Goal: Task Accomplishment & Management: Manage account settings

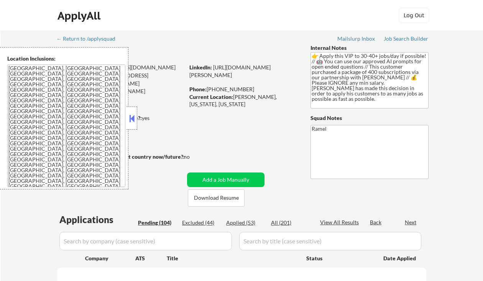
click at [129, 115] on button at bounding box center [132, 118] width 8 height 11
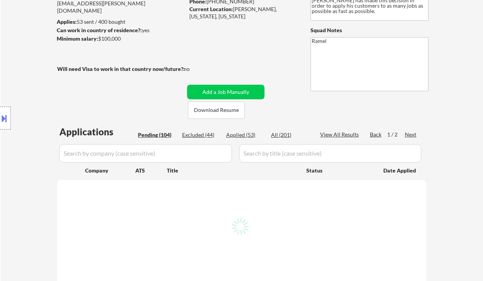
scroll to position [102, 0]
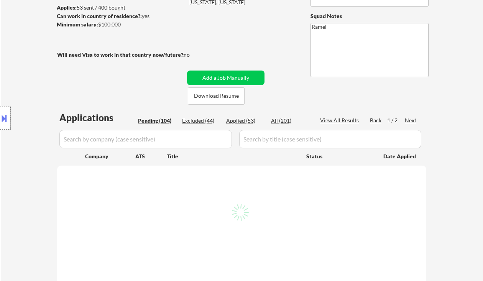
select select ""pending""
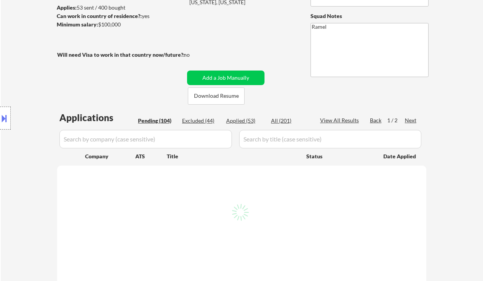
select select ""pending""
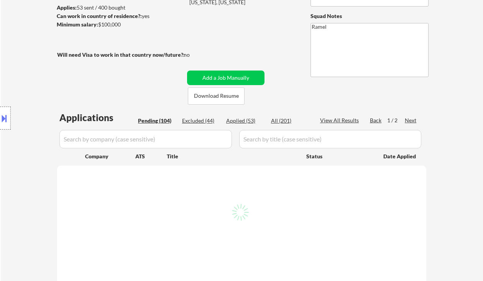
select select ""pending""
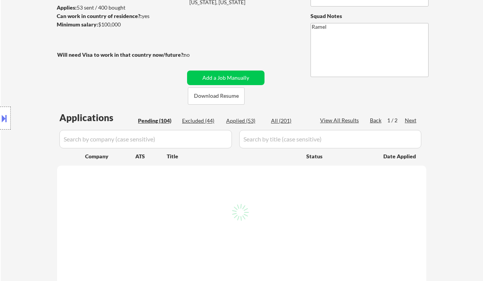
select select ""pending""
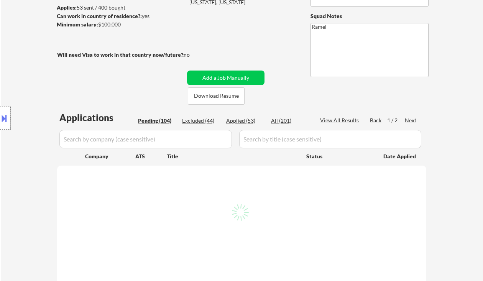
select select ""pending""
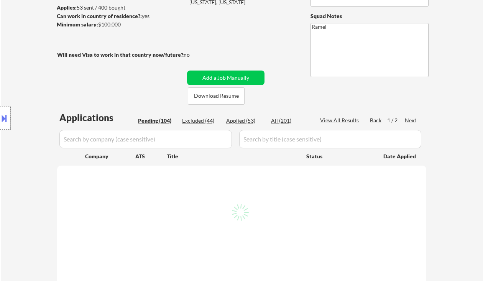
select select ""pending""
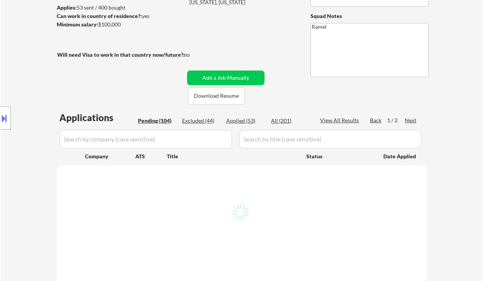
select select ""pending""
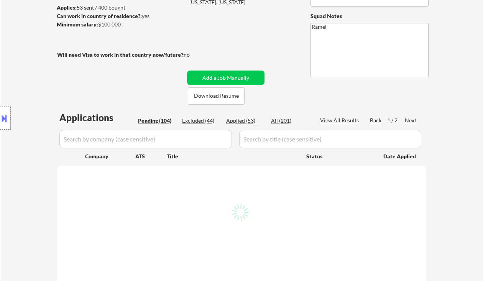
select select ""pending""
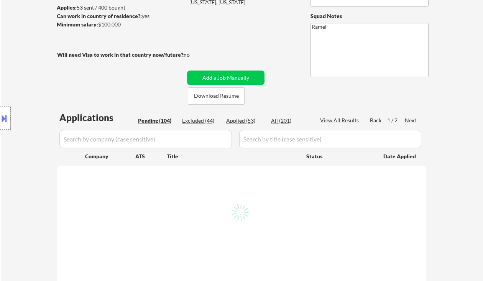
select select ""pending""
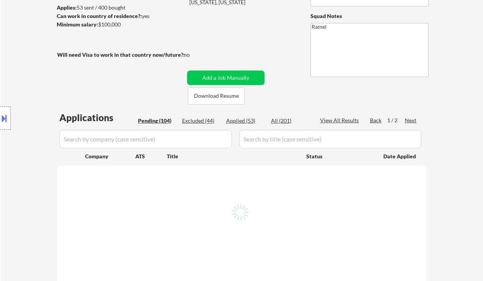
select select ""pending""
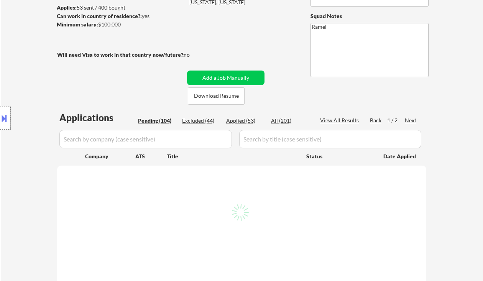
select select ""pending""
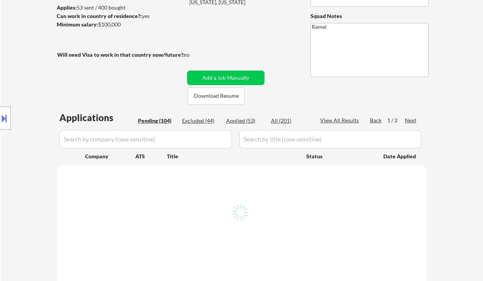
select select ""pending""
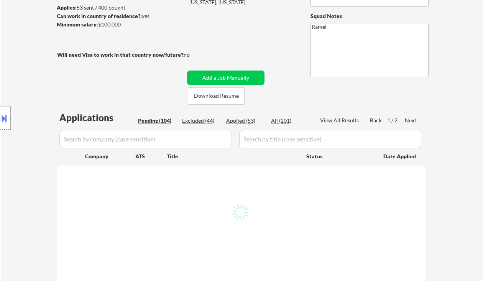
select select ""pending""
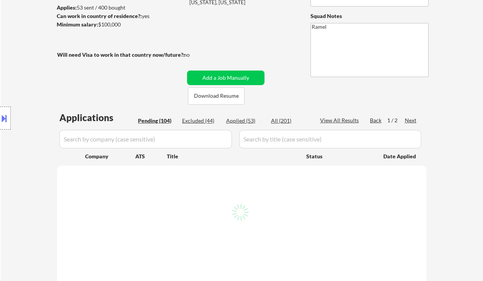
select select ""pending""
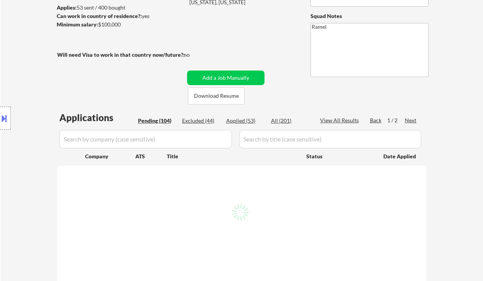
select select ""pending""
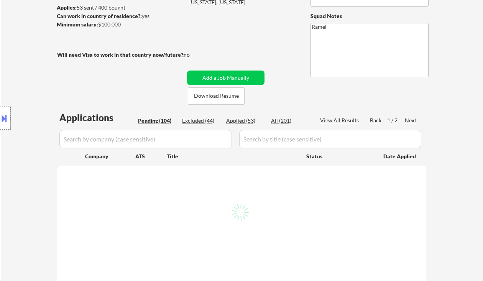
select select ""pending""
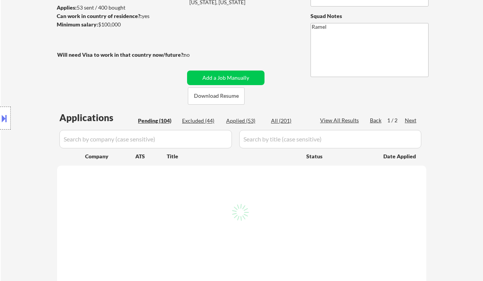
select select ""pending""
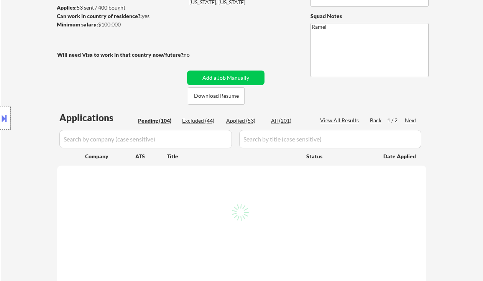
select select ""pending""
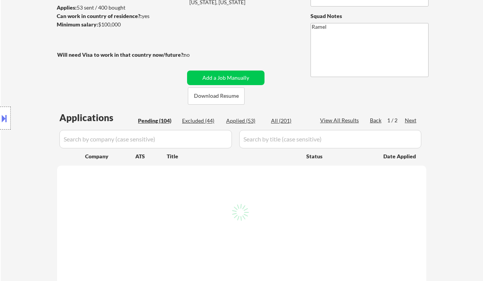
select select ""pending""
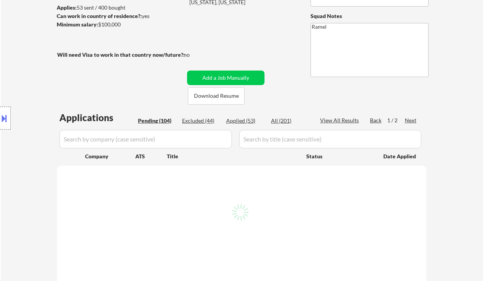
select select ""pending""
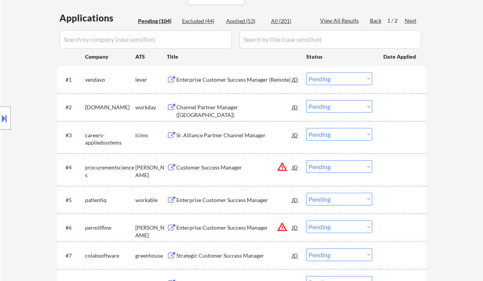
scroll to position [204, 0]
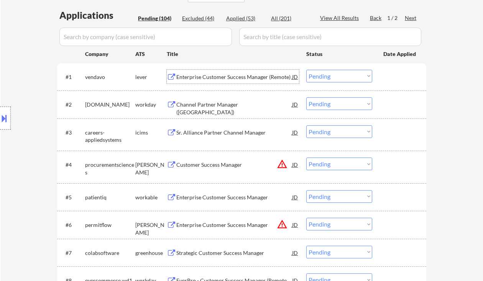
click at [230, 73] on div "Enterprise Customer Success Manager (Remote)" at bounding box center [234, 77] width 116 height 8
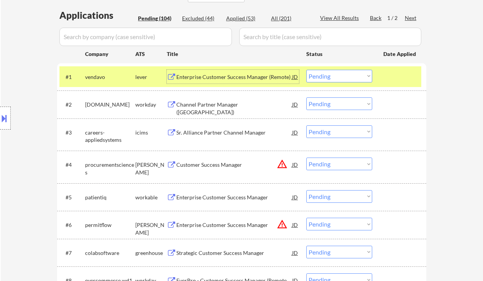
click at [226, 75] on div "Enterprise Customer Success Manager (Remote)" at bounding box center [234, 77] width 116 height 8
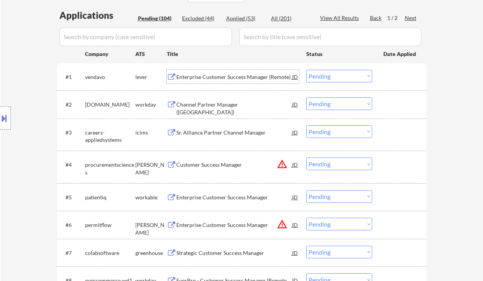
drag, startPoint x: 317, startPoint y: 75, endPoint x: 325, endPoint y: 82, distance: 10.7
click at [317, 75] on select "Choose an option... Pending Applied Excluded (Questions) Excluded (Expired) Exc…" at bounding box center [339, 76] width 66 height 13
click at [306, 70] on select "Choose an option... Pending Applied Excluded (Questions) Excluded (Expired) Exc…" at bounding box center [339, 76] width 66 height 13
select select ""pending""
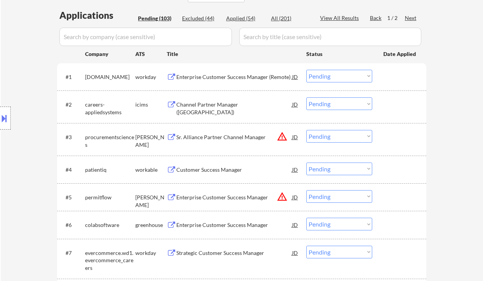
scroll to position [255, 0]
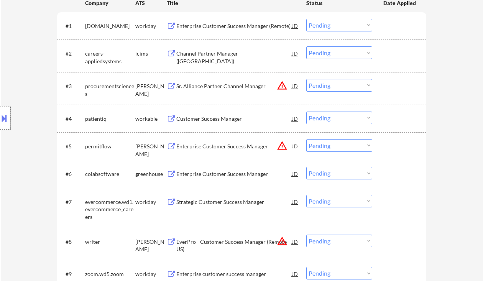
click at [210, 121] on div "Customer Success Manager" at bounding box center [234, 119] width 116 height 8
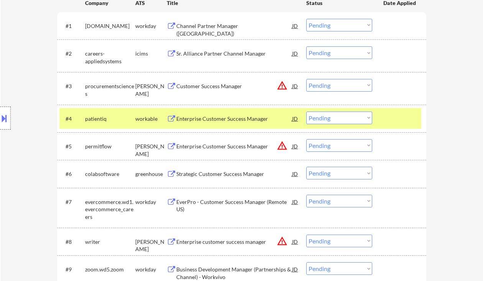
type textarea "Ramel [URL][DOMAIN_NAME]"
click at [321, 116] on select "Choose an option... Pending Applied Excluded (Questions) Excluded (Expired) Exc…" at bounding box center [339, 117] width 66 height 13
click at [306, 111] on select "Choose an option... Pending Applied Excluded (Questions) Excluded (Expired) Exc…" at bounding box center [339, 117] width 66 height 13
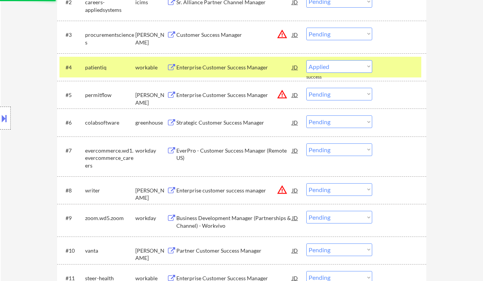
click at [211, 122] on div "Strategic Customer Success Manager" at bounding box center [234, 123] width 116 height 8
select select ""pending""
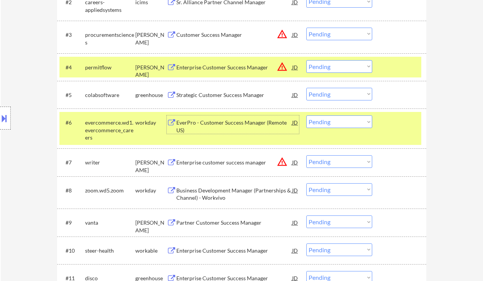
click at [225, 90] on div "Strategic Customer Success Manager" at bounding box center [234, 95] width 116 height 14
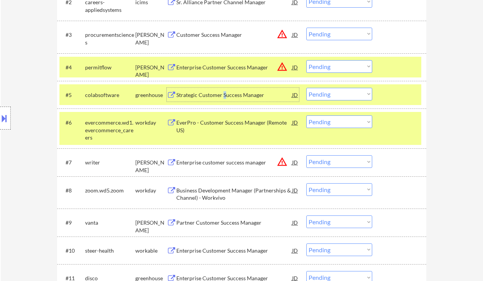
click at [326, 95] on select "Choose an option... Pending Applied Excluded (Questions) Excluded (Expired) Exc…" at bounding box center [339, 94] width 66 height 13
click at [306, 88] on select "Choose an option... Pending Applied Excluded (Questions) Excluded (Expired) Exc…" at bounding box center [339, 94] width 66 height 13
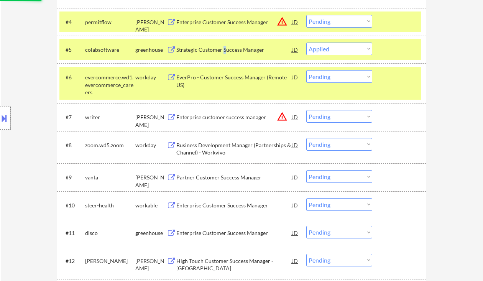
scroll to position [357, 0]
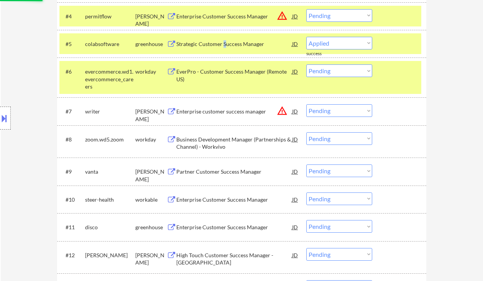
select select ""pending""
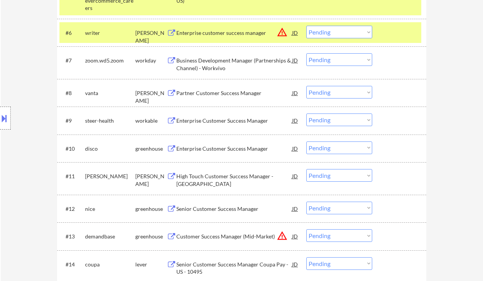
click at [234, 90] on div "Partner Customer Success Manager" at bounding box center [234, 93] width 116 height 8
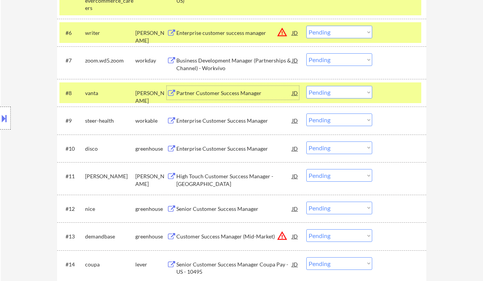
click at [328, 92] on select "Choose an option... Pending Applied Excluded (Questions) Excluded (Expired) Exc…" at bounding box center [339, 92] width 66 height 13
click at [306, 86] on select "Choose an option... Pending Applied Excluded (Questions) Excluded (Expired) Exc…" at bounding box center [339, 92] width 66 height 13
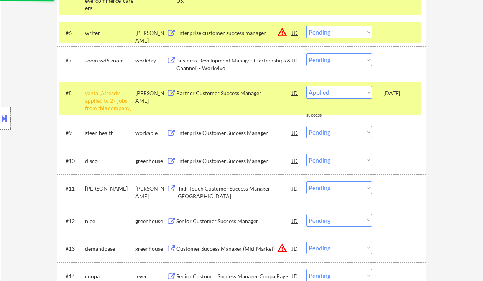
select select ""pending""
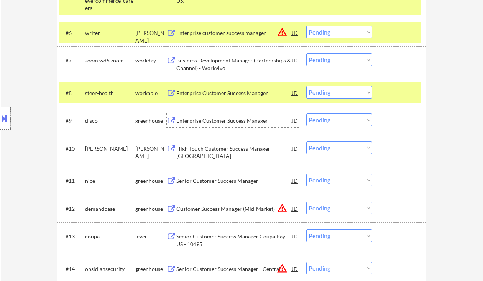
click at [222, 117] on div "Enterprise Customer Success Manager" at bounding box center [234, 121] width 116 height 8
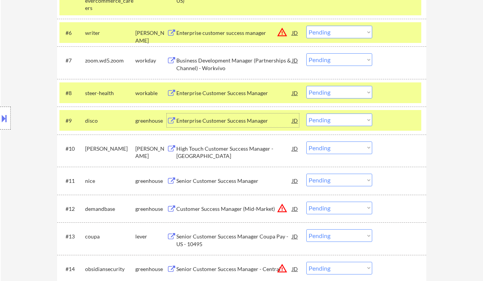
click at [327, 116] on select "Choose an option... Pending Applied Excluded (Questions) Excluded (Expired) Exc…" at bounding box center [339, 119] width 66 height 13
click at [306, 113] on select "Choose an option... Pending Applied Excluded (Questions) Excluded (Expired) Exc…" at bounding box center [339, 119] width 66 height 13
click at [236, 154] on div "High Touch Customer Success Manager - Americas" at bounding box center [234, 152] width 116 height 15
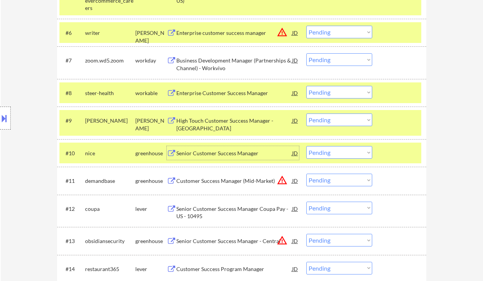
click at [349, 117] on select "Choose an option... Pending Applied Excluded (Questions) Excluded (Expired) Exc…" at bounding box center [339, 119] width 66 height 13
click at [306, 113] on select "Choose an option... Pending Applied Excluded (Questions) Excluded (Expired) Exc…" at bounding box center [339, 119] width 66 height 13
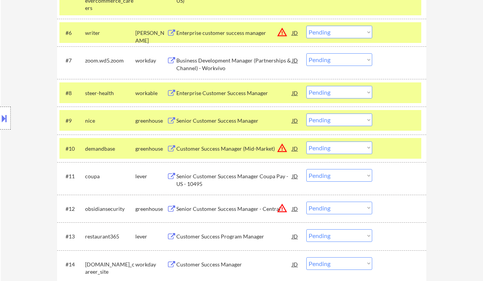
click at [231, 92] on div "Enterprise Customer Success Manager" at bounding box center [234, 93] width 116 height 8
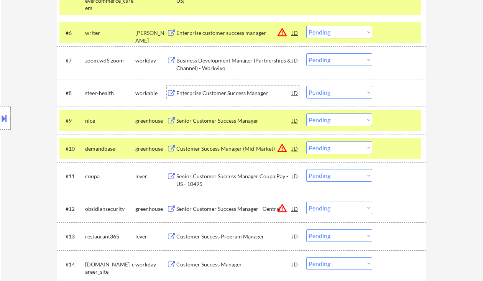
click at [214, 123] on div "Senior Customer Success Manager" at bounding box center [234, 121] width 116 height 8
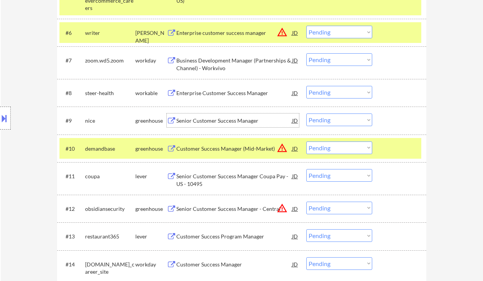
click at [324, 121] on select "Choose an option... Pending Applied Excluded (Questions) Excluded (Expired) Exc…" at bounding box center [339, 119] width 66 height 13
click at [306, 113] on select "Choose an option... Pending Applied Excluded (Questions) Excluded (Expired) Exc…" at bounding box center [339, 119] width 66 height 13
click at [247, 180] on div "Senior Customer Success Manager Coupa Pay - US - 10495" at bounding box center [234, 179] width 116 height 15
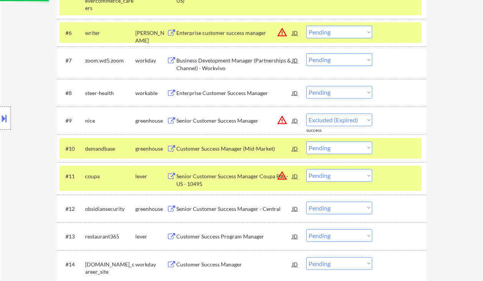
select select ""pending""
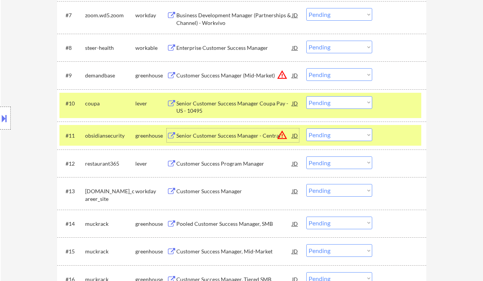
scroll to position [460, 0]
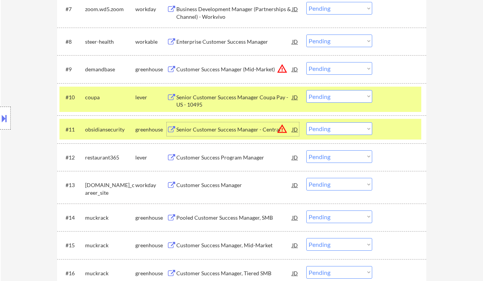
click at [329, 156] on select "Choose an option... Pending Applied Excluded (Questions) Excluded (Expired) Exc…" at bounding box center [339, 156] width 66 height 13
click at [306, 150] on select "Choose an option... Pending Applied Excluded (Questions) Excluded (Expired) Exc…" at bounding box center [339, 156] width 66 height 13
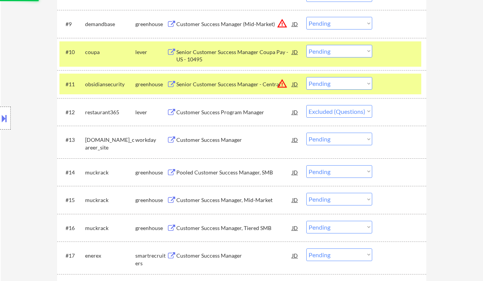
scroll to position [511, 0]
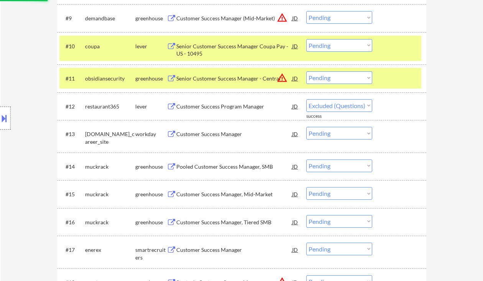
select select ""pending""
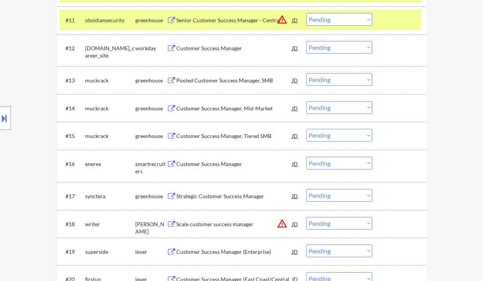
scroll to position [562, 0]
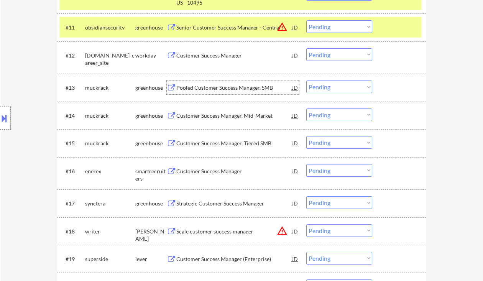
click at [208, 90] on div "Pooled Customer Success Manager, SMB" at bounding box center [234, 88] width 116 height 8
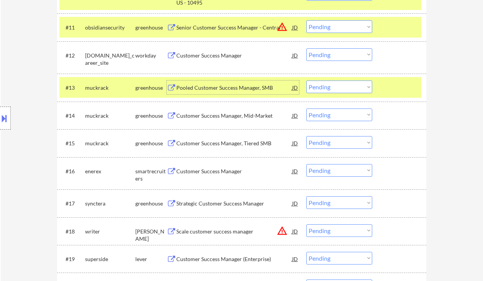
click at [327, 85] on select "Choose an option... Pending Applied Excluded (Questions) Excluded (Expired) Exc…" at bounding box center [339, 86] width 66 height 13
click at [306, 80] on select "Choose an option... Pending Applied Excluded (Questions) Excluded (Expired) Exc…" at bounding box center [339, 86] width 66 height 13
select select ""pending""
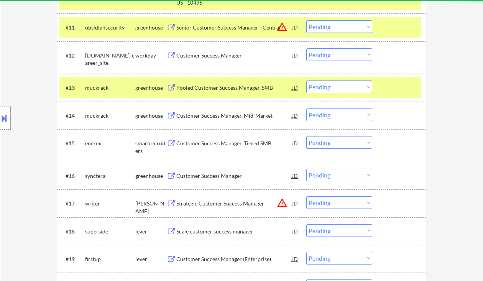
click at [207, 118] on div "Customer Success Manager, Mid-Market" at bounding box center [234, 116] width 116 height 8
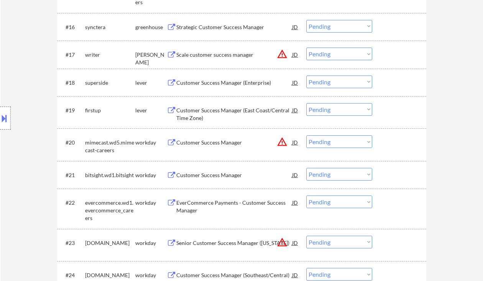
scroll to position [715, 0]
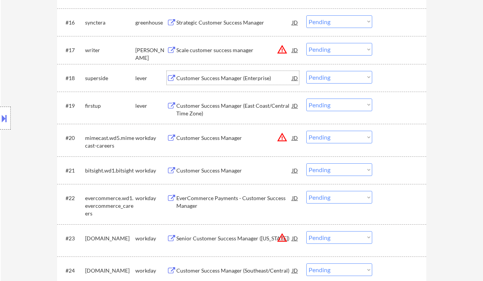
click at [221, 77] on div "Customer Success Manager (Enterprise)" at bounding box center [234, 78] width 116 height 8
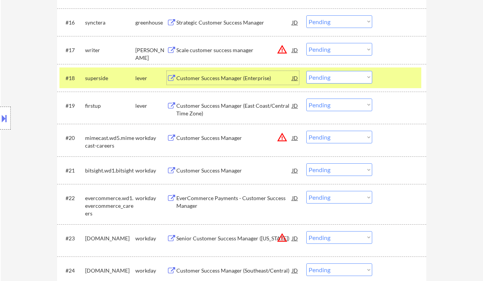
click at [333, 79] on select "Choose an option... Pending Applied Excluded (Questions) Excluded (Expired) Exc…" at bounding box center [339, 77] width 66 height 13
click at [306, 71] on select "Choose an option... Pending Applied Excluded (Questions) Excluded (Expired) Exc…" at bounding box center [339, 77] width 66 height 13
click at [235, 105] on div "Customer Success Manager (East Coast/Central Time Zone)" at bounding box center [234, 109] width 116 height 15
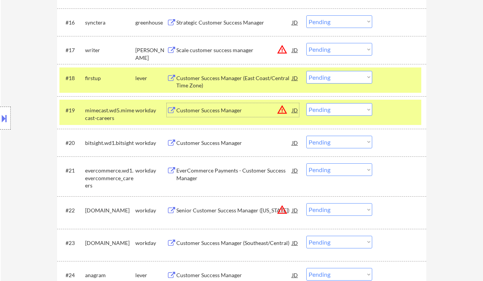
click at [322, 76] on select "Choose an option... Pending Applied Excluded (Questions) Excluded (Expired) Exc…" at bounding box center [339, 77] width 66 height 13
click at [306, 71] on select "Choose an option... Pending Applied Excluded (Questions) Excluded (Expired) Exc…" at bounding box center [339, 77] width 66 height 13
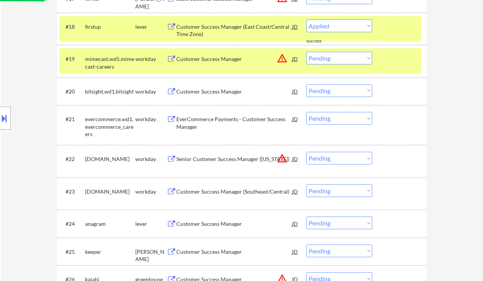
scroll to position [817, 0]
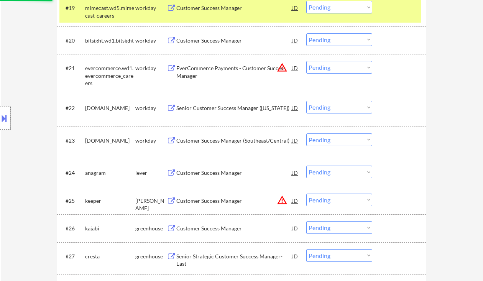
select select ""pending""
click at [336, 109] on select "Choose an option... Pending Applied Excluded (Questions) Excluded (Expired) Exc…" at bounding box center [339, 107] width 66 height 13
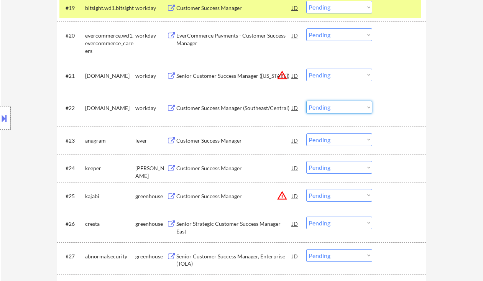
click at [405, 98] on div "#22 motorolasolutions.wd5.careers workday Customer Success Manager (Southeast/C…" at bounding box center [240, 109] width 362 height 25
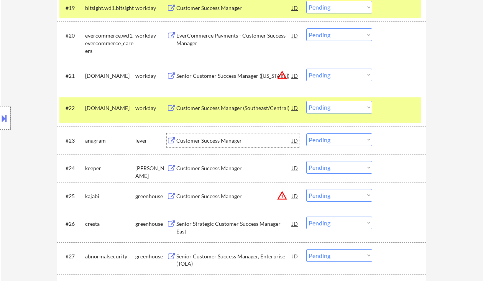
click at [207, 143] on div "Customer Success Manager" at bounding box center [234, 141] width 116 height 8
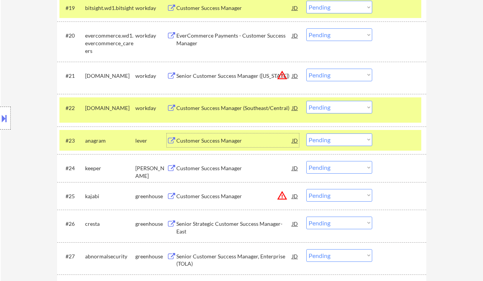
drag, startPoint x: 326, startPoint y: 137, endPoint x: 332, endPoint y: 146, distance: 10.5
click at [326, 137] on select "Choose an option... Pending Applied Excluded (Questions) Excluded (Expired) Exc…" at bounding box center [339, 139] width 66 height 13
click at [306, 133] on select "Choose an option... Pending Applied Excluded (Questions) Excluded (Expired) Exc…" at bounding box center [339, 139] width 66 height 13
select select ""pending""
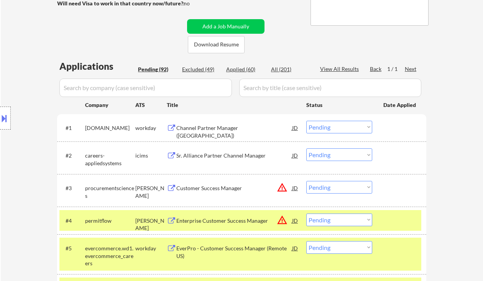
scroll to position [0, 0]
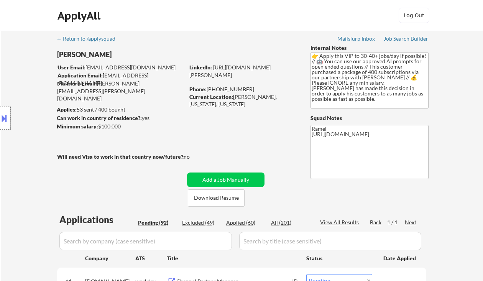
click at [17, 68] on div "Location Inclusions: Syracuse, NY Solvay, NY East Syracuse, NY Lyncourt, NY Fai…" at bounding box center [68, 118] width 137 height 142
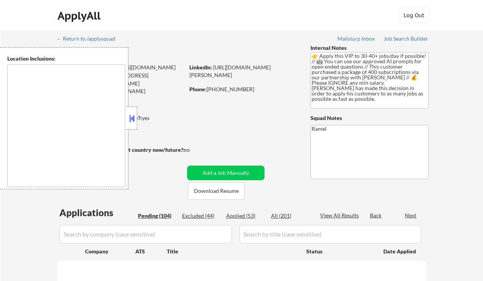
type textarea "[GEOGRAPHIC_DATA], [GEOGRAPHIC_DATA] [GEOGRAPHIC_DATA], [GEOGRAPHIC_DATA] [GEOG…"
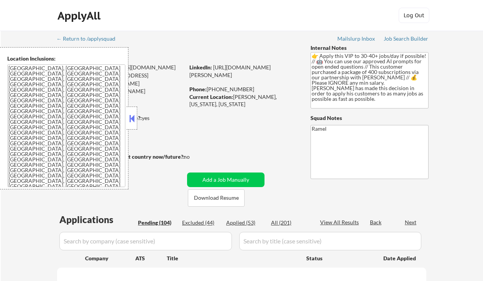
click at [129, 117] on button at bounding box center [132, 118] width 8 height 11
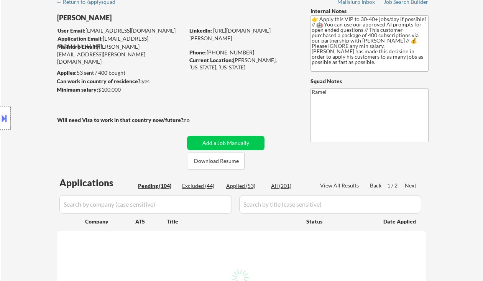
scroll to position [51, 0]
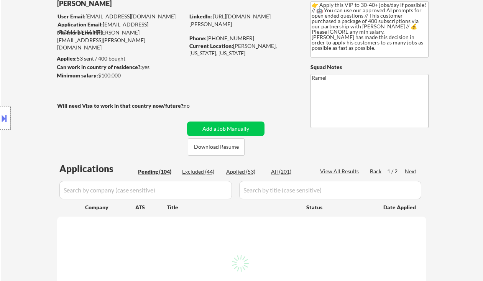
click at [247, 121] on button "Add a Job Manually" at bounding box center [225, 128] width 77 height 15
select select ""pending""
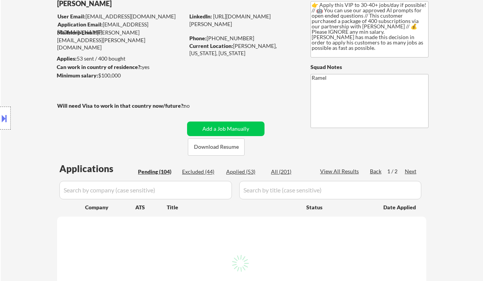
select select ""pending""
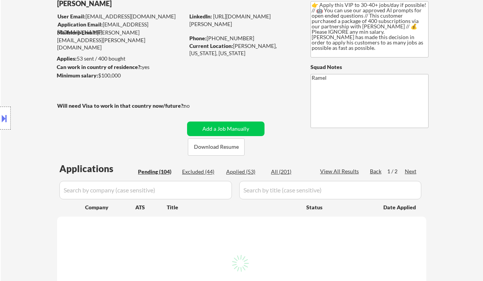
select select ""pending""
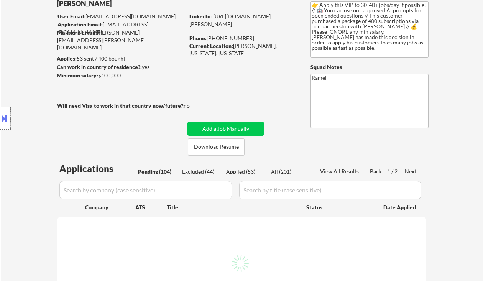
select select ""pending""
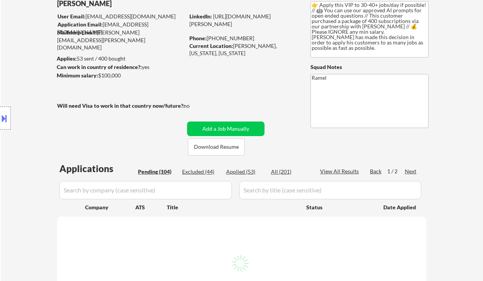
select select ""pending""
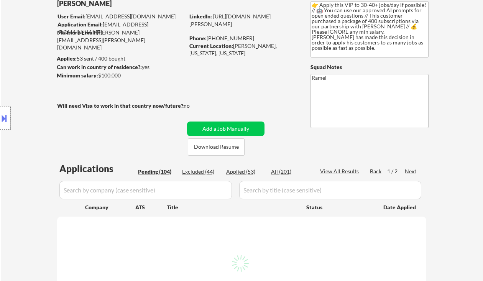
select select ""pending""
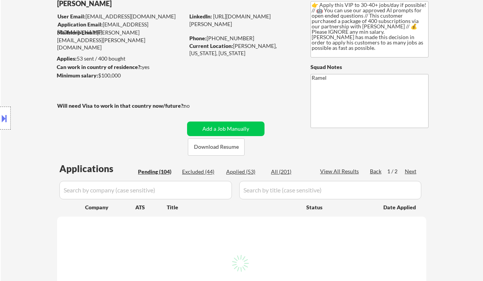
select select ""pending""
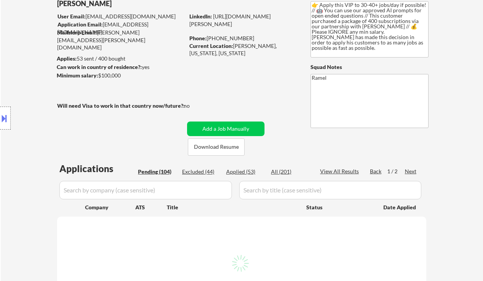
select select ""pending""
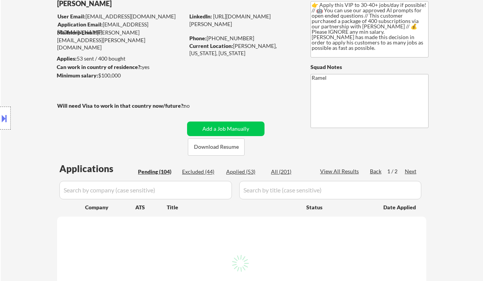
select select ""pending""
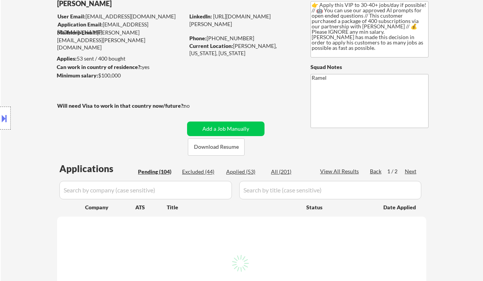
select select ""pending""
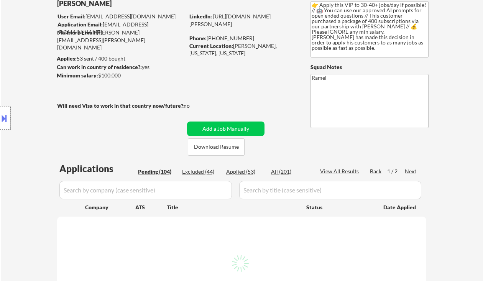
select select ""pending""
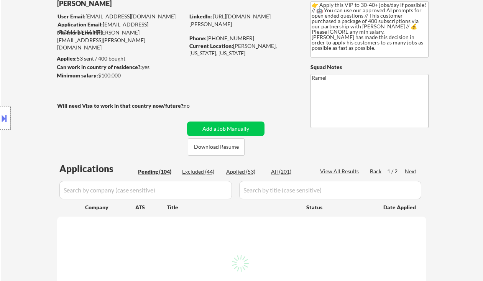
select select ""pending""
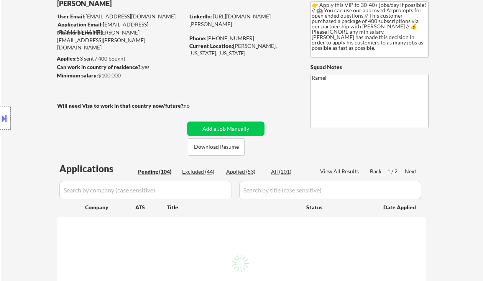
select select ""pending""
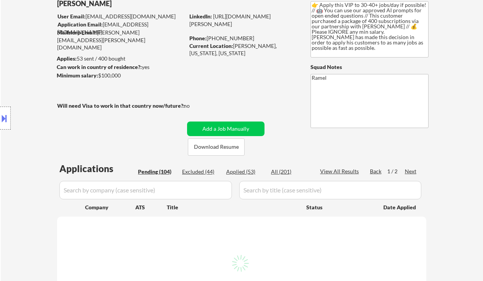
select select ""pending""
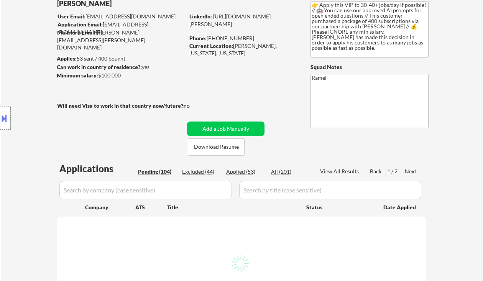
select select ""pending""
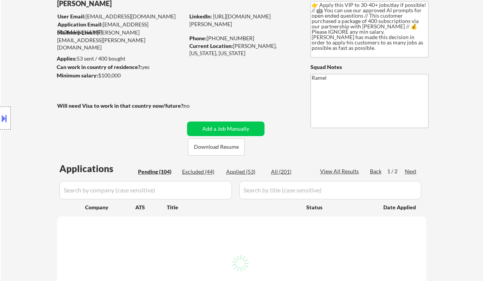
select select ""pending""
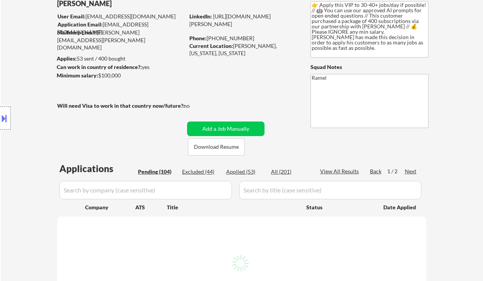
select select ""pending""
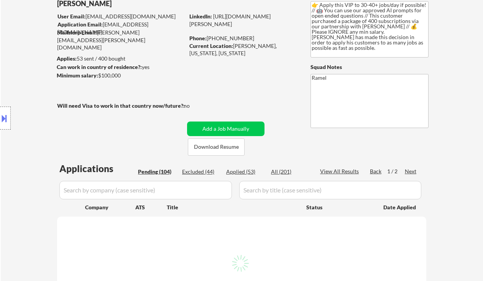
select select ""pending""
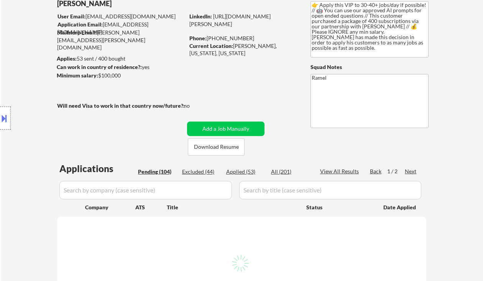
select select ""pending""
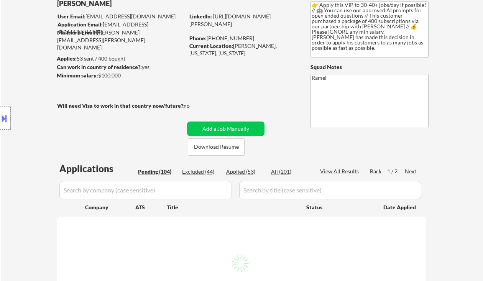
select select ""pending""
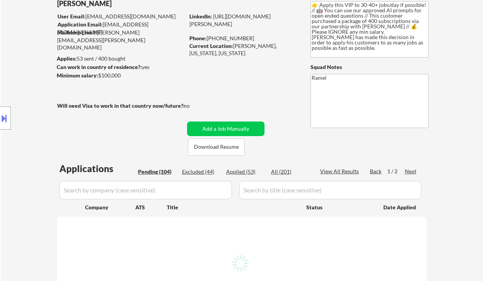
select select ""pending""
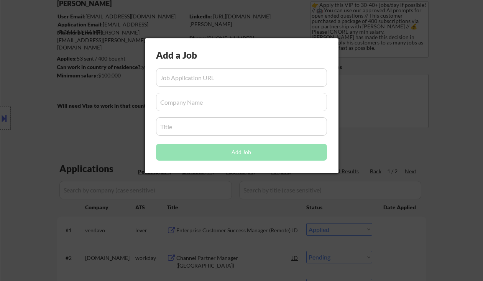
select select ""pending""
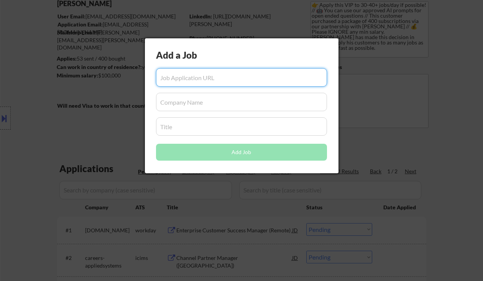
scroll to position [102, 0]
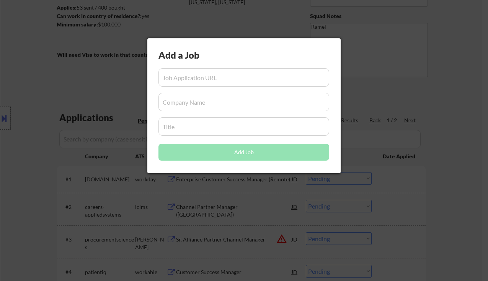
click at [464, 110] on div at bounding box center [244, 140] width 488 height 281
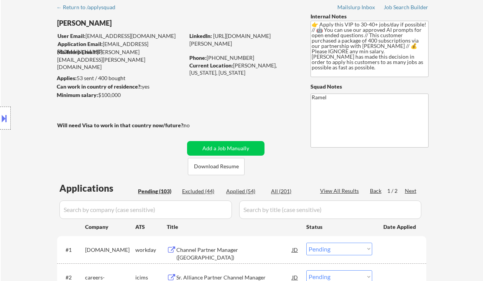
scroll to position [0, 0]
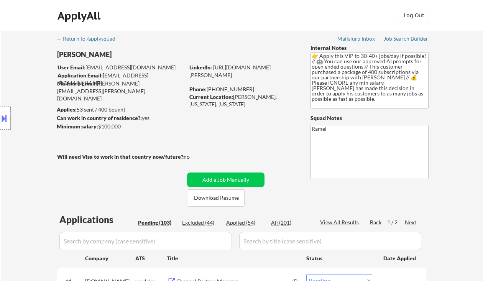
type textarea "Ramel https://docs.google.com/spreadsheets/d/1TJ86dYJpVxoZDoGQG-YeSQKIrEz02G3yG…"
select select ""pending""
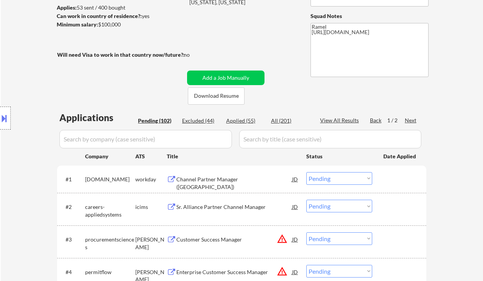
click at [198, 118] on div "Excluded (44)" at bounding box center [201, 121] width 38 height 8
click at [244, 120] on div "Applied (55)" at bounding box center [245, 121] width 38 height 8
select select ""applied""
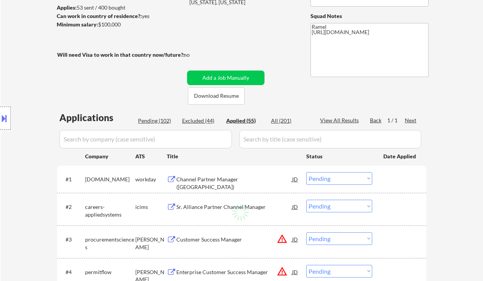
select select ""applied""
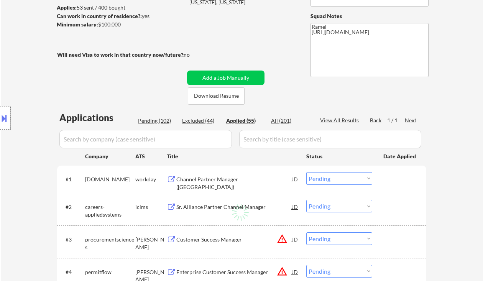
select select ""applied""
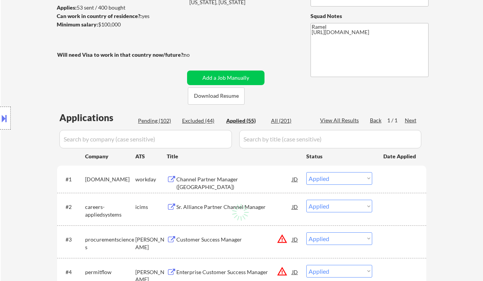
select select ""applied""
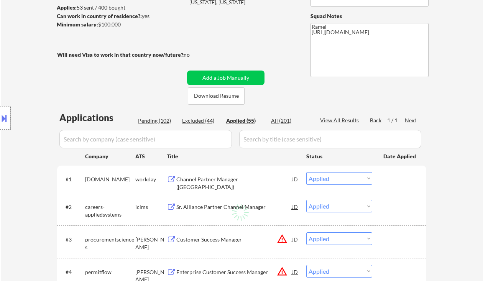
select select ""applied""
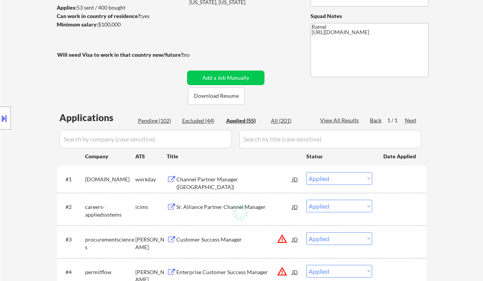
select select ""applied""
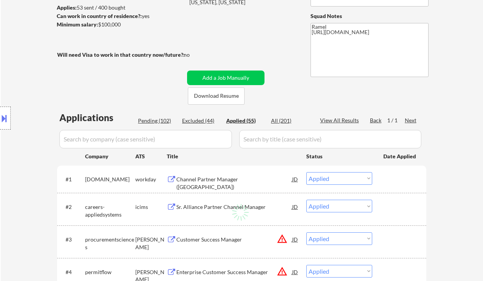
select select ""applied""
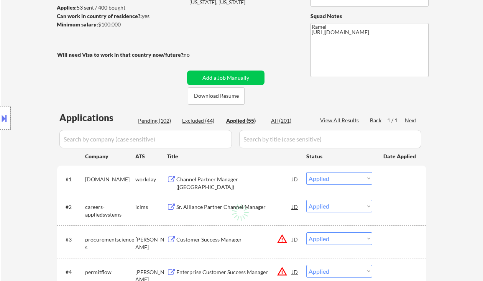
select select ""applied""
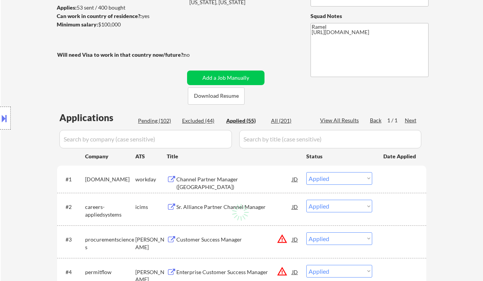
select select ""applied""
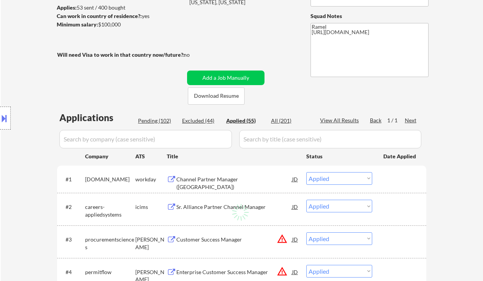
select select ""applied""
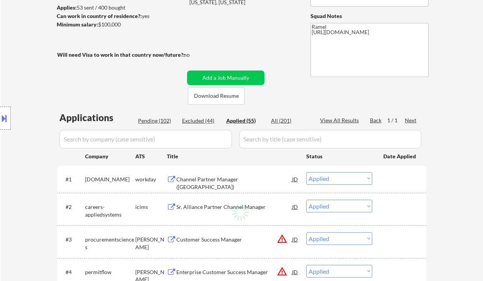
select select ""applied""
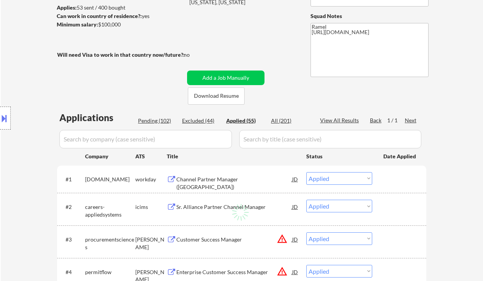
select select ""applied""
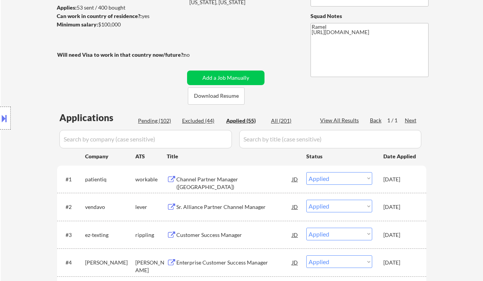
scroll to position [1644, 0]
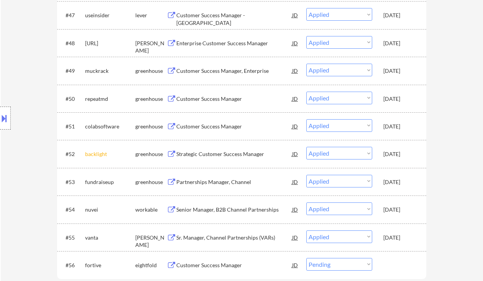
select select ""applied""
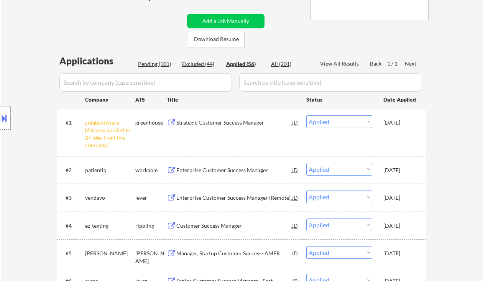
scroll to position [0, 0]
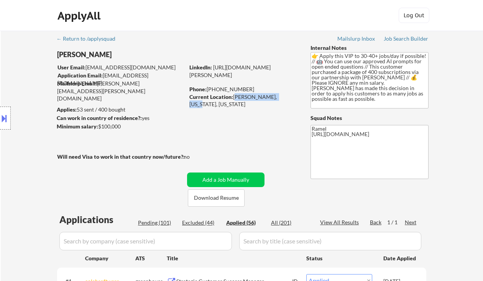
drag, startPoint x: 234, startPoint y: 95, endPoint x: 281, endPoint y: 95, distance: 46.4
click at [281, 95] on div "Current Location: Marcellus, New York, New York" at bounding box center [243, 100] width 108 height 15
copy div "Marcellus, New York"
select select ""applied""
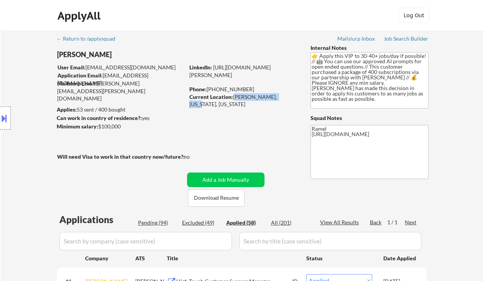
drag, startPoint x: 234, startPoint y: 97, endPoint x: 280, endPoint y: 97, distance: 46.7
click at [280, 97] on div "Current Location: Marcellus, New York, New York" at bounding box center [243, 100] width 108 height 15
copy div "Marcellus, New York"
select select ""applied""
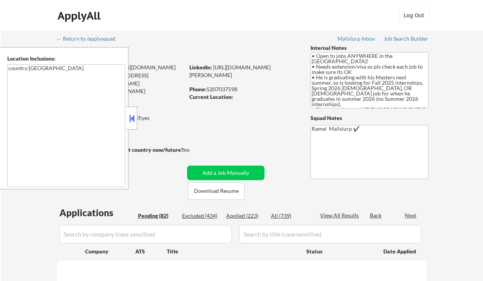
select select ""pending""
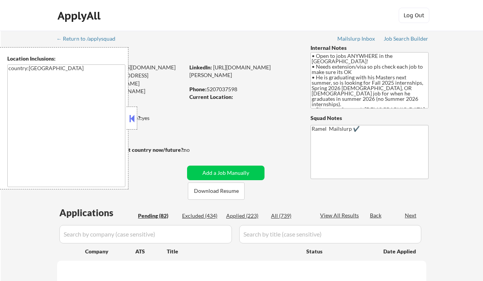
select select ""pending""
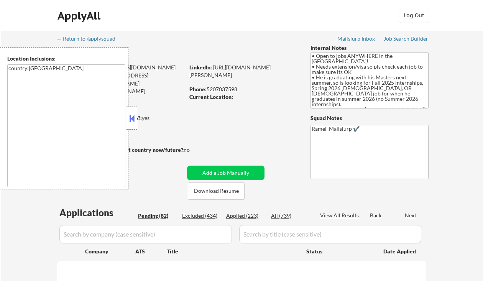
select select ""pending""
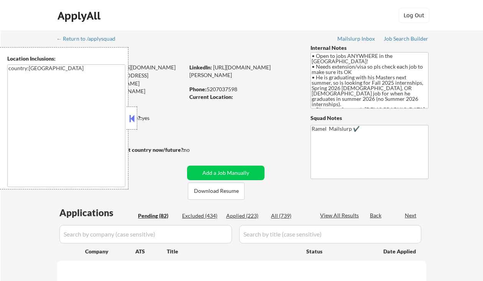
select select ""pending""
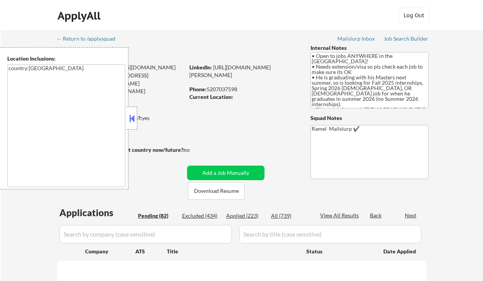
select select ""pending""
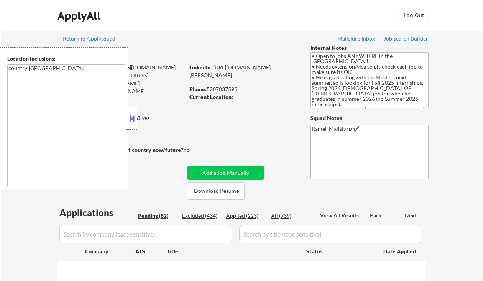
select select ""pending""
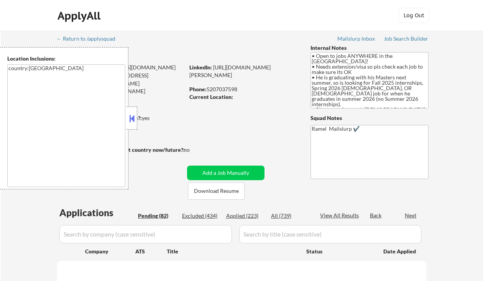
select select ""pending""
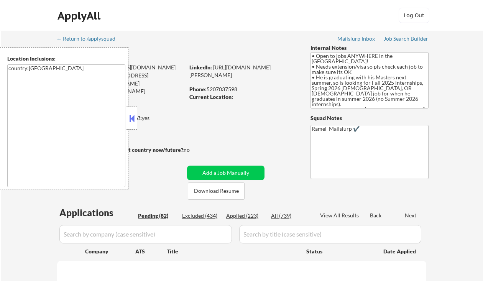
select select ""pending""
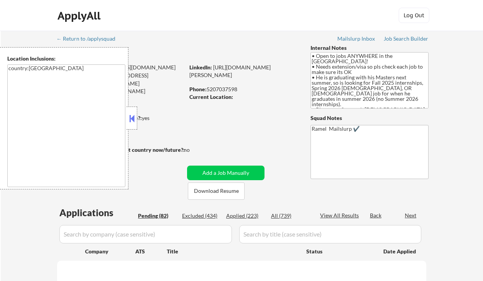
select select ""pending""
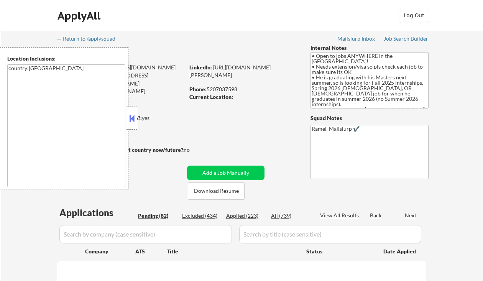
select select ""pending""
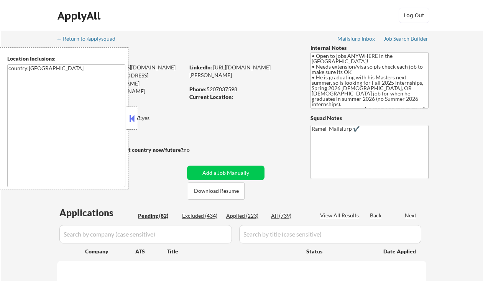
select select ""pending""
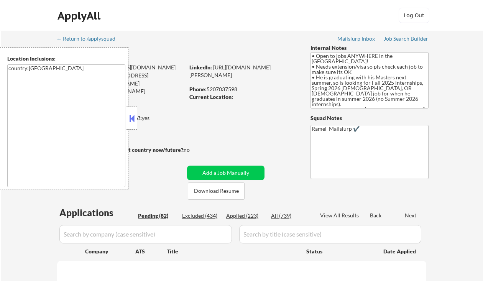
select select ""pending""
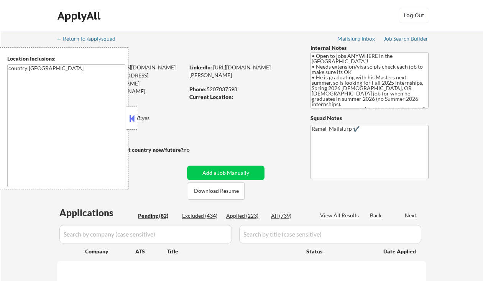
select select ""pending""
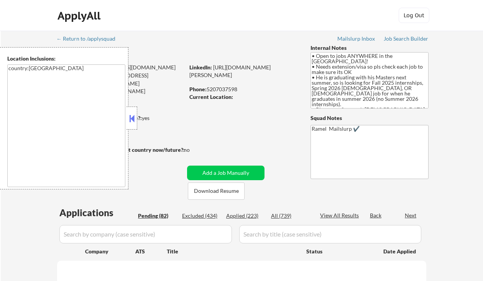
select select ""pending""
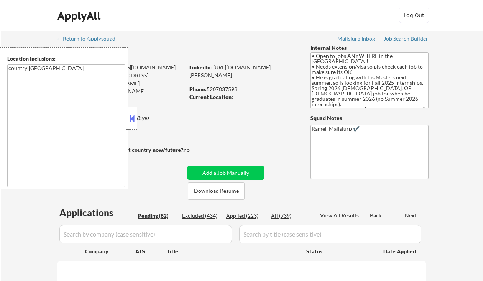
select select ""pending""
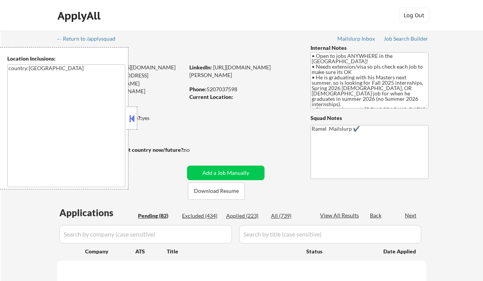
select select ""pending""
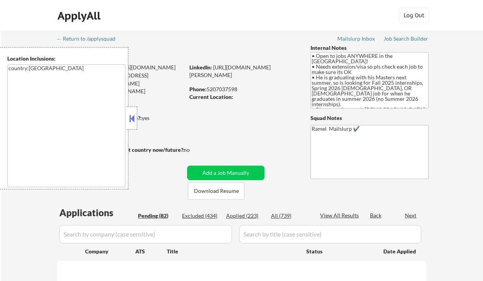
select select ""pending""
click at [134, 121] on button at bounding box center [132, 118] width 8 height 11
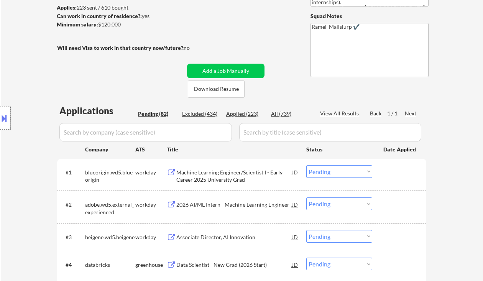
scroll to position [153, 0]
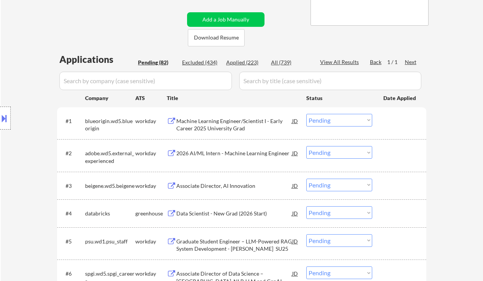
click at [207, 128] on div "Machine Learning Engineer/Scientist I - Early Career 2025 University Grad" at bounding box center [234, 124] width 116 height 15
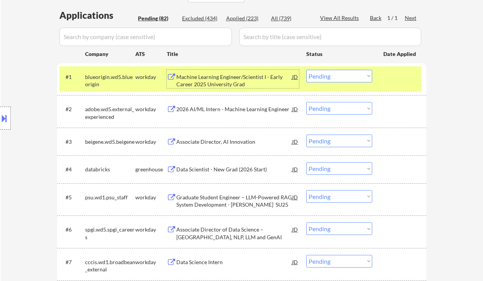
scroll to position [204, 0]
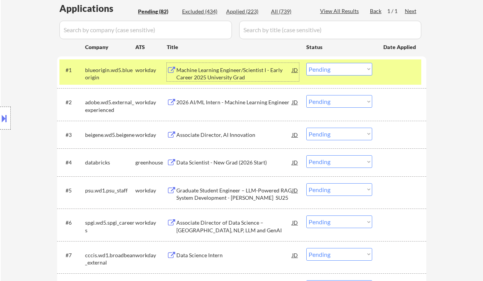
click at [238, 105] on div "2026 AI/ML Intern - Machine Learning Engineer" at bounding box center [234, 102] width 116 height 8
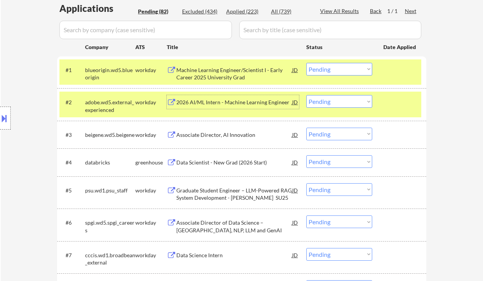
click at [328, 100] on select "Choose an option... Pending Applied Excluded (Questions) Excluded (Expired) Exc…" at bounding box center [339, 101] width 66 height 13
click at [306, 95] on select "Choose an option... Pending Applied Excluded (Questions) Excluded (Expired) Exc…" at bounding box center [339, 101] width 66 height 13
click at [218, 136] on div "Associate Director, AI Innovation" at bounding box center [234, 135] width 116 height 8
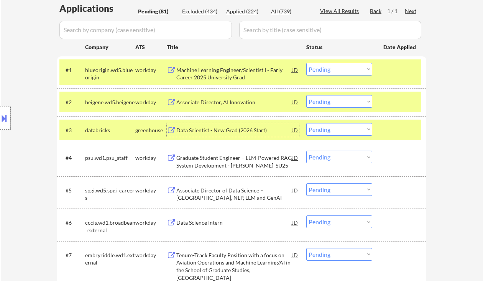
click at [319, 100] on select "Choose an option... Pending Applied Excluded (Questions) Excluded (Expired) Exc…" at bounding box center [339, 101] width 66 height 13
click at [306, 95] on select "Choose an option... Pending Applied Excluded (Questions) Excluded (Expired) Exc…" at bounding box center [339, 101] width 66 height 13
click at [211, 132] on div "Data Scientist - New Grad (2026 Start)" at bounding box center [234, 130] width 116 height 8
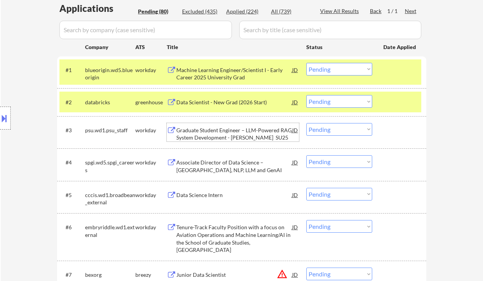
drag, startPoint x: 335, startPoint y: 103, endPoint x: 344, endPoint y: 107, distance: 10.1
click at [335, 103] on select "Choose an option... Pending Applied Excluded (Questions) Excluded (Expired) Exc…" at bounding box center [339, 101] width 66 height 13
click at [306, 95] on select "Choose an option... Pending Applied Excluded (Questions) Excluded (Expired) Exc…" at bounding box center [339, 101] width 66 height 13
click at [244, 135] on div "Graduate Student Engineer – LLM-Powered RAG System Development - Kesidis SU25" at bounding box center [234, 133] width 116 height 15
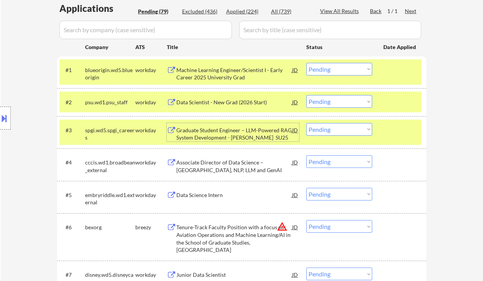
drag, startPoint x: 328, startPoint y: 129, endPoint x: 336, endPoint y: 135, distance: 9.6
click at [328, 129] on select "Choose an option... Pending Applied Excluded (Questions) Excluded (Expired) Exc…" at bounding box center [339, 129] width 66 height 13
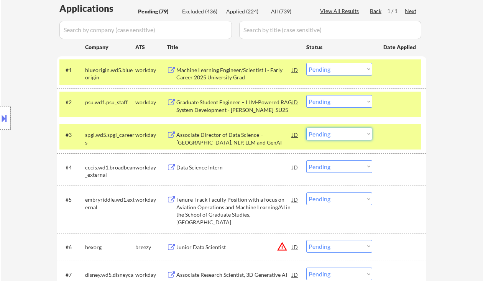
click at [335, 100] on select "Choose an option... Pending Applied Excluded (Questions) Excluded (Expired) Exc…" at bounding box center [339, 101] width 66 height 13
click at [306, 95] on select "Choose an option... Pending Applied Excluded (Questions) Excluded (Expired) Exc…" at bounding box center [339, 101] width 66 height 13
click at [213, 167] on div "Data Science Intern" at bounding box center [234, 168] width 116 height 8
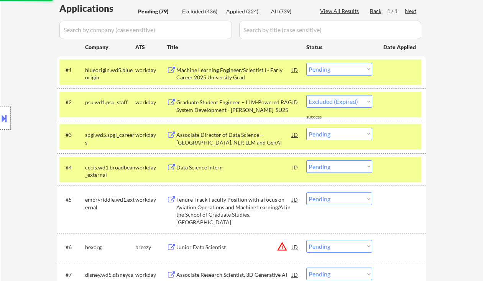
select select ""pending""
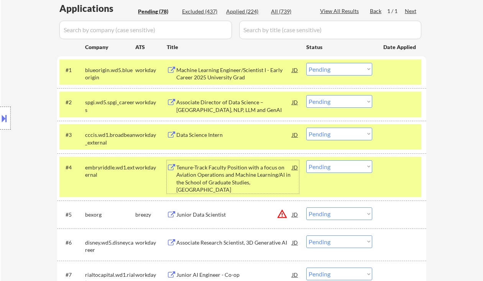
drag, startPoint x: 336, startPoint y: 138, endPoint x: 341, endPoint y: 139, distance: 5.3
click at [336, 138] on select "Choose an option... Pending Applied Excluded (Questions) Excluded (Expired) Exc…" at bounding box center [339, 134] width 66 height 13
click at [306, 128] on select "Choose an option... Pending Applied Excluded (Questions) Excluded (Expired) Exc…" at bounding box center [339, 134] width 66 height 13
select select ""pending""
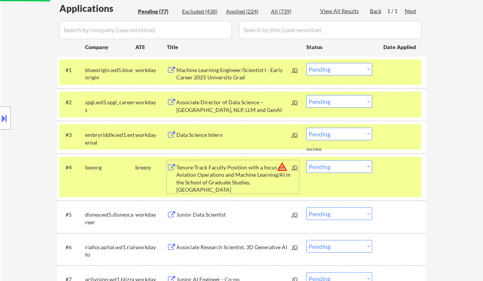
click at [234, 175] on div "Tenure-Track Faculty Position with a focus on Aviation Operations and Machine L…" at bounding box center [234, 179] width 116 height 30
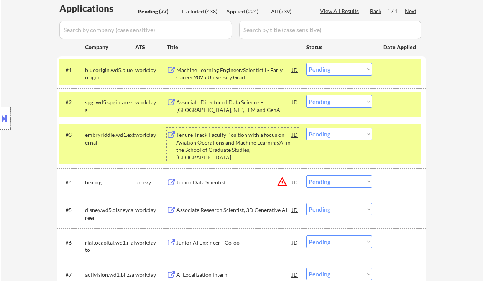
click at [230, 141] on div "Tenure-Track Faculty Position with a focus on Aviation Operations and Machine L…" at bounding box center [234, 146] width 116 height 30
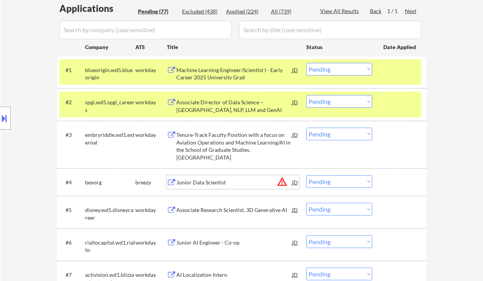
click at [225, 185] on div "Junior Data Scientist" at bounding box center [234, 183] width 116 height 8
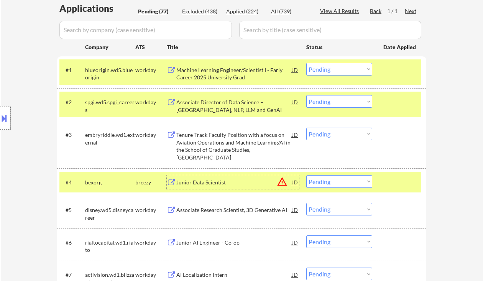
click at [336, 181] on select "Choose an option... Pending Applied Excluded (Questions) Excluded (Expired) Exc…" at bounding box center [339, 181] width 66 height 13
click at [306, 175] on select "Choose an option... Pending Applied Excluded (Questions) Excluded (Expired) Exc…" at bounding box center [339, 181] width 66 height 13
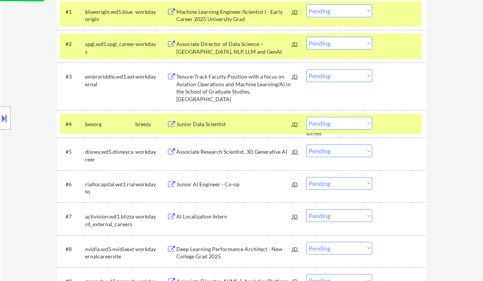
scroll to position [255, 0]
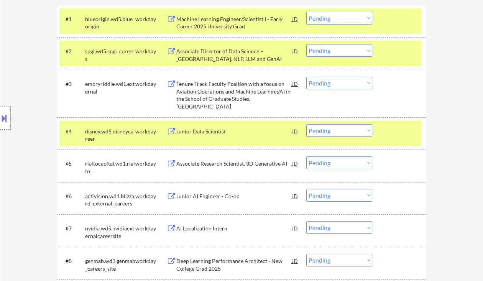
click at [215, 134] on div "Junior Data Scientist" at bounding box center [234, 132] width 116 height 8
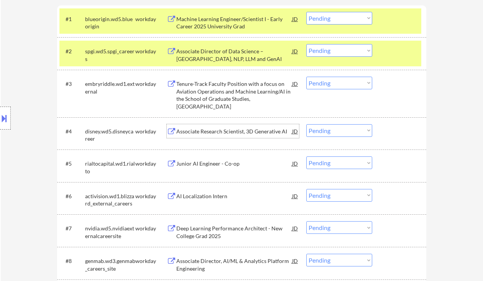
drag, startPoint x: 332, startPoint y: 128, endPoint x: 336, endPoint y: 136, distance: 9.1
click at [332, 128] on select "Choose an option... Pending Applied Excluded (Questions) Excluded (Expired) Exc…" at bounding box center [339, 130] width 66 height 13
click at [306, 124] on select "Choose an option... Pending Applied Excluded (Questions) Excluded (Expired) Exc…" at bounding box center [339, 130] width 66 height 13
click at [211, 165] on div "Junior AI Engineer - Co-op" at bounding box center [234, 164] width 116 height 8
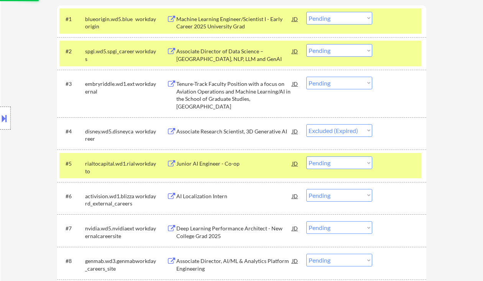
select select ""pending""
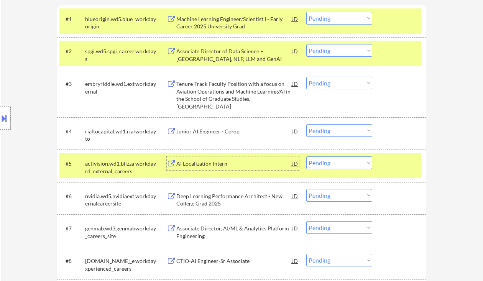
click at [217, 160] on div "AI Localization Intern" at bounding box center [234, 164] width 116 height 8
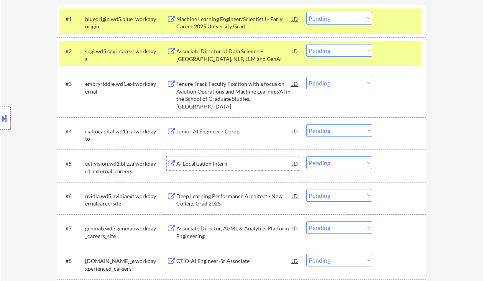
click at [323, 160] on select "Choose an option... Pending Applied Excluded (Questions) Excluded (Expired) Exc…" at bounding box center [339, 162] width 66 height 13
click at [306, 156] on select "Choose an option... Pending Applied Excluded (Questions) Excluded (Expired) Exc…" at bounding box center [339, 162] width 66 height 13
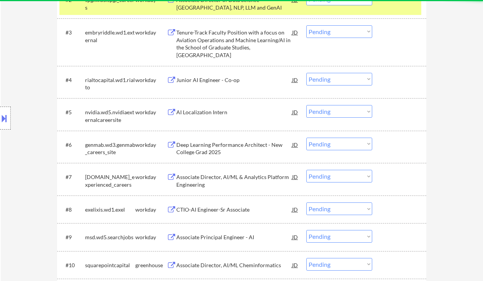
click at [242, 149] on div "Deep Learning Performance Architect - New College Grad 2025" at bounding box center [234, 148] width 116 height 15
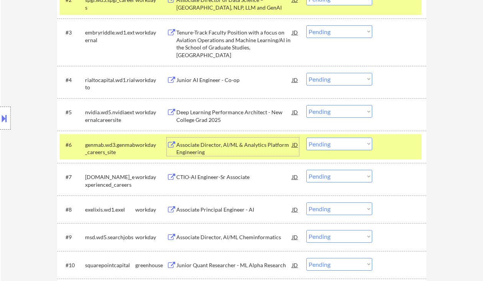
click at [310, 115] on select "Choose an option... Pending Applied Excluded (Questions) Excluded (Expired) Exc…" at bounding box center [339, 111] width 66 height 13
click at [306, 105] on select "Choose an option... Pending Applied Excluded (Questions) Excluded (Expired) Exc…" at bounding box center [339, 111] width 66 height 13
click at [235, 150] on div "Associate Director, AI/ML & Analytics Platform Engineering" at bounding box center [234, 148] width 116 height 15
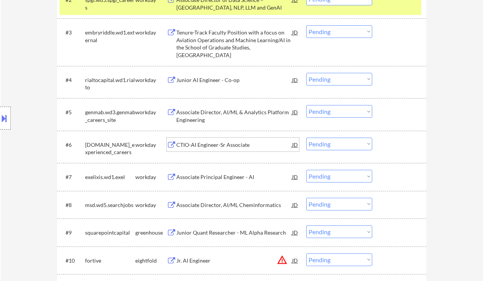
click at [332, 115] on select "Choose an option... Pending Applied Excluded (Questions) Excluded (Expired) Exc…" at bounding box center [339, 111] width 66 height 13
click at [306, 105] on select "Choose an option... Pending Applied Excluded (Questions) Excluded (Expired) Exc…" at bounding box center [339, 111] width 66 height 13
click at [220, 144] on div "CTIO-AI Engineer-Sr Associate" at bounding box center [234, 145] width 116 height 8
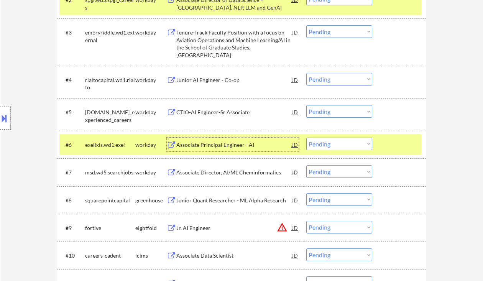
click at [338, 111] on select "Choose an option... Pending Applied Excluded (Questions) Excluded (Expired) Exc…" at bounding box center [339, 111] width 66 height 13
click at [306, 105] on select "Choose an option... Pending Applied Excluded (Questions) Excluded (Expired) Exc…" at bounding box center [339, 111] width 66 height 13
click at [210, 146] on div "Associate Principal Engineer - AI" at bounding box center [234, 145] width 116 height 8
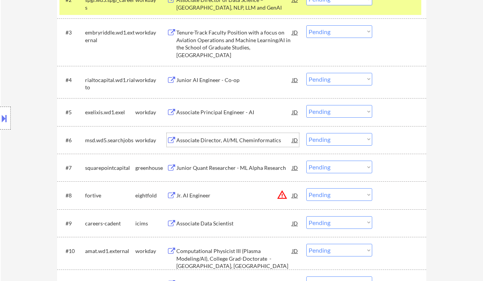
click at [319, 110] on select "Choose an option... Pending Applied Excluded (Questions) Excluded (Expired) Exc…" at bounding box center [339, 111] width 66 height 13
click at [306, 105] on select "Choose an option... Pending Applied Excluded (Questions) Excluded (Expired) Exc…" at bounding box center [339, 111] width 66 height 13
click at [228, 142] on div "Associate Director, AI/ML Cheminformatics" at bounding box center [234, 140] width 116 height 8
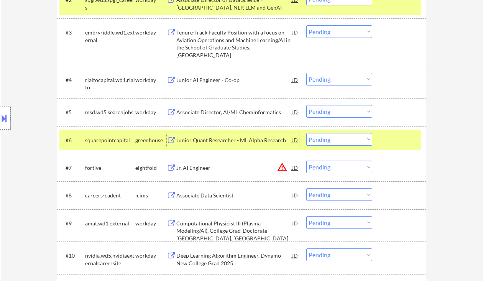
drag, startPoint x: 327, startPoint y: 111, endPoint x: 329, endPoint y: 118, distance: 7.2
click at [327, 111] on select "Choose an option... Pending Applied Excluded (Questions) Excluded (Expired) Exc…" at bounding box center [339, 111] width 66 height 13
click at [306, 105] on select "Choose an option... Pending Applied Excluded (Questions) Excluded (Expired) Exc…" at bounding box center [339, 111] width 66 height 13
click at [240, 141] on div "Junior Quant Researcher - ML Alpha Research" at bounding box center [234, 140] width 116 height 8
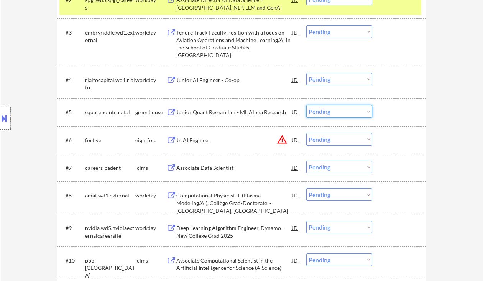
drag, startPoint x: 331, startPoint y: 113, endPoint x: 339, endPoint y: 118, distance: 9.4
click at [331, 113] on select "Choose an option... Pending Applied Excluded (Questions) Excluded (Expired) Exc…" at bounding box center [339, 111] width 66 height 13
click at [306, 105] on select "Choose an option... Pending Applied Excluded (Questions) Excluded (Expired) Exc…" at bounding box center [339, 111] width 66 height 13
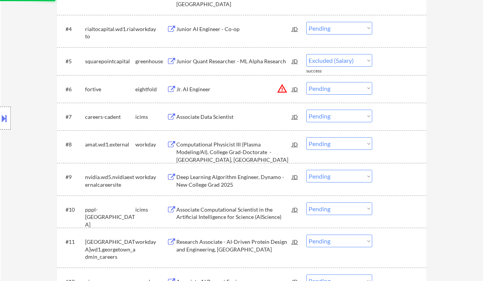
select select ""pending""
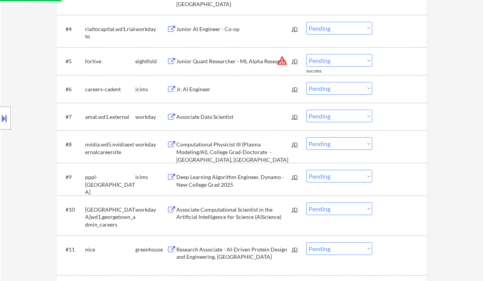
scroll to position [408, 0]
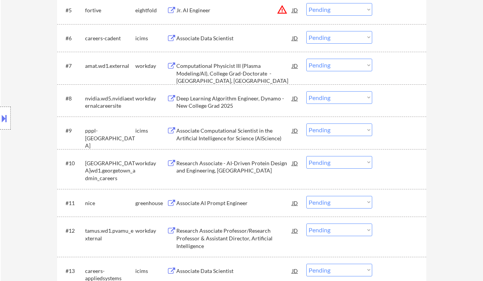
click at [207, 39] on div "Associate Data Scientist" at bounding box center [234, 38] width 116 height 8
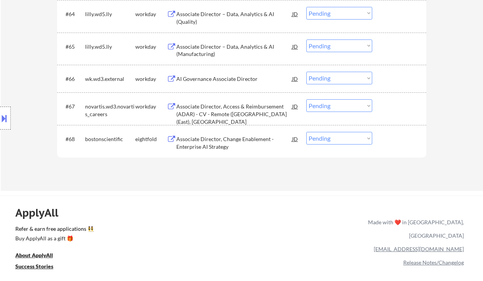
scroll to position [2215, 0]
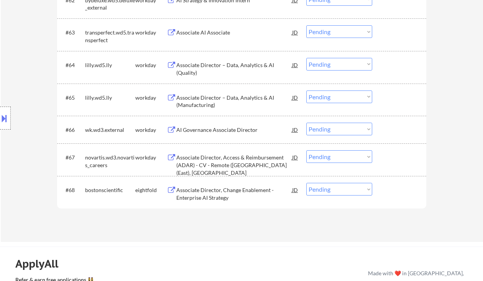
click at [215, 133] on div "AI Governance Associate Director" at bounding box center [234, 130] width 116 height 8
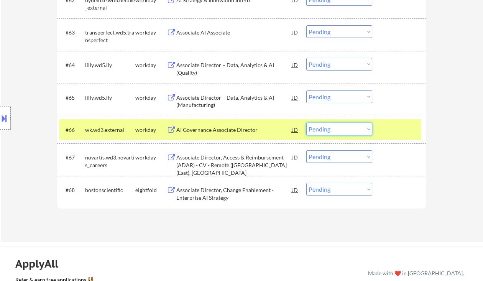
drag, startPoint x: 337, startPoint y: 130, endPoint x: 339, endPoint y: 135, distance: 5.8
click at [337, 130] on select "Choose an option... Pending Applied Excluded (Questions) Excluded (Expired) Exc…" at bounding box center [339, 129] width 66 height 13
click at [306, 123] on select "Choose an option... Pending Applied Excluded (Questions) Excluded (Expired) Exc…" at bounding box center [339, 129] width 66 height 13
click at [318, 156] on select "Choose an option... Pending Applied Excluded (Questions) Excluded (Expired) Exc…" at bounding box center [339, 156] width 66 height 13
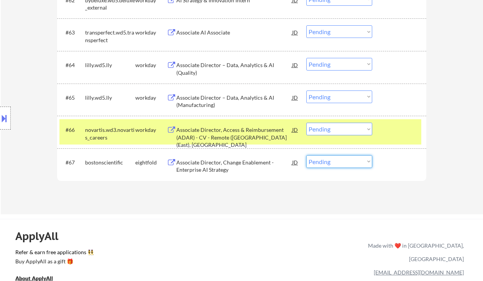
click at [327, 127] on select "Choose an option... Pending Applied Excluded (Questions) Excluded (Expired) Exc…" at bounding box center [339, 129] width 66 height 13
click at [306, 123] on select "Choose an option... Pending Applied Excluded (Questions) Excluded (Expired) Exc…" at bounding box center [339, 129] width 66 height 13
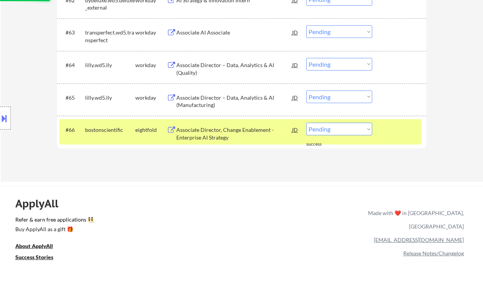
drag, startPoint x: 323, startPoint y: 131, endPoint x: 329, endPoint y: 133, distance: 6.7
click at [323, 131] on select "Choose an option... Pending Applied Excluded (Questions) Excluded (Expired) Exc…" at bounding box center [339, 129] width 66 height 13
select select ""excluded__bad_match_""
click at [306, 123] on select "Choose an option... Pending Applied Excluded (Questions) Excluded (Expired) Exc…" at bounding box center [339, 129] width 66 height 13
click at [231, 99] on div "Associate Director – Data, Analytics & AI (Manufacturing)" at bounding box center [234, 101] width 116 height 15
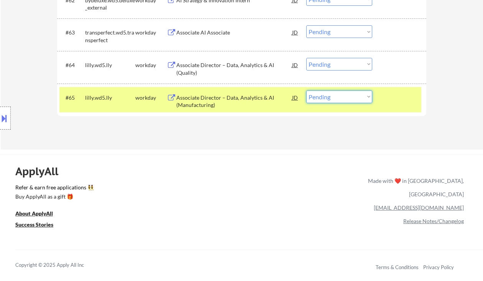
drag, startPoint x: 339, startPoint y: 97, endPoint x: 341, endPoint y: 102, distance: 6.3
click at [339, 97] on select "Choose an option... Pending Applied Excluded (Questions) Excluded (Expired) Exc…" at bounding box center [339, 96] width 66 height 13
select select ""excluded__bad_match_""
click at [306, 90] on select "Choose an option... Pending Applied Excluded (Questions) Excluded (Expired) Exc…" at bounding box center [339, 96] width 66 height 13
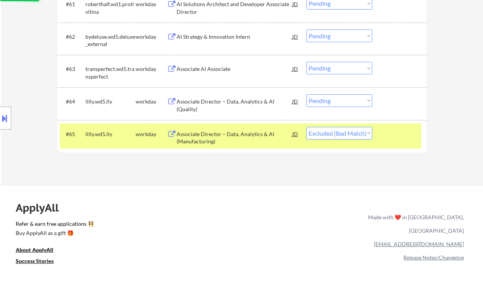
scroll to position [2164, 0]
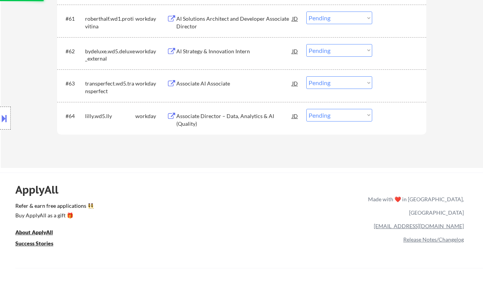
click at [324, 116] on select "Choose an option... Pending Applied Excluded (Questions) Excluded (Expired) Exc…" at bounding box center [339, 115] width 66 height 13
select select ""excluded__bad_match_""
click at [306, 109] on select "Choose an option... Pending Applied Excluded (Questions) Excluded (Expired) Exc…" at bounding box center [339, 115] width 66 height 13
click at [208, 80] on div "Associate AI Associate" at bounding box center [234, 84] width 116 height 8
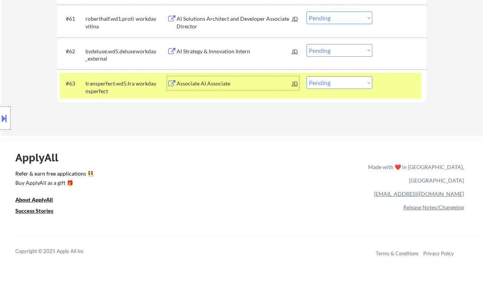
click at [329, 80] on select "Choose an option... Pending Applied Excluded (Questions) Excluded (Expired) Exc…" at bounding box center [340, 82] width 66 height 13
select select ""excluded__bad_match_""
click at [307, 76] on select "Choose an option... Pending Applied Excluded (Questions) Excluded (Expired) Exc…" at bounding box center [340, 82] width 66 height 13
click at [223, 45] on div "AI Strategy & Innovation Intern" at bounding box center [235, 51] width 116 height 14
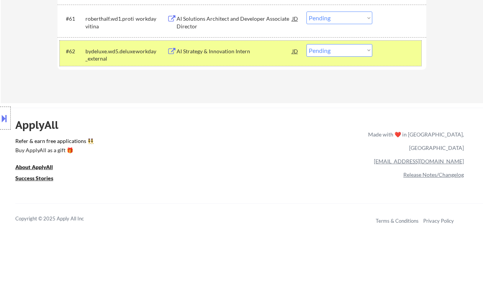
drag, startPoint x: 233, startPoint y: 118, endPoint x: 248, endPoint y: 117, distance: 14.6
click at [340, 46] on select "Choose an option... Pending Applied Excluded (Questions) Excluded (Expired) Exc…" at bounding box center [340, 50] width 66 height 13
select select ""excluded__expired_""
click at [307, 44] on select "Choose an option... Pending Applied Excluded (Questions) Excluded (Expired) Exc…" at bounding box center [340, 50] width 66 height 13
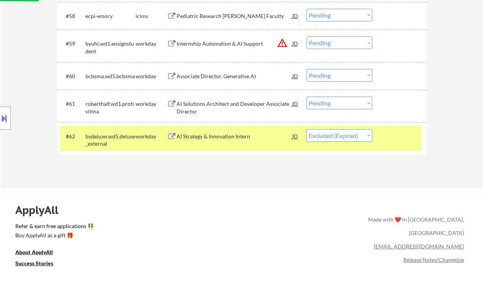
scroll to position [2062, 0]
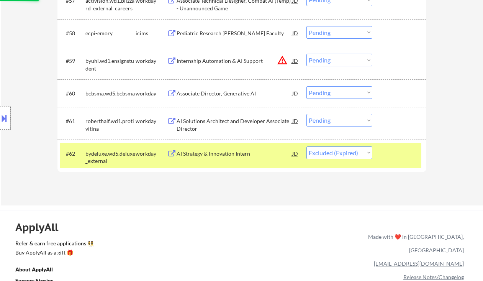
click at [245, 126] on div "AI Solutions Architect and Developer Associate Director" at bounding box center [235, 124] width 116 height 15
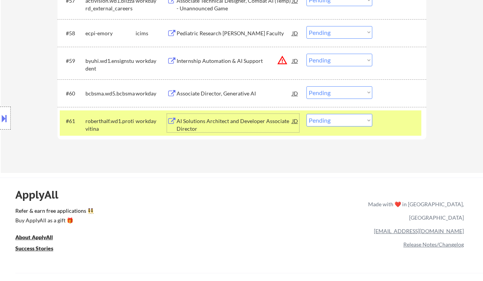
drag, startPoint x: 325, startPoint y: 122, endPoint x: 339, endPoint y: 126, distance: 14.4
click at [325, 122] on select "Choose an option... Pending Applied Excluded (Questions) Excluded (Expired) Exc…" at bounding box center [340, 120] width 66 height 13
select select ""excluded__bad_match_""
click at [307, 114] on select "Choose an option... Pending Applied Excluded (Questions) Excluded (Expired) Exc…" at bounding box center [340, 120] width 66 height 13
click at [354, 93] on select "Choose an option... Pending Applied Excluded (Questions) Excluded (Expired) Exc…" at bounding box center [340, 92] width 66 height 13
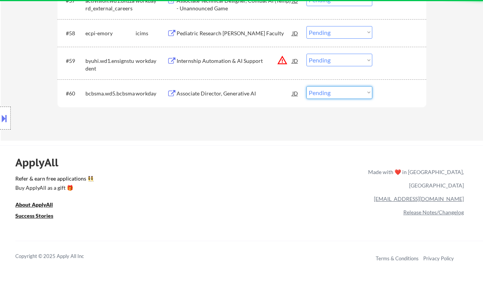
drag, startPoint x: 268, startPoint y: 146, endPoint x: 283, endPoint y: 135, distance: 18.2
click at [268, 146] on div "ApplyAll Refer & earn free applications 👯‍♀️ Buy ApplyAll as a gift 🎁 About App…" at bounding box center [241, 204] width 483 height 119
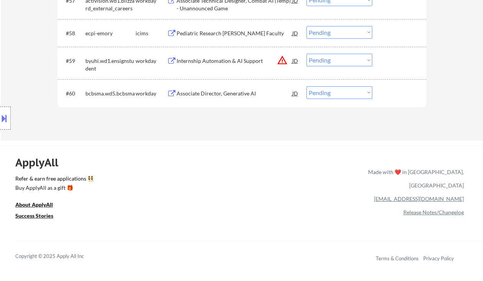
drag, startPoint x: 329, startPoint y: 90, endPoint x: 342, endPoint y: 99, distance: 15.2
click at [331, 92] on select "Choose an option... Pending Applied Excluded (Questions) Excluded (Expired) Exc…" at bounding box center [340, 92] width 66 height 13
select select ""excluded__bad_match_""
click at [307, 86] on select "Choose an option... Pending Applied Excluded (Questions) Excluded (Expired) Exc…" at bounding box center [340, 92] width 66 height 13
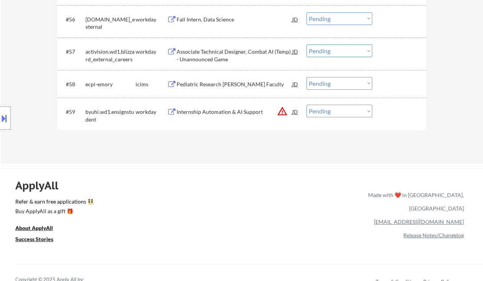
drag, startPoint x: 16, startPoint y: 66, endPoint x: 93, endPoint y: 95, distance: 82.0
click at [16, 66] on div "Location Inclusions: country:US" at bounding box center [68, 118] width 137 height 142
click at [224, 112] on div "Internship Automation & AI Support" at bounding box center [235, 112] width 116 height 8
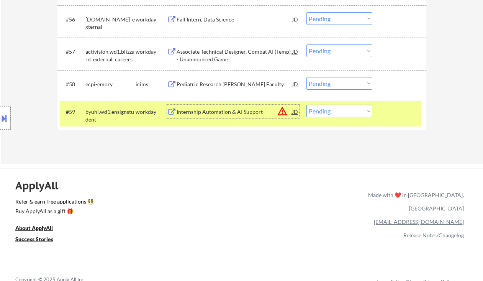
click at [320, 113] on select "Choose an option... Pending Applied Excluded (Questions) Excluded (Expired) Exc…" at bounding box center [340, 111] width 66 height 13
select select ""excluded__expired_""
click at [307, 105] on select "Choose an option... Pending Applied Excluded (Questions) Excluded (Expired) Exc…" at bounding box center [340, 111] width 66 height 13
click at [213, 89] on div "Pediatric Research AI Jr. Faculty" at bounding box center [235, 84] width 116 height 14
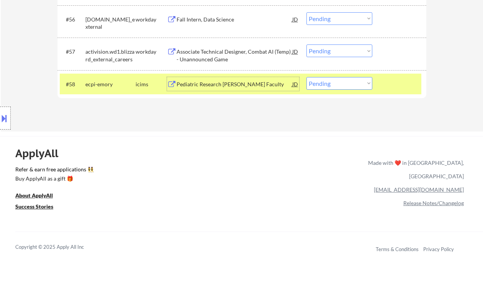
click at [351, 85] on select "Choose an option... Pending Applied Excluded (Questions) Excluded (Expired) Exc…" at bounding box center [340, 83] width 66 height 13
select select ""excluded__bad_match_""
click at [307, 77] on select "Choose an option... Pending Applied Excluded (Questions) Excluded (Expired) Exc…" at bounding box center [340, 83] width 66 height 13
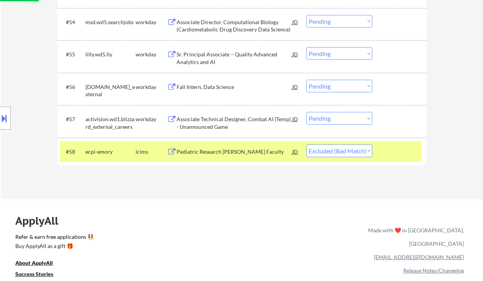
scroll to position [1909, 0]
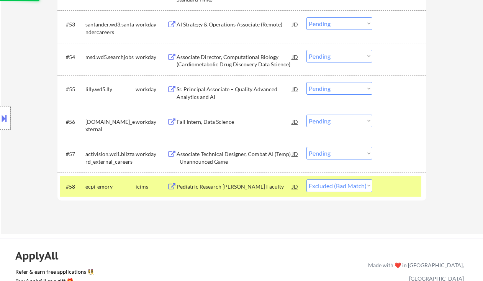
click at [243, 158] on div "Associate Technical Designer, Combat AI (Temp) - Unannounced Game" at bounding box center [235, 157] width 116 height 15
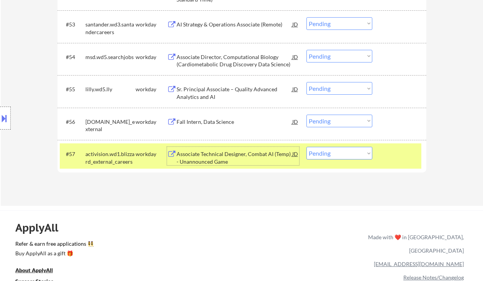
click at [347, 155] on select "Choose an option... Pending Applied Excluded (Questions) Excluded (Expired) Exc…" at bounding box center [340, 153] width 66 height 13
select select ""excluded__expired_""
click at [307, 147] on select "Choose an option... Pending Applied Excluded (Questions) Excluded (Expired) Exc…" at bounding box center [340, 153] width 66 height 13
click at [233, 124] on div "Fall Intern, Data Science" at bounding box center [235, 122] width 116 height 8
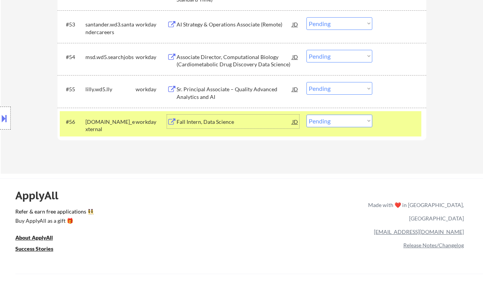
drag, startPoint x: 336, startPoint y: 122, endPoint x: 337, endPoint y: 127, distance: 5.2
click at [336, 122] on select "Choose an option... Pending Applied Excluded (Questions) Excluded (Expired) Exc…" at bounding box center [340, 121] width 66 height 13
select select ""excluded__other_""
click at [307, 115] on select "Choose an option... Pending Applied Excluded (Questions) Excluded (Expired) Exc…" at bounding box center [340, 121] width 66 height 13
click at [216, 89] on div "Sr. Principal Associate – Quality Advanced Analytics and AI" at bounding box center [235, 92] width 116 height 15
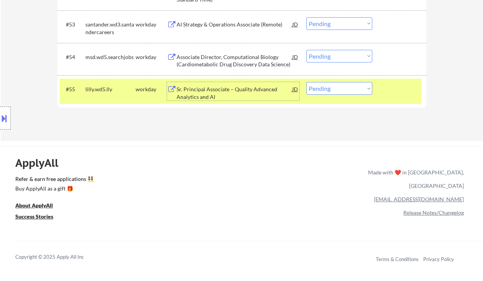
click at [333, 89] on select "Choose an option... Pending Applied Excluded (Questions) Excluded (Expired) Exc…" at bounding box center [340, 88] width 66 height 13
select select ""excluded__bad_match_""
click at [307, 82] on select "Choose an option... Pending Applied Excluded (Questions) Excluded (Expired) Exc…" at bounding box center [340, 88] width 66 height 13
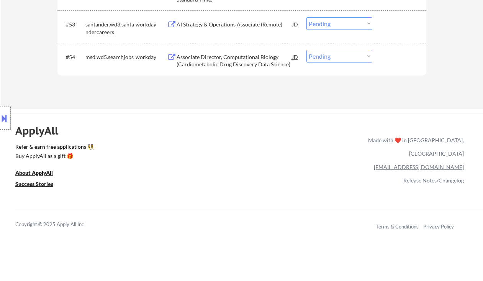
drag, startPoint x: 322, startPoint y: 56, endPoint x: 328, endPoint y: 62, distance: 8.1
click at [322, 56] on select "Choose an option... Pending Applied Excluded (Questions) Excluded (Expired) Exc…" at bounding box center [340, 56] width 66 height 13
select select ""excluded__bad_match_""
click at [307, 50] on select "Choose an option... Pending Applied Excluded (Questions) Excluded (Expired) Exc…" at bounding box center [340, 56] width 66 height 13
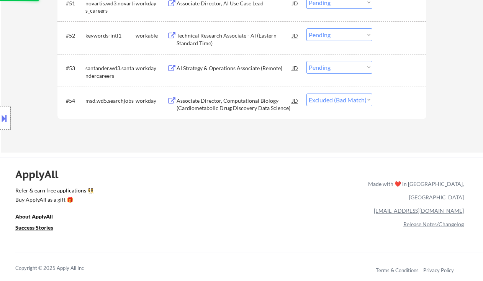
scroll to position [1858, 0]
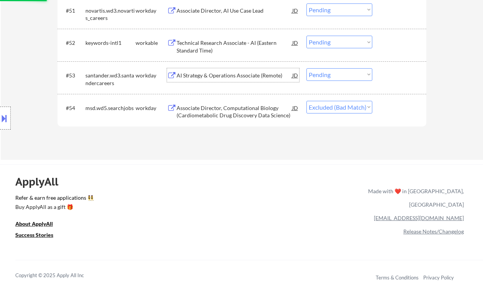
click at [218, 72] on div "AI Strategy & Operations Associate (Remote)" at bounding box center [235, 76] width 116 height 8
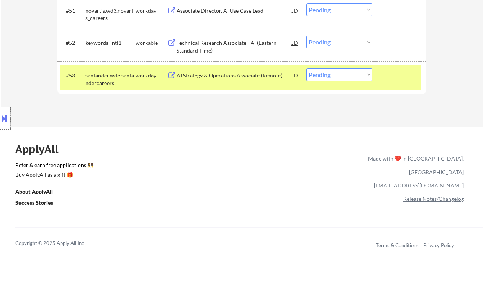
select select ""pending""
click at [250, 81] on div "AI Strategy & Operations Associate (Remote)" at bounding box center [235, 75] width 116 height 14
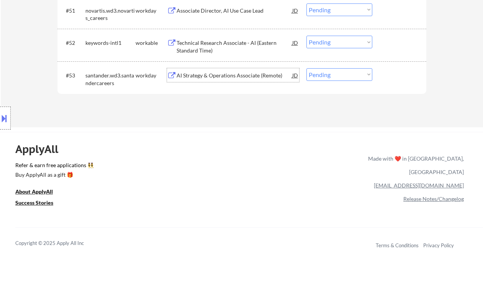
click at [331, 75] on select "Choose an option... Pending Applied Excluded (Questions) Excluded (Expired) Exc…" at bounding box center [340, 74] width 66 height 13
select select ""applied""
click at [307, 68] on select "Choose an option... Pending Applied Excluded (Questions) Excluded (Expired) Exc…" at bounding box center [340, 74] width 66 height 13
click at [231, 50] on div "Technical Research Associate - AI (Eastern Standard Time)" at bounding box center [235, 46] width 116 height 15
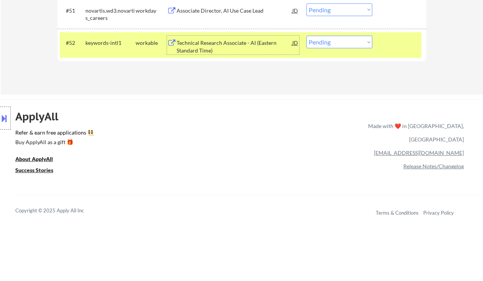
click at [332, 44] on select "Choose an option... Pending Applied Excluded (Questions) Excluded (Expired) Exc…" at bounding box center [340, 42] width 66 height 13
select select ""excluded__salary_""
click at [307, 36] on select "Choose an option... Pending Applied Excluded (Questions) Excluded (Expired) Exc…" at bounding box center [340, 42] width 66 height 13
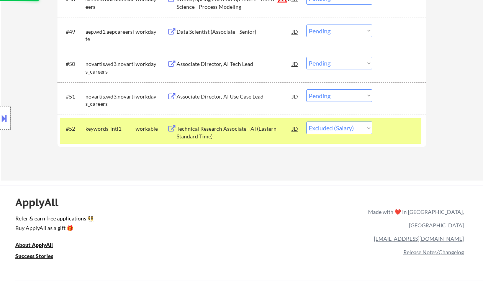
scroll to position [1755, 0]
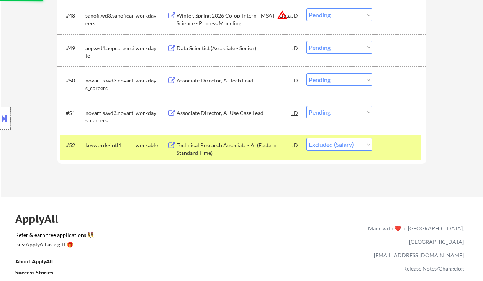
click at [242, 113] on div "Associate Director, AI Use Case Lead" at bounding box center [235, 113] width 116 height 8
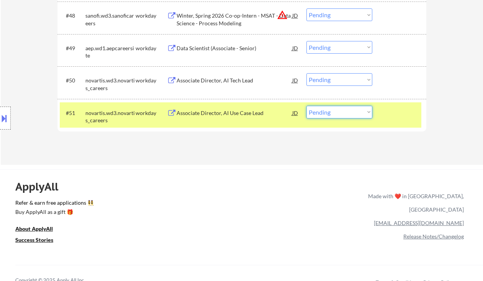
drag, startPoint x: 337, startPoint y: 108, endPoint x: 339, endPoint y: 113, distance: 5.5
click at [337, 108] on select "Choose an option... Pending Applied Excluded (Questions) Excluded (Expired) Exc…" at bounding box center [340, 112] width 66 height 13
select select ""excluded__bad_match_""
click at [307, 106] on select "Choose an option... Pending Applied Excluded (Questions) Excluded (Expired) Exc…" at bounding box center [340, 112] width 66 height 13
drag, startPoint x: 335, startPoint y: 79, endPoint x: 340, endPoint y: 86, distance: 8.8
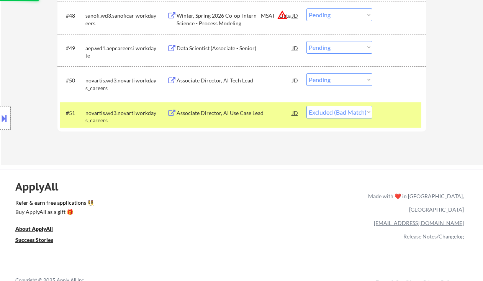
click at [335, 79] on select "Choose an option... Pending Applied Excluded (Questions) Excluded (Expired) Exc…" at bounding box center [340, 79] width 66 height 13
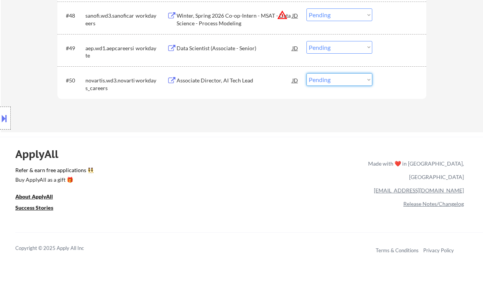
select select ""excluded__bad_match_""
click at [307, 73] on select "Choose an option... Pending Applied Excluded (Questions) Excluded (Expired) Exc…" at bounding box center [340, 79] width 66 height 13
click at [223, 49] on div "Data Scientist (Associate - Senior)" at bounding box center [235, 48] width 116 height 8
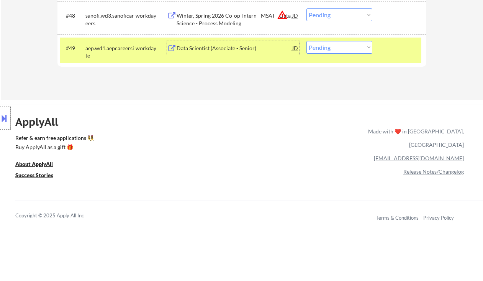
drag, startPoint x: 343, startPoint y: 45, endPoint x: 342, endPoint y: 53, distance: 8.5
click at [343, 45] on select "Choose an option... Pending Applied Excluded (Questions) Excluded (Expired) Exc…" at bounding box center [340, 47] width 66 height 13
select select ""excluded__expired_""
click at [307, 41] on select "Choose an option... Pending Applied Excluded (Questions) Excluded (Expired) Exc…" at bounding box center [340, 47] width 66 height 13
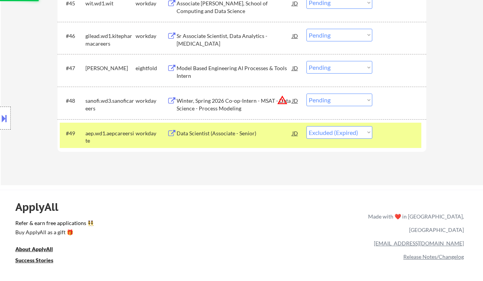
scroll to position [1653, 0]
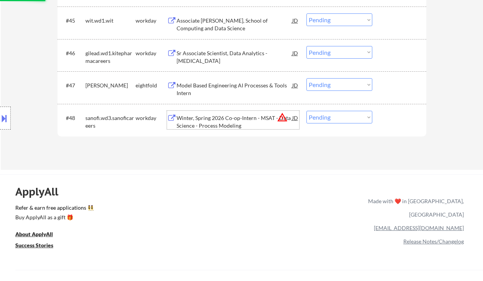
click at [258, 119] on div "Winter, Spring 2026 Co-op-Intern - MSAT - Data Science - Process Modeling" at bounding box center [235, 121] width 116 height 15
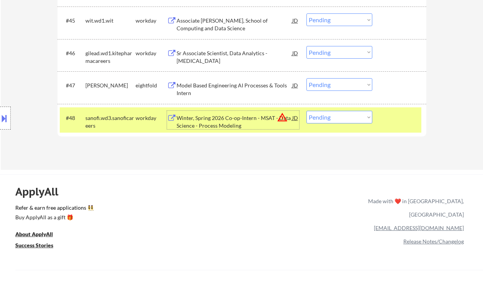
drag, startPoint x: 335, startPoint y: 117, endPoint x: 341, endPoint y: 123, distance: 8.7
click at [336, 117] on select "Choose an option... Pending Applied Excluded (Questions) Excluded (Expired) Exc…" at bounding box center [340, 117] width 66 height 13
select select ""excluded__other_""
click at [307, 111] on select "Choose an option... Pending Applied Excluded (Questions) Excluded (Expired) Exc…" at bounding box center [340, 117] width 66 height 13
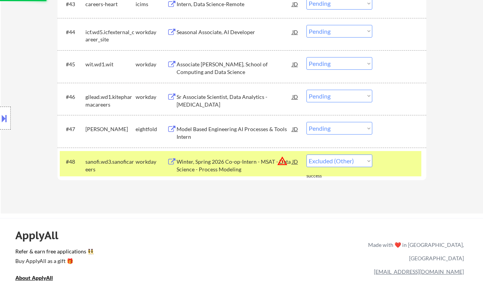
scroll to position [1602, 0]
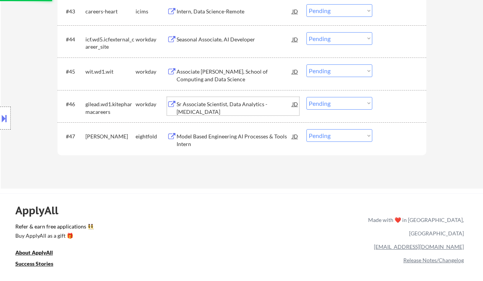
click at [225, 105] on div "Sr Associate Scientist, Data Analytics -Cell Therapy" at bounding box center [235, 107] width 116 height 15
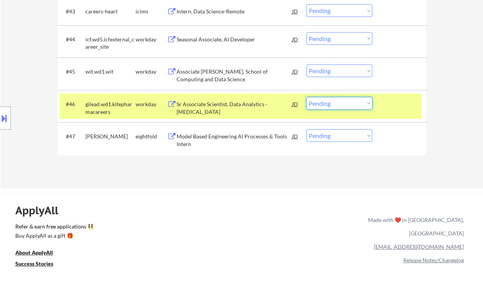
click at [330, 106] on select "Choose an option... Pending Applied Excluded (Questions) Excluded (Expired) Exc…" at bounding box center [340, 103] width 66 height 13
click at [307, 97] on select "Choose an option... Pending Applied Excluded (Questions) Excluded (Expired) Exc…" at bounding box center [340, 103] width 66 height 13
click at [220, 73] on div "Associate Dean, School of Computing and Data Science" at bounding box center [235, 75] width 116 height 15
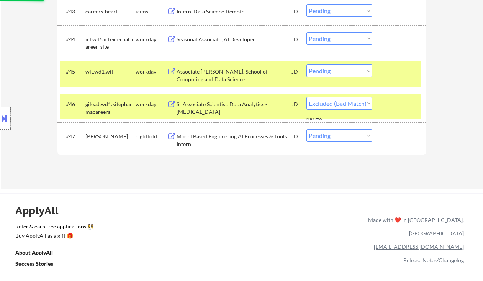
select select ""pending""
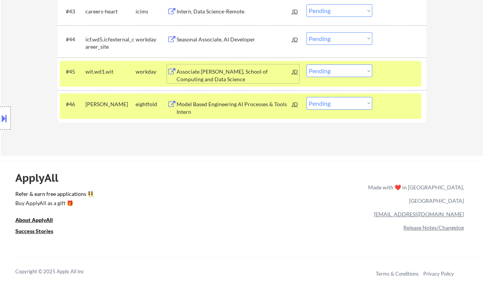
click at [334, 100] on select "Choose an option... Pending Applied Excluded (Questions) Excluded (Expired) Exc…" at bounding box center [340, 103] width 66 height 13
drag, startPoint x: 329, startPoint y: 72, endPoint x: 337, endPoint y: 77, distance: 9.4
click at [329, 72] on select "Choose an option... Pending Applied Excluded (Questions) Excluded (Expired) Exc…" at bounding box center [340, 70] width 66 height 13
click at [307, 64] on select "Choose an option... Pending Applied Excluded (Questions) Excluded (Expired) Exc…" at bounding box center [340, 70] width 66 height 13
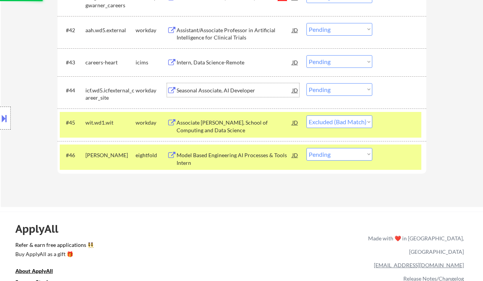
click at [232, 88] on div "Seasonal Associate, AI Developer" at bounding box center [235, 91] width 116 height 8
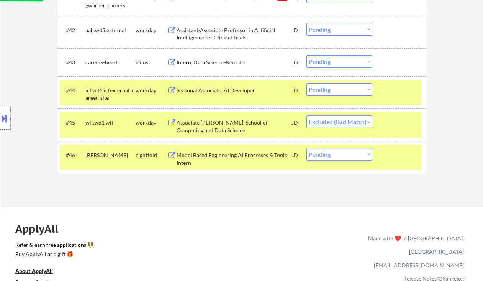
select select ""pending""
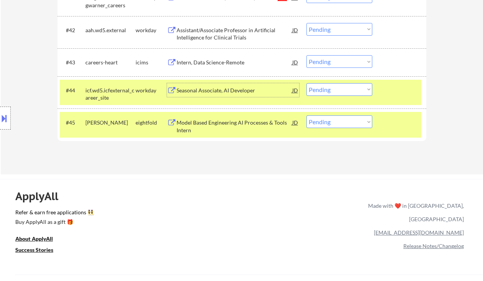
click at [320, 93] on select "Choose an option... Pending Applied Excluded (Questions) Excluded (Expired) Exc…" at bounding box center [340, 89] width 66 height 13
click at [307, 83] on select "Choose an option... Pending Applied Excluded (Questions) Excluded (Expired) Exc…" at bounding box center [340, 89] width 66 height 13
click at [213, 61] on div "Intern, Data Science-Remote" at bounding box center [235, 63] width 116 height 8
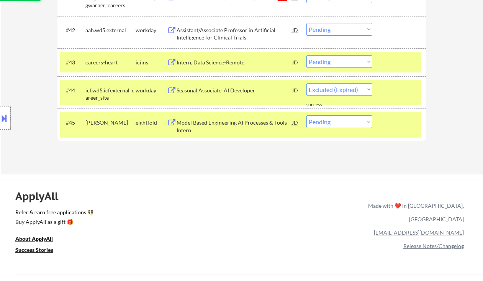
select select ""pending""
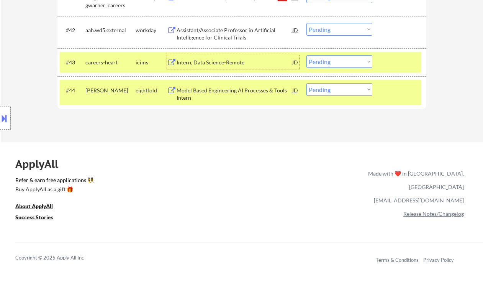
click at [334, 61] on select "Choose an option... Pending Applied Excluded (Questions) Excluded (Expired) Exc…" at bounding box center [340, 61] width 66 height 13
click at [307, 55] on select "Choose an option... Pending Applied Excluded (Questions) Excluded (Expired) Exc…" at bounding box center [340, 61] width 66 height 13
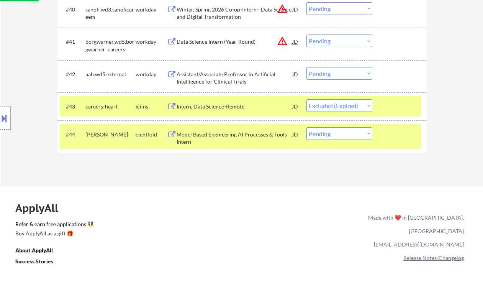
scroll to position [1500, 0]
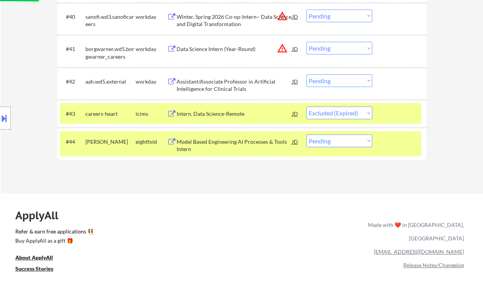
click at [238, 87] on div "Assistant/Associate Professor in Artificial Intelligence for Clinical Trials" at bounding box center [235, 85] width 116 height 15
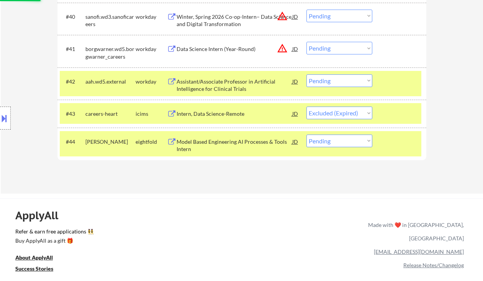
select select ""pending""
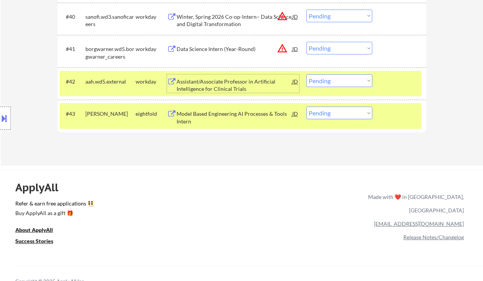
click at [335, 84] on select "Choose an option... Pending Applied Excluded (Questions) Excluded (Expired) Exc…" at bounding box center [340, 80] width 66 height 13
click at [307, 74] on select "Choose an option... Pending Applied Excluded (Questions) Excluded (Expired) Exc…" at bounding box center [340, 80] width 66 height 13
click at [220, 51] on div "Data Science Intern (Year-Round)" at bounding box center [235, 49] width 116 height 8
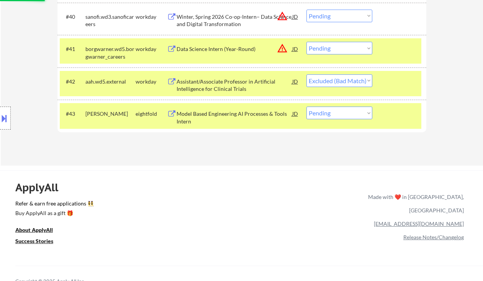
select select ""pending""
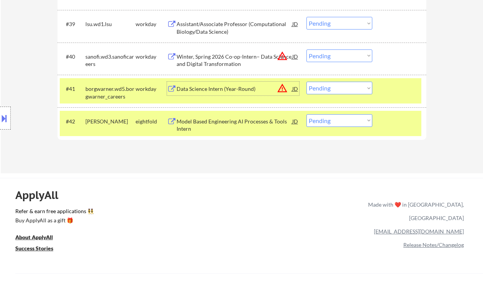
scroll to position [1449, 0]
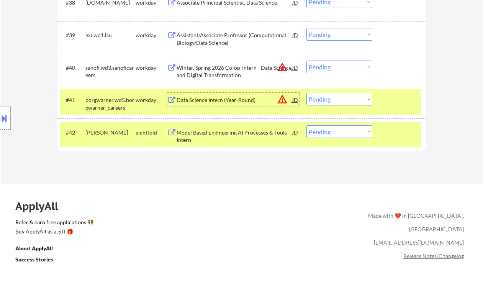
click at [328, 101] on select "Choose an option... Pending Applied Excluded (Questions) Excluded (Expired) Exc…" at bounding box center [340, 99] width 66 height 13
click at [242, 108] on div "#41 borgwarner.wd5.borgwarner_careers workday Data Science Intern (Year-Round) …" at bounding box center [241, 101] width 362 height 25
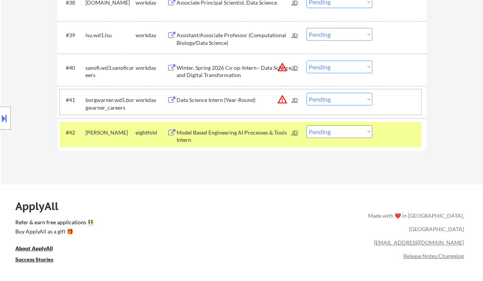
drag, startPoint x: 321, startPoint y: 129, endPoint x: 325, endPoint y: 138, distance: 8.6
click at [321, 129] on select "Choose an option... Pending Applied Excluded (Questions) Excluded (Expired) Exc…" at bounding box center [340, 131] width 66 height 13
drag, startPoint x: 175, startPoint y: 192, endPoint x: 187, endPoint y: 187, distance: 13.5
click at [175, 192] on div "ApplyAll Refer & earn free applications 👯‍♀️ Buy ApplyAll as a gift 🎁 About App…" at bounding box center [241, 248] width 483 height 119
click at [339, 102] on select "Choose an option... Pending Applied Excluded (Questions) Excluded (Expired) Exc…" at bounding box center [340, 99] width 66 height 13
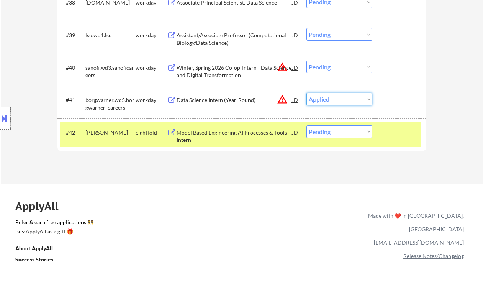
click at [307, 93] on select "Choose an option... Pending Applied Excluded (Questions) Excluded (Expired) Exc…" at bounding box center [340, 99] width 66 height 13
click at [219, 70] on div "Winter, Spring 2026 Co-op-Intern– Data Science and Digital Transformation" at bounding box center [235, 71] width 116 height 15
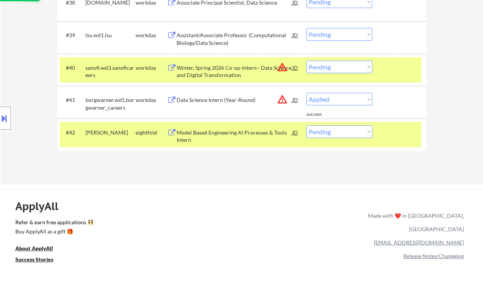
select select ""pending""
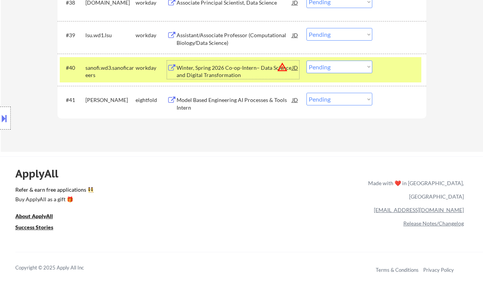
click at [9, 117] on div at bounding box center [5, 118] width 11 height 23
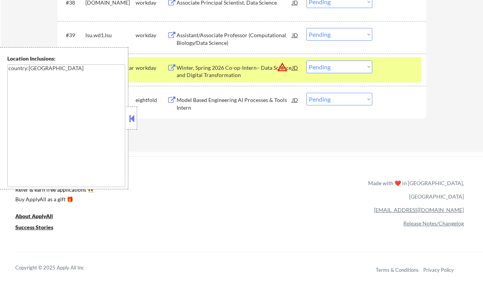
click at [134, 122] on button at bounding box center [132, 118] width 8 height 11
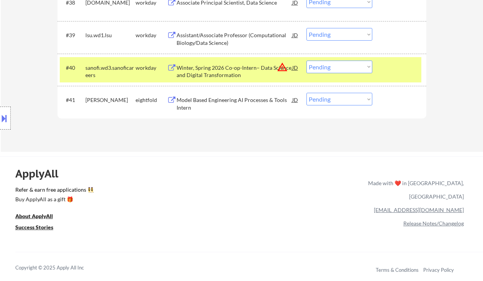
click at [327, 68] on select "Choose an option... Pending Applied Excluded (Questions) Excluded (Expired) Exc…" at bounding box center [340, 67] width 66 height 13
click at [307, 61] on select "Choose an option... Pending Applied Excluded (Questions) Excluded (Expired) Exc…" at bounding box center [340, 67] width 66 height 13
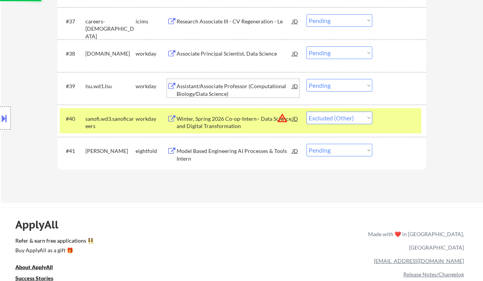
click at [234, 87] on div "Assistant/Associate Professor (Computational Biology/Data Science)" at bounding box center [235, 89] width 116 height 15
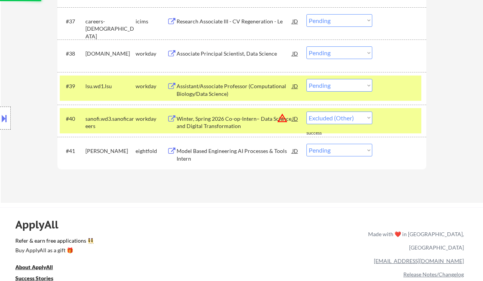
select select ""pending""
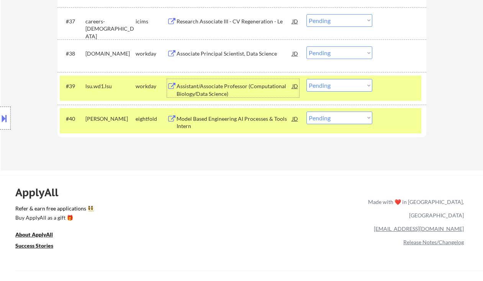
click at [331, 85] on select "Choose an option... Pending Applied Excluded (Questions) Excluded (Expired) Exc…" at bounding box center [340, 85] width 66 height 13
click at [307, 79] on select "Choose an option... Pending Applied Excluded (Questions) Excluded (Expired) Exc…" at bounding box center [340, 85] width 66 height 13
click at [226, 55] on div "Associate Principal Scientist, Data Science" at bounding box center [235, 54] width 116 height 8
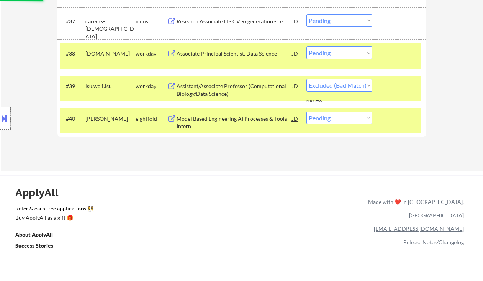
select select ""pending""
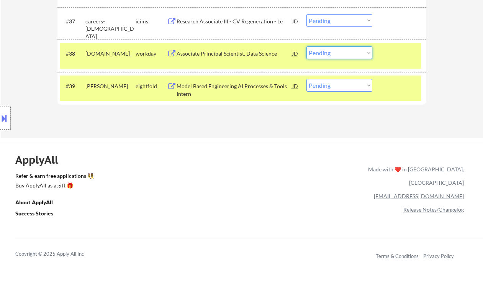
drag, startPoint x: 331, startPoint y: 52, endPoint x: 331, endPoint y: 59, distance: 6.9
click at [331, 52] on select "Choose an option... Pending Applied Excluded (Questions) Excluded (Expired) Exc…" at bounding box center [340, 52] width 66 height 13
click at [307, 46] on select "Choose an option... Pending Applied Excluded (Questions) Excluded (Expired) Exc…" at bounding box center [340, 52] width 66 height 13
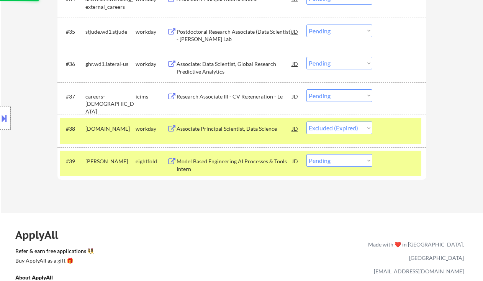
scroll to position [1296, 0]
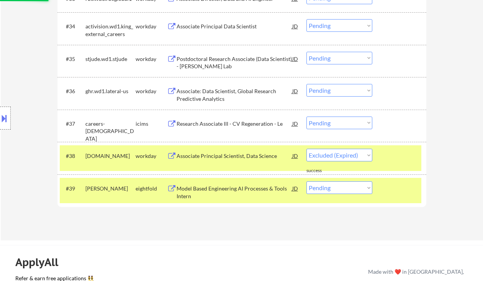
select select ""pending""
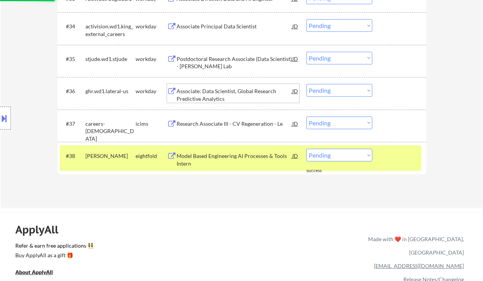
click at [216, 95] on div "Associate: Data Scientist, Global Research Predictive Analytics" at bounding box center [235, 94] width 116 height 15
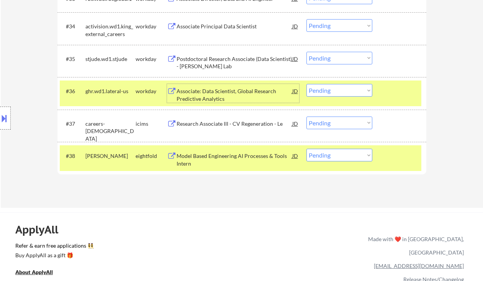
click at [331, 92] on select "Choose an option... Pending Applied Excluded (Questions) Excluded (Expired) Exc…" at bounding box center [340, 90] width 66 height 13
click at [307, 84] on select "Choose an option... Pending Applied Excluded (Questions) Excluded (Expired) Exc…" at bounding box center [340, 90] width 66 height 13
click at [216, 63] on div "Postdoctoral Research Associate (Data Scientist) - Meyer Lab" at bounding box center [235, 62] width 116 height 15
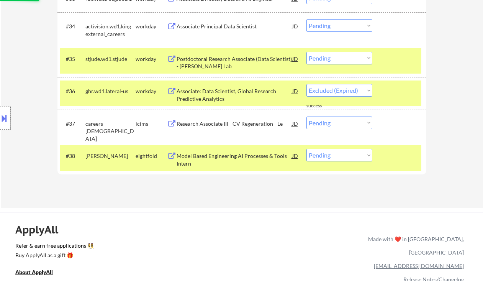
select select ""pending""
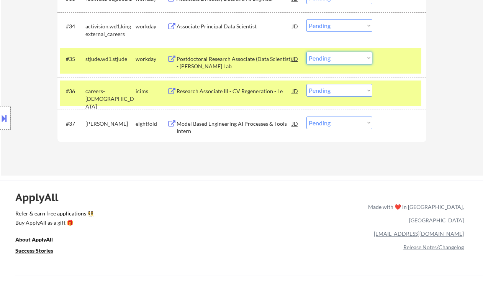
drag, startPoint x: 318, startPoint y: 57, endPoint x: 330, endPoint y: 64, distance: 14.2
click at [318, 57] on select "Choose an option... Pending Applied Excluded (Questions) Excluded (Expired) Exc…" at bounding box center [340, 58] width 66 height 13
click at [307, 52] on select "Choose an option... Pending Applied Excluded (Questions) Excluded (Expired) Exc…" at bounding box center [340, 58] width 66 height 13
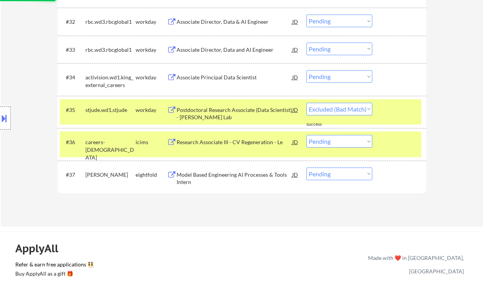
select select ""pending""
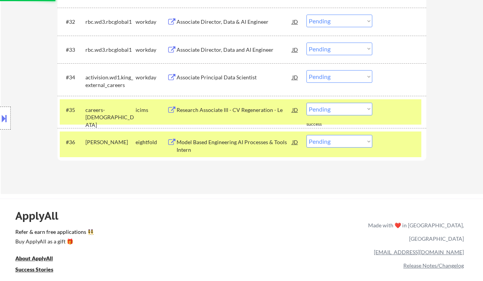
click at [238, 79] on div "Associate Principal Data Scientist" at bounding box center [235, 78] width 116 height 8
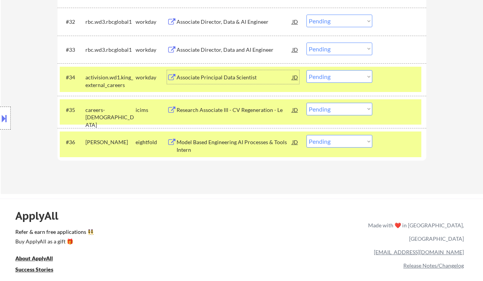
drag, startPoint x: 329, startPoint y: 72, endPoint x: 331, endPoint y: 77, distance: 5.5
click at [329, 72] on select "Choose an option... Pending Applied Excluded (Questions) Excluded (Expired) Exc…" at bounding box center [340, 76] width 66 height 13
click at [307, 70] on select "Choose an option... Pending Applied Excluded (Questions) Excluded (Expired) Exc…" at bounding box center [340, 76] width 66 height 13
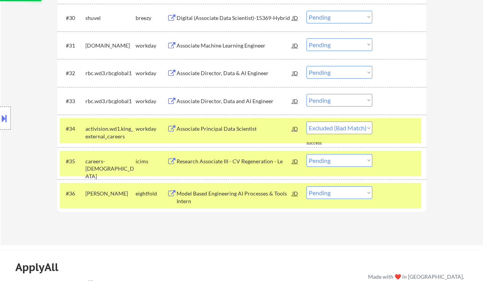
select select ""pending""
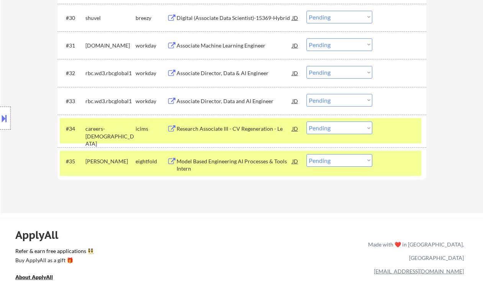
drag, startPoint x: 325, startPoint y: 102, endPoint x: 327, endPoint y: 106, distance: 4.5
click at [325, 102] on select "Choose an option... Pending Applied Excluded (Questions) Excluded (Expired) Exc…" at bounding box center [340, 100] width 66 height 13
click at [307, 94] on select "Choose an option... Pending Applied Excluded (Questions) Excluded (Expired) Exc…" at bounding box center [340, 100] width 66 height 13
select select ""pending""
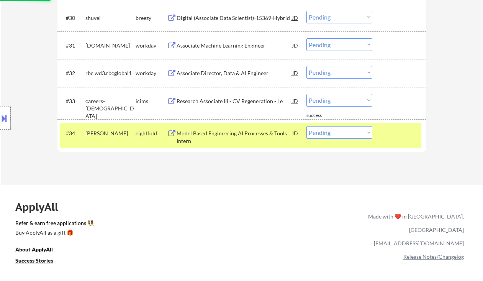
click at [325, 75] on select "Choose an option... Pending Applied Excluded (Questions) Excluded (Expired) Exc…" at bounding box center [340, 72] width 66 height 13
click at [307, 66] on select "Choose an option... Pending Applied Excluded (Questions) Excluded (Expired) Exc…" at bounding box center [340, 72] width 66 height 13
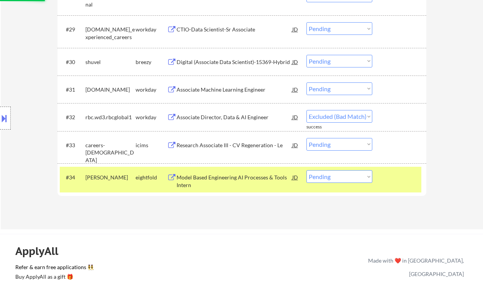
scroll to position [1142, 0]
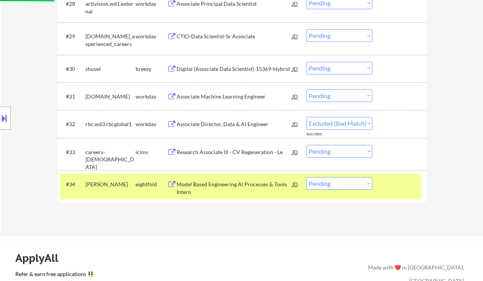
select select ""pending""
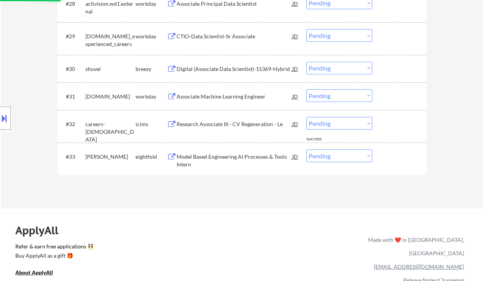
click at [243, 97] on div "Associate Machine Learning Engineer" at bounding box center [235, 97] width 116 height 8
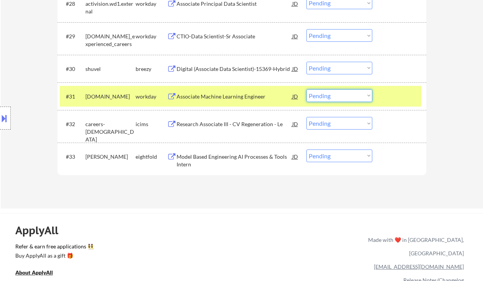
click at [323, 95] on select "Choose an option... Pending Applied Excluded (Questions) Excluded (Expired) Exc…" at bounding box center [340, 95] width 66 height 13
click at [307, 89] on select "Choose an option... Pending Applied Excluded (Questions) Excluded (Expired) Exc…" at bounding box center [340, 95] width 66 height 13
click at [233, 70] on div "Digital (Associate Data Scientist)-15369-Hybrid" at bounding box center [235, 69] width 116 height 8
select select ""pending""
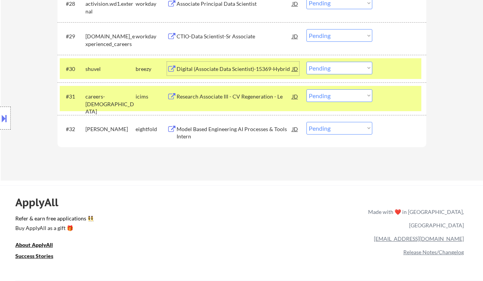
drag, startPoint x: 334, startPoint y: 67, endPoint x: 333, endPoint y: 72, distance: 5.4
click at [334, 67] on select "Choose an option... Pending Applied Excluded (Questions) Excluded (Expired) Exc…" at bounding box center [340, 68] width 66 height 13
click at [307, 62] on select "Choose an option... Pending Applied Excluded (Questions) Excluded (Expired) Exc…" at bounding box center [340, 68] width 66 height 13
select select ""pending""
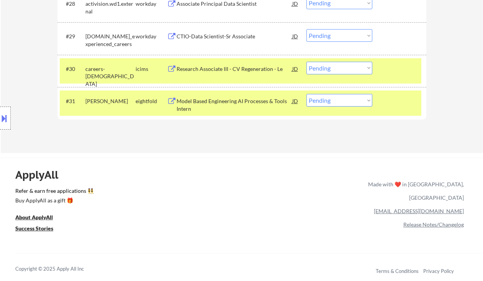
scroll to position [1092, 0]
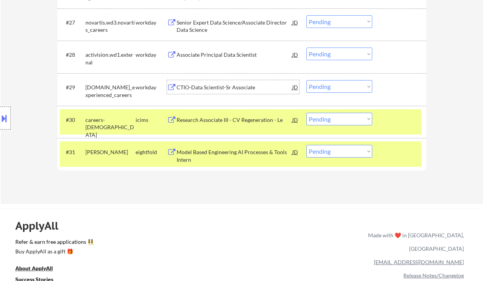
click at [224, 87] on div "CTIO-Data Scientist-Sr Associate" at bounding box center [235, 88] width 116 height 8
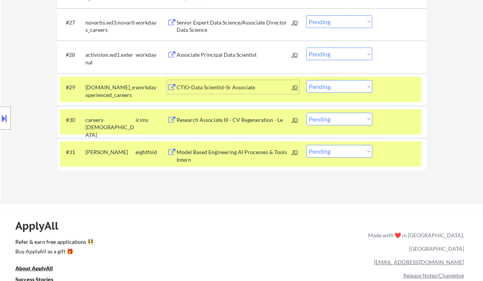
click at [333, 56] on select "Choose an option... Pending Applied Excluded (Questions) Excluded (Expired) Exc…" at bounding box center [340, 54] width 66 height 13
drag, startPoint x: 328, startPoint y: 86, endPoint x: 335, endPoint y: 92, distance: 9.8
click at [329, 87] on select "Choose an option... Pending Applied Excluded (Questions) Excluded (Expired) Exc…" at bounding box center [340, 86] width 66 height 13
click at [307, 80] on select "Choose an option... Pending Applied Excluded (Questions) Excluded (Expired) Exc…" at bounding box center [340, 86] width 66 height 13
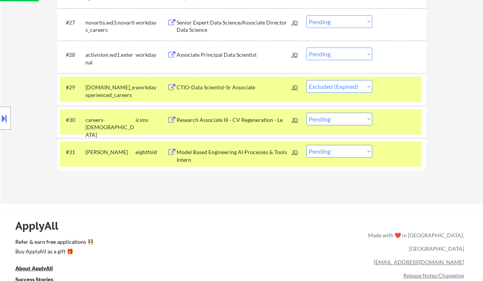
click at [334, 57] on select "Choose an option... Pending Applied Excluded (Questions) Excluded (Expired) Exc…" at bounding box center [340, 54] width 66 height 13
select select ""pending""
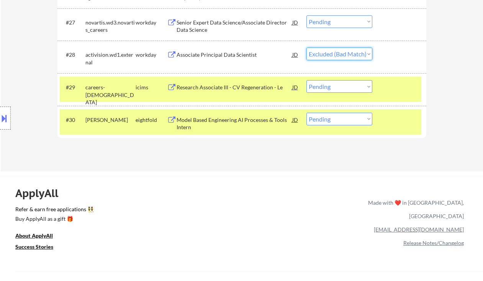
click at [307, 48] on select "Choose an option... Pending Applied Excluded (Questions) Excluded (Expired) Exc…" at bounding box center [340, 54] width 66 height 13
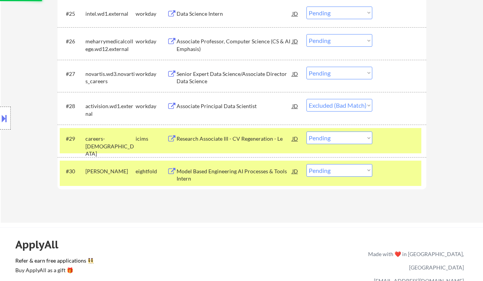
click at [247, 75] on div "Senior Expert Data Science/Associate Director Data Science" at bounding box center [235, 77] width 116 height 15
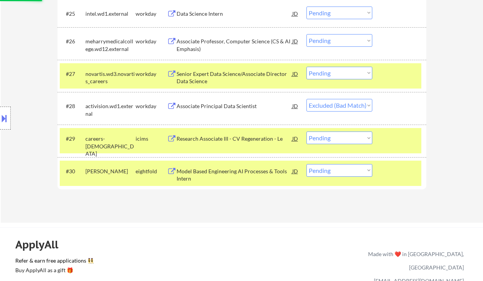
select select ""pending""
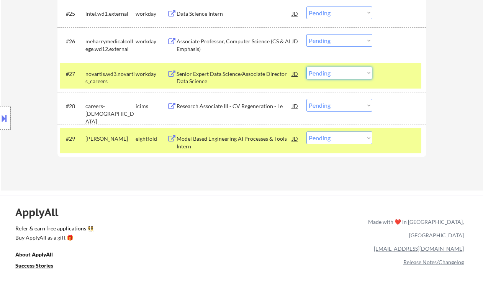
drag, startPoint x: 343, startPoint y: 73, endPoint x: 346, endPoint y: 79, distance: 7.0
click at [343, 73] on select "Choose an option... Pending Applied Excluded (Questions) Excluded (Expired) Exc…" at bounding box center [340, 73] width 66 height 13
click at [307, 67] on select "Choose an option... Pending Applied Excluded (Questions) Excluded (Expired) Exc…" at bounding box center [340, 73] width 66 height 13
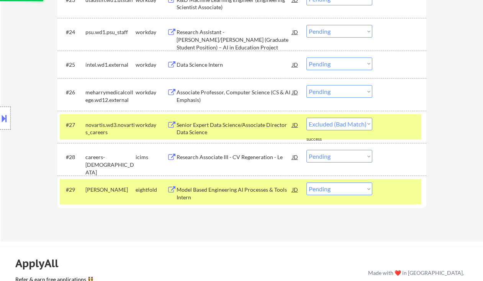
select select ""pending""
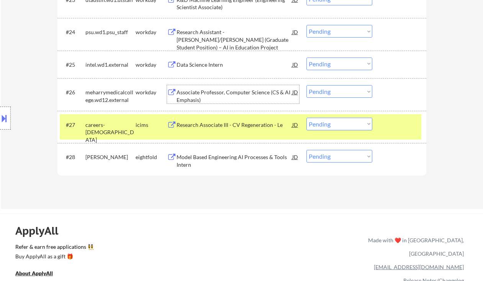
click at [253, 95] on div "Associate Professor, Computer Science (CS & AI Emphasis)" at bounding box center [235, 96] width 116 height 15
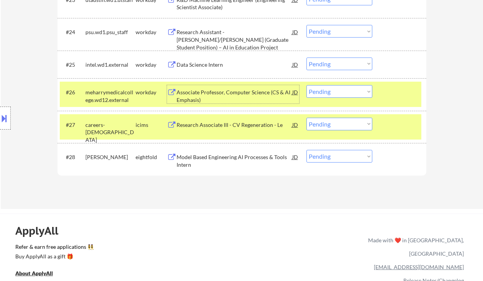
click at [334, 88] on select "Choose an option... Pending Applied Excluded (Questions) Excluded (Expired) Exc…" at bounding box center [340, 91] width 66 height 13
click at [307, 85] on select "Choose an option... Pending Applied Excluded (Questions) Excluded (Expired) Exc…" at bounding box center [340, 91] width 66 height 13
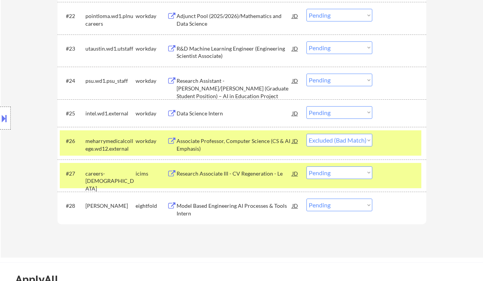
scroll to position [938, 0]
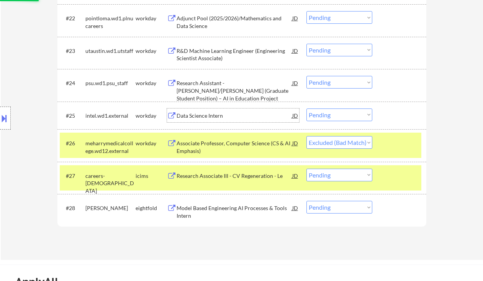
click at [208, 116] on div "Data Science Intern" at bounding box center [235, 116] width 116 height 8
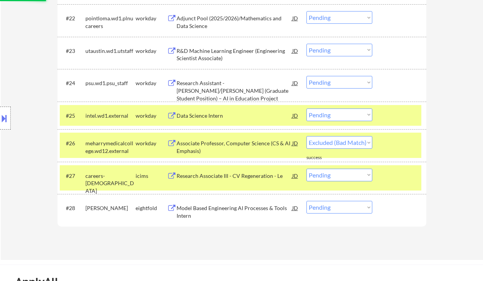
select select ""pending""
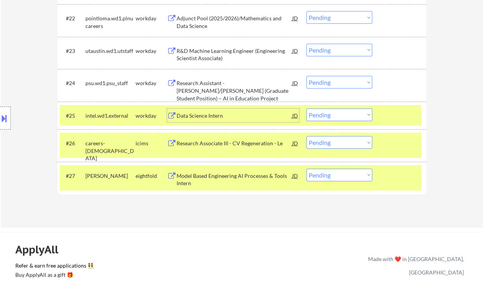
click at [318, 113] on select "Choose an option... Pending Applied Excluded (Questions) Excluded (Expired) Exc…" at bounding box center [340, 114] width 66 height 13
click at [307, 108] on select "Choose an option... Pending Applied Excluded (Questions) Excluded (Expired) Exc…" at bounding box center [340, 114] width 66 height 13
select select ""pending""
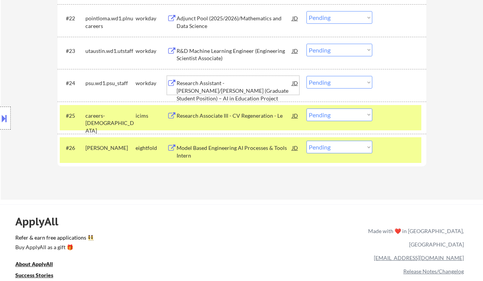
click at [241, 87] on div "Research Assistant - Farooque/Saha (Graduate Student Position) – AI in Educatio…" at bounding box center [235, 90] width 116 height 23
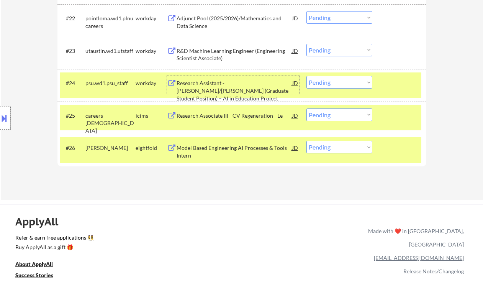
drag, startPoint x: 341, startPoint y: 85, endPoint x: 342, endPoint y: 89, distance: 3.9
click at [341, 85] on select "Choose an option... Pending Applied Excluded (Questions) Excluded (Expired) Exc…" at bounding box center [340, 82] width 66 height 13
click at [307, 76] on select "Choose an option... Pending Applied Excluded (Questions) Excluded (Expired) Exc…" at bounding box center [340, 82] width 66 height 13
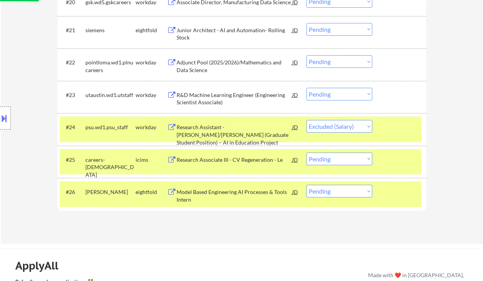
scroll to position [887, 0]
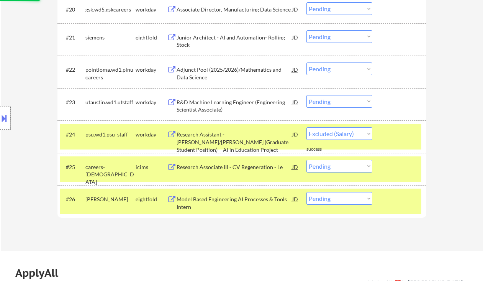
click at [230, 102] on div "R&D Machine Learning Engineer (Engineering Scientist Associate)" at bounding box center [235, 105] width 116 height 15
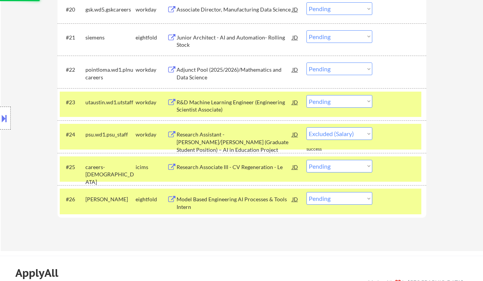
select select ""pending""
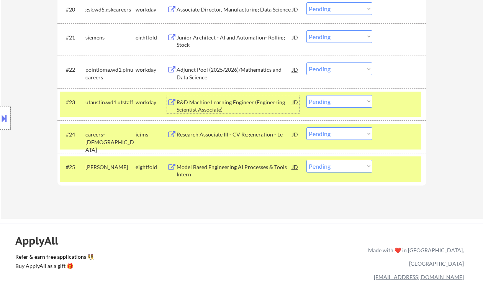
drag, startPoint x: 323, startPoint y: 102, endPoint x: 326, endPoint y: 107, distance: 5.8
click at [323, 102] on select "Choose an option... Pending Applied Excluded (Questions) Excluded (Expired) Exc…" at bounding box center [340, 101] width 66 height 13
click at [307, 95] on select "Choose an option... Pending Applied Excluded (Questions) Excluded (Expired) Exc…" at bounding box center [340, 101] width 66 height 13
click at [239, 73] on div "Adjunct Pool (2025/2026)/Mathematics and Data Science" at bounding box center [235, 73] width 116 height 15
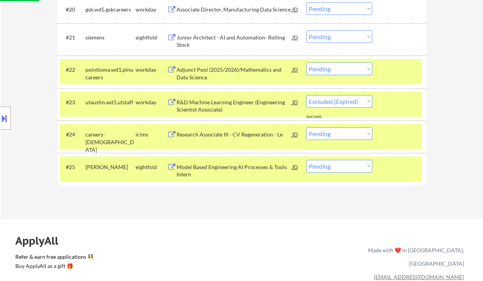
select select ""pending""
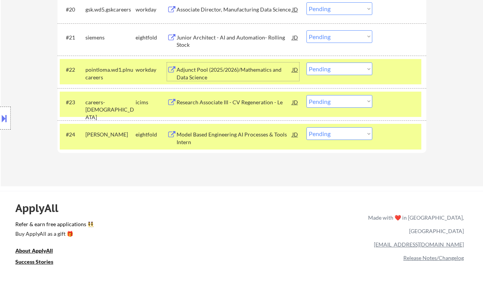
click at [323, 73] on select "Choose an option... Pending Applied Excluded (Questions) Excluded (Expired) Exc…" at bounding box center [340, 68] width 66 height 13
click at [307, 62] on select "Choose an option... Pending Applied Excluded (Questions) Excluded (Expired) Exc…" at bounding box center [340, 68] width 66 height 13
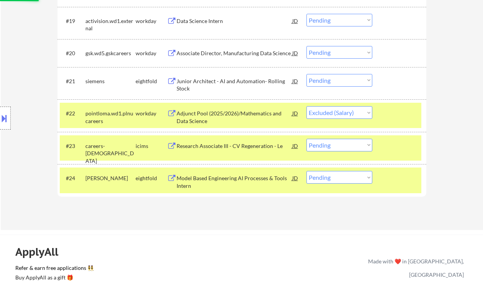
scroll to position [836, 0]
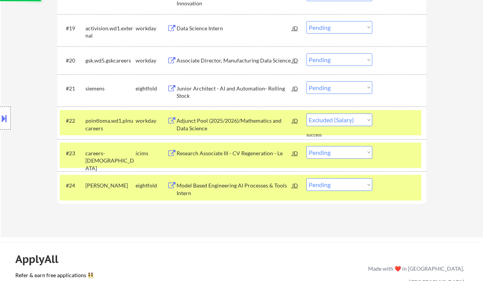
select select ""pending""
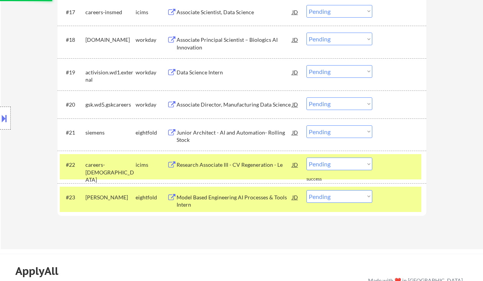
scroll to position [785, 0]
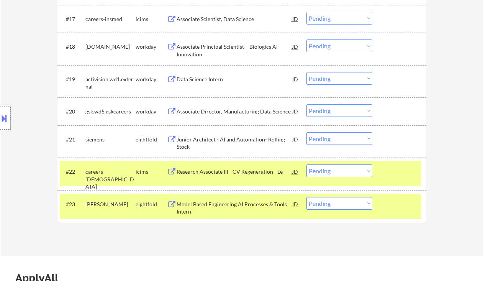
click at [212, 75] on div "Data Science Intern" at bounding box center [235, 79] width 116 height 14
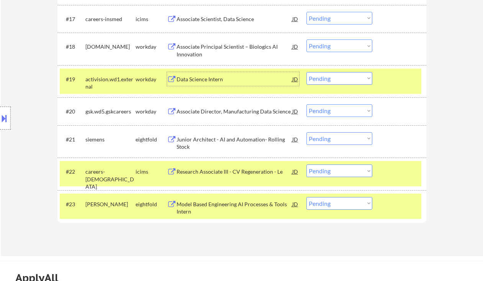
drag, startPoint x: 337, startPoint y: 79, endPoint x: 340, endPoint y: 83, distance: 4.7
click at [337, 79] on select "Choose an option... Pending Applied Excluded (Questions) Excluded (Expired) Exc…" at bounding box center [340, 78] width 66 height 13
click at [307, 72] on select "Choose an option... Pending Applied Excluded (Questions) Excluded (Expired) Exc…" at bounding box center [340, 78] width 66 height 13
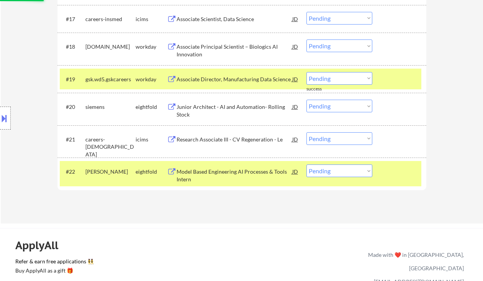
click at [323, 77] on select "Choose an option... Pending Applied Excluded (Questions) Excluded (Expired) Exc…" at bounding box center [340, 78] width 66 height 13
click at [307, 72] on select "Choose an option... Pending Applied Excluded (Questions) Excluded (Expired) Exc…" at bounding box center [340, 78] width 66 height 13
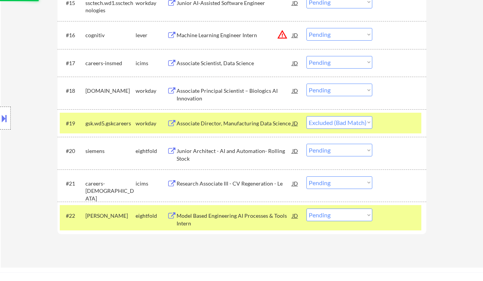
scroll to position [734, 0]
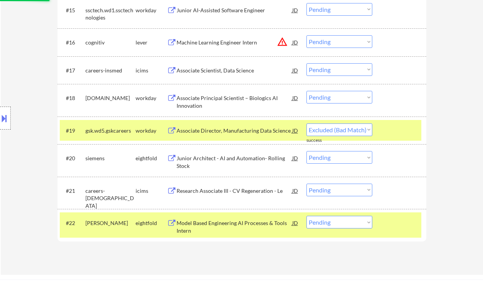
select select ""pending""
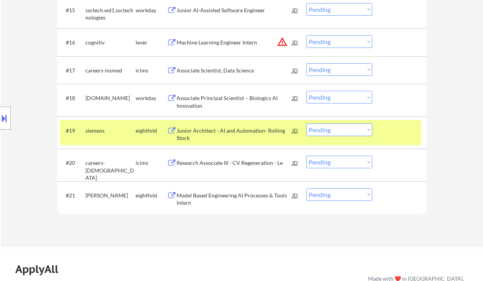
click at [245, 100] on div "Associate Principal Scientist – Biologics AI Innovation" at bounding box center [235, 101] width 116 height 15
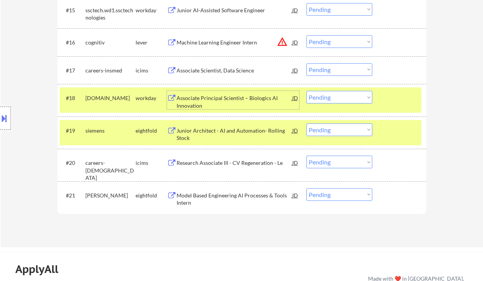
click at [322, 97] on select "Choose an option... Pending Applied Excluded (Questions) Excluded (Expired) Exc…" at bounding box center [340, 97] width 66 height 13
click at [307, 91] on select "Choose an option... Pending Applied Excluded (Questions) Excluded (Expired) Exc…" at bounding box center [340, 97] width 66 height 13
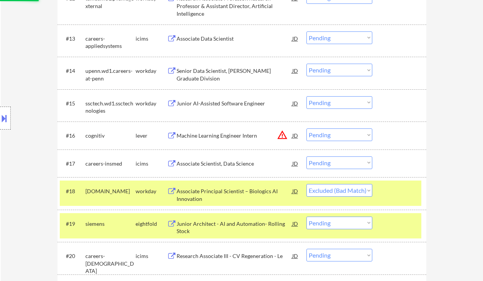
scroll to position [632, 0]
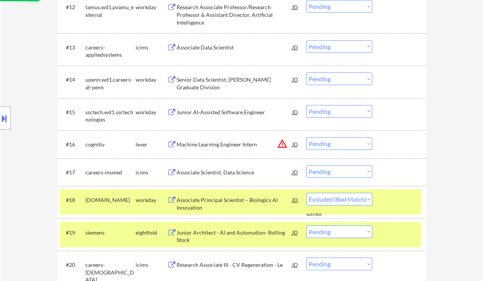
select select ""pending""
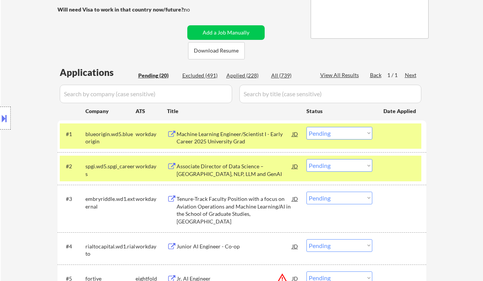
scroll to position [121, 0]
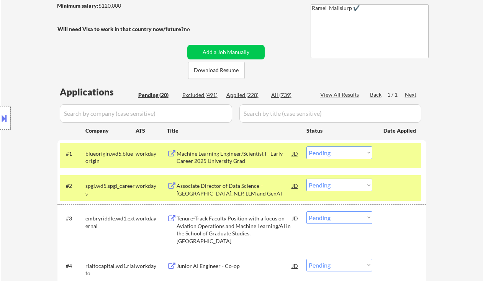
click at [252, 152] on div "Machine Learning Engineer/Scientist I - Early Career 2025 University Grad" at bounding box center [235, 157] width 116 height 15
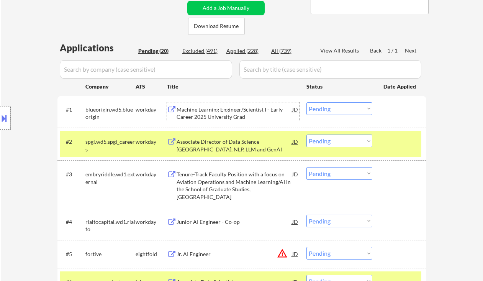
scroll to position [172, 0]
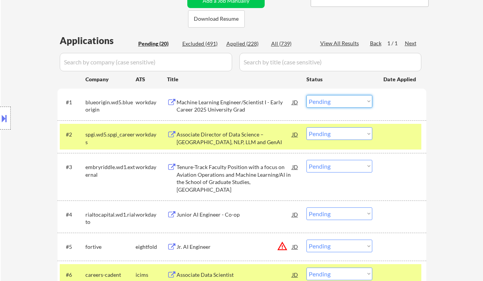
click at [338, 103] on select "Choose an option... Pending Applied Excluded (Questions) Excluded (Expired) Exc…" at bounding box center [340, 101] width 66 height 13
click at [307, 95] on select "Choose an option... Pending Applied Excluded (Questions) Excluded (Expired) Exc…" at bounding box center [340, 101] width 66 height 13
click at [221, 136] on div "Associate Director of Data Science – RAG, NLP, LLM and GenAI" at bounding box center [235, 138] width 116 height 15
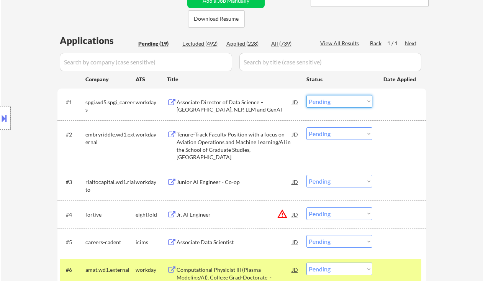
drag, startPoint x: 329, startPoint y: 101, endPoint x: 343, endPoint y: 107, distance: 14.7
click at [329, 101] on select "Choose an option... Pending Applied Excluded (Questions) Excluded (Expired) Exc…" at bounding box center [340, 101] width 66 height 13
click at [307, 95] on select "Choose an option... Pending Applied Excluded (Questions) Excluded (Expired) Exc…" at bounding box center [340, 101] width 66 height 13
click at [232, 144] on div "Tenure-Track Faculty Position with a focus on Aviation Operations and Machine L…" at bounding box center [235, 146] width 116 height 30
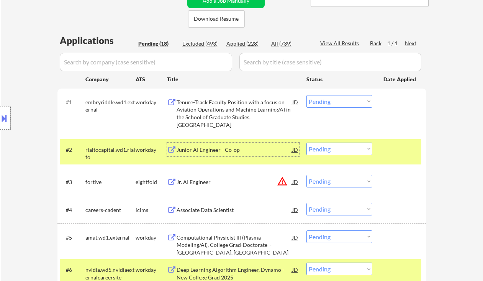
click at [330, 104] on select "Choose an option... Pending Applied Excluded (Questions) Excluded (Expired) Exc…" at bounding box center [340, 101] width 66 height 13
click at [307, 95] on select "Choose an option... Pending Applied Excluded (Questions) Excluded (Expired) Exc…" at bounding box center [340, 101] width 66 height 13
click at [213, 150] on div "Junior AI Engineer - Co-op" at bounding box center [235, 150] width 116 height 8
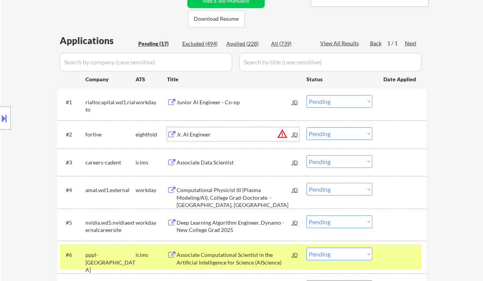
click at [206, 103] on div "Junior AI Engineer - Co-op" at bounding box center [235, 102] width 116 height 8
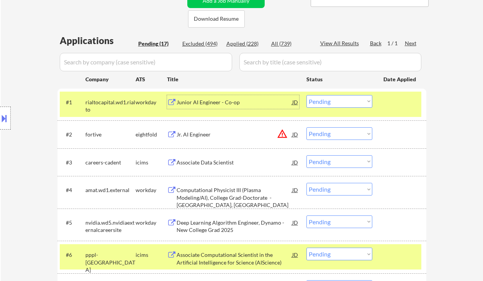
click at [346, 108] on div "#1 rialtocapital.wd1.rialto workday Junior AI Engineer - Co-op JD Choose an opt…" at bounding box center [241, 104] width 362 height 25
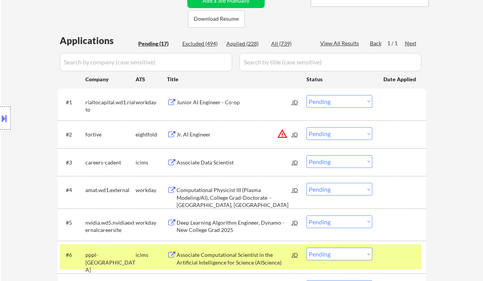
drag, startPoint x: 350, startPoint y: 103, endPoint x: 351, endPoint y: 107, distance: 4.0
click at [350, 103] on select "Choose an option... Pending Applied Excluded (Questions) Excluded (Expired) Exc…" at bounding box center [340, 101] width 66 height 13
click at [307, 95] on select "Choose an option... Pending Applied Excluded (Questions) Excluded (Expired) Exc…" at bounding box center [340, 101] width 66 height 13
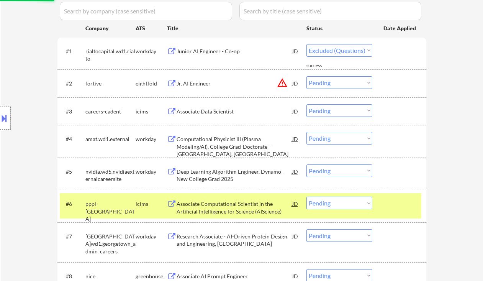
select select ""pending""
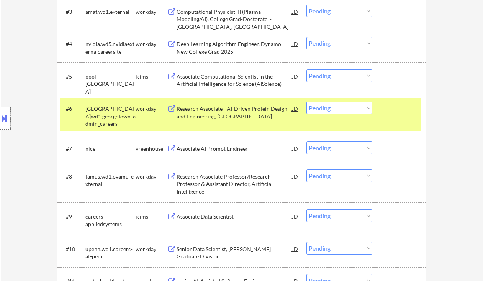
scroll to position [325, 0]
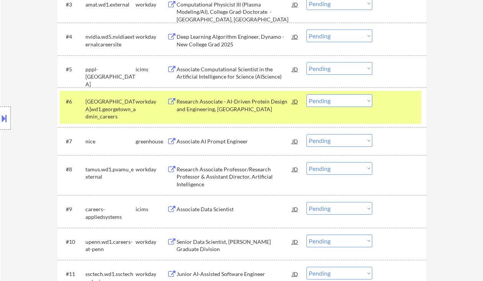
click at [227, 143] on div "Associate AI Prompt Engineer" at bounding box center [235, 142] width 116 height 8
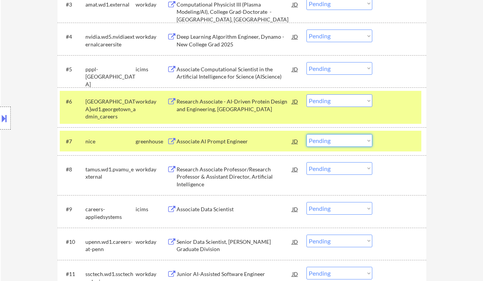
click at [336, 144] on select "Choose an option... Pending Applied Excluded (Questions) Excluded (Expired) Exc…" at bounding box center [340, 140] width 66 height 13
click at [307, 134] on select "Choose an option... Pending Applied Excluded (Questions) Excluded (Expired) Exc…" at bounding box center [340, 140] width 66 height 13
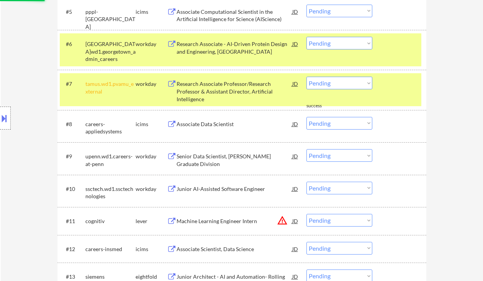
scroll to position [376, 0]
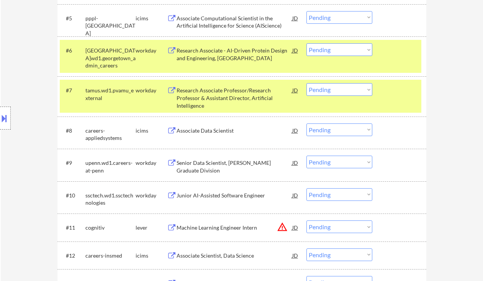
click at [334, 91] on select "Choose an option... Pending Applied Excluded (Questions) Excluded (Expired) Exc…" at bounding box center [340, 89] width 66 height 13
click at [232, 96] on div "Research Associate Professor/Research Professor & Assistant Director, Artificia…" at bounding box center [235, 98] width 116 height 23
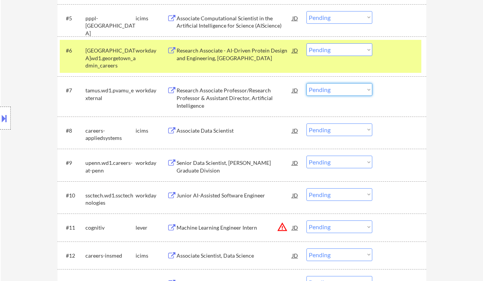
click at [333, 90] on select "Choose an option... Pending Applied Excluded (Questions) Excluded (Expired) Exc…" at bounding box center [340, 89] width 66 height 13
click at [307, 83] on select "Choose an option... Pending Applied Excluded (Questions) Excluded (Expired) Exc…" at bounding box center [340, 89] width 66 height 13
click at [334, 52] on select "Choose an option... Pending Applied Excluded (Questions) Excluded (Expired) Exc…" at bounding box center [340, 49] width 66 height 13
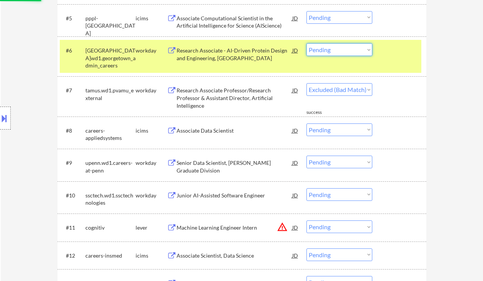
select select ""pending""
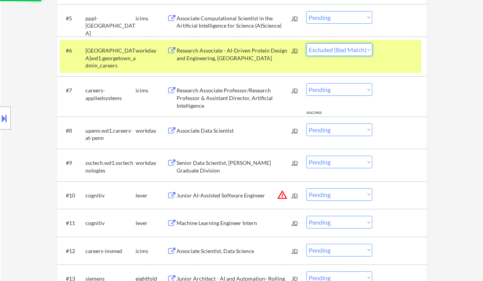
click at [307, 43] on select "Choose an option... Pending Applied Excluded (Questions) Excluded (Expired) Exc…" at bounding box center [340, 49] width 66 height 13
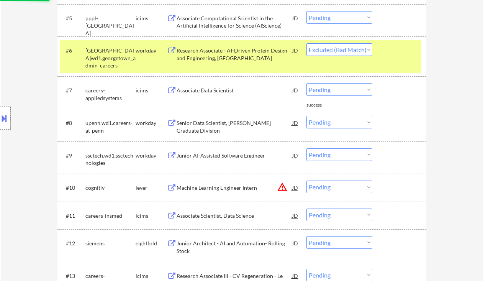
scroll to position [325, 0]
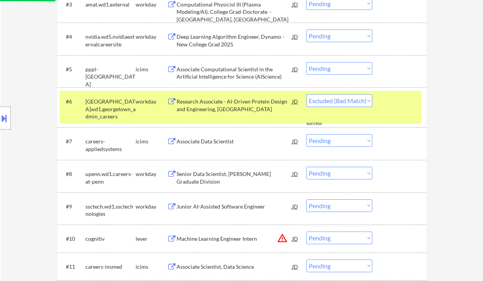
select select ""pending""
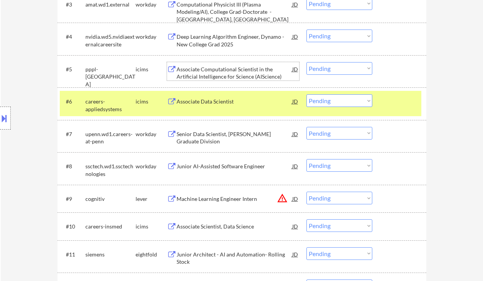
click at [219, 75] on div "Associate Computational Scientist in the Artificial Intelligence for Science (A…" at bounding box center [235, 73] width 116 height 15
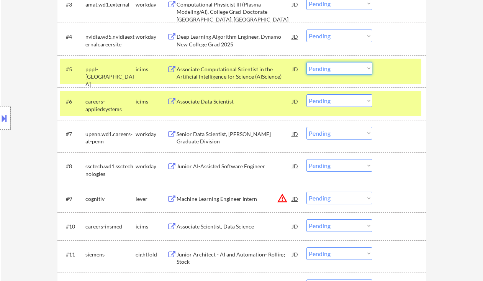
drag, startPoint x: 328, startPoint y: 66, endPoint x: 334, endPoint y: 71, distance: 7.9
click at [328, 66] on select "Choose an option... Pending Applied Excluded (Questions) Excluded (Expired) Exc…" at bounding box center [340, 68] width 66 height 13
click at [307, 62] on select "Choose an option... Pending Applied Excluded (Questions) Excluded (Expired) Exc…" at bounding box center [340, 68] width 66 height 13
click at [223, 102] on div "Associate Data Scientist" at bounding box center [235, 102] width 116 height 8
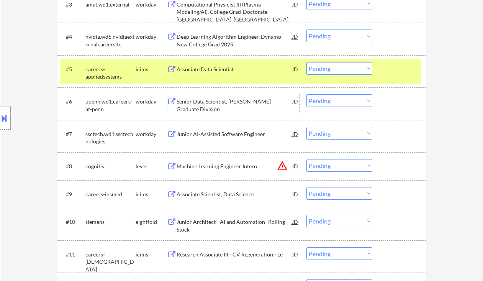
drag, startPoint x: 349, startPoint y: 67, endPoint x: 348, endPoint y: 73, distance: 5.9
click at [349, 67] on select "Choose an option... Pending Applied Excluded (Questions) Excluded (Expired) Exc…" at bounding box center [340, 68] width 66 height 13
click at [307, 62] on select "Choose an option... Pending Applied Excluded (Questions) Excluded (Expired) Exc…" at bounding box center [340, 68] width 66 height 13
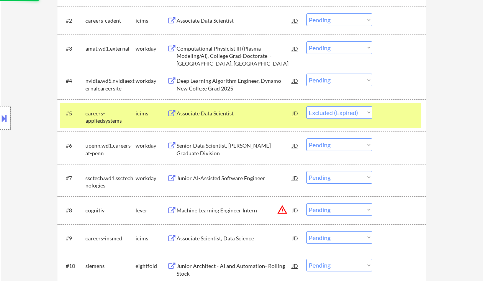
scroll to position [274, 0]
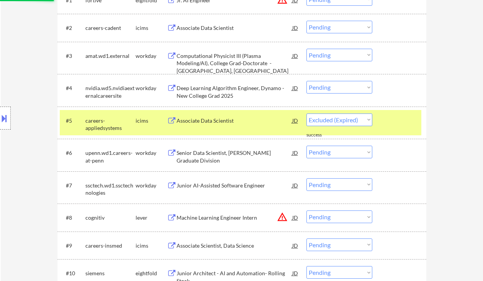
select select ""pending""
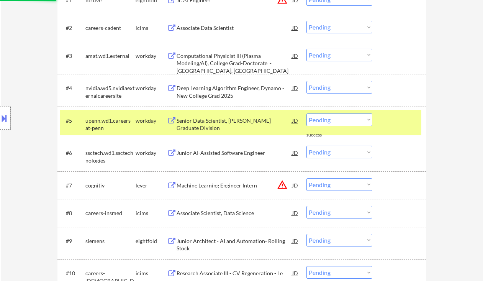
click at [234, 93] on div "Deep Learning Algorithm Engineer, Dynamo - New College Grad 2025" at bounding box center [235, 91] width 116 height 15
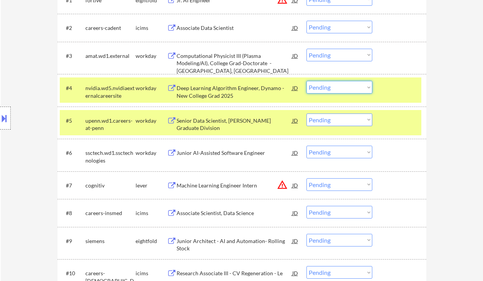
drag, startPoint x: 346, startPoint y: 89, endPoint x: 348, endPoint y: 93, distance: 4.5
click at [346, 89] on select "Choose an option... Pending Applied Excluded (Questions) Excluded (Expired) Exc…" at bounding box center [340, 87] width 66 height 13
click at [307, 81] on select "Choose an option... Pending Applied Excluded (Questions) Excluded (Expired) Exc…" at bounding box center [340, 87] width 66 height 13
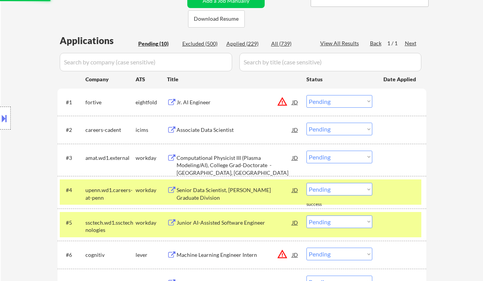
scroll to position [223, 0]
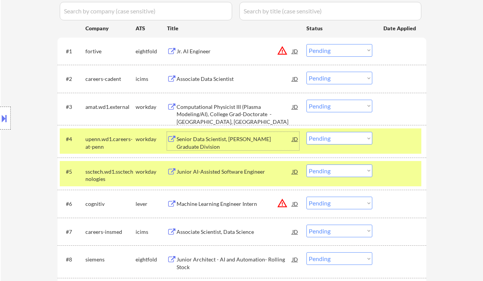
click at [230, 143] on div "Senior Data Scientist, Wharton Graduate Division" at bounding box center [235, 142] width 116 height 15
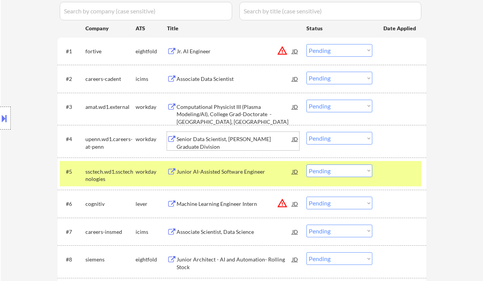
drag, startPoint x: 327, startPoint y: 138, endPoint x: 328, endPoint y: 142, distance: 4.3
click at [327, 138] on select "Choose an option... Pending Applied Excluded (Questions) Excluded (Expired) Exc…" at bounding box center [340, 138] width 66 height 13
click at [307, 132] on select "Choose an option... Pending Applied Excluded (Questions) Excluded (Expired) Exc…" at bounding box center [340, 138] width 66 height 13
click at [221, 172] on div "Junior AI-Assisted Software Engineer" at bounding box center [235, 172] width 116 height 8
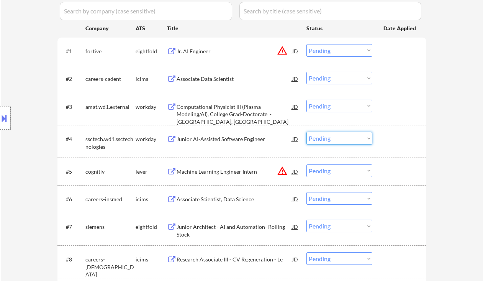
drag, startPoint x: 319, startPoint y: 141, endPoint x: 326, endPoint y: 144, distance: 7.8
click at [319, 141] on select "Choose an option... Pending Applied Excluded (Questions) Excluded (Expired) Exc…" at bounding box center [340, 138] width 66 height 13
click at [307, 132] on select "Choose an option... Pending Applied Excluded (Questions) Excluded (Expired) Exc…" at bounding box center [340, 138] width 66 height 13
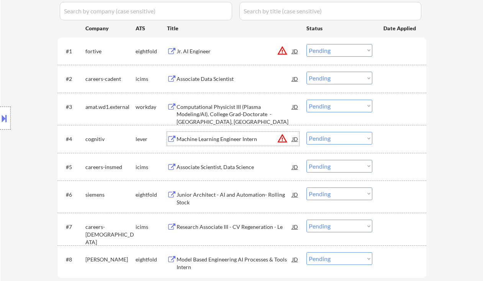
click at [221, 140] on div "Machine Learning Engineer Intern" at bounding box center [235, 139] width 116 height 8
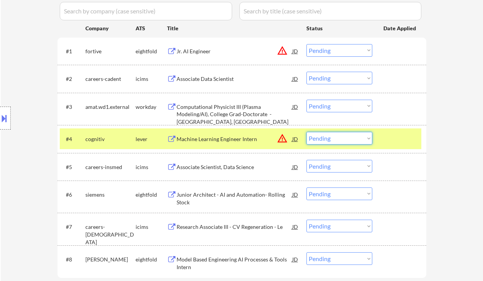
drag, startPoint x: 337, startPoint y: 139, endPoint x: 339, endPoint y: 144, distance: 5.7
click at [337, 139] on select "Choose an option... Pending Applied Excluded (Questions) Excluded (Expired) Exc…" at bounding box center [340, 138] width 66 height 13
click at [307, 132] on select "Choose an option... Pending Applied Excluded (Questions) Excluded (Expired) Exc…" at bounding box center [340, 138] width 66 height 13
click at [197, 167] on div "Associate Scientist, Data Science" at bounding box center [235, 167] width 116 height 8
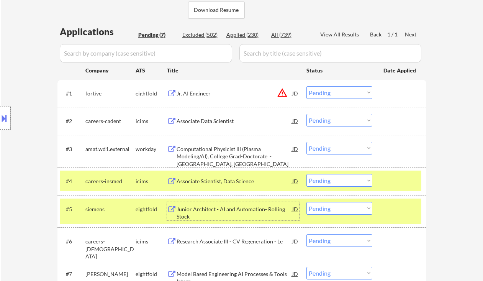
scroll to position [172, 0]
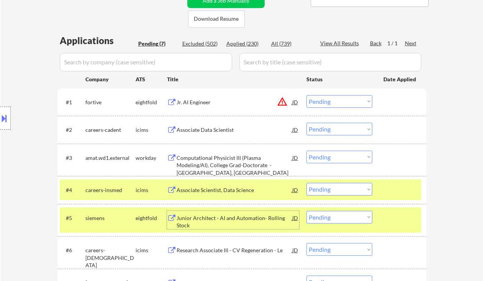
click at [338, 188] on select "Choose an option... Pending Applied Excluded (Questions) Excluded (Expired) Exc…" at bounding box center [340, 189] width 66 height 13
click at [307, 183] on select "Choose an option... Pending Applied Excluded (Questions) Excluded (Expired) Exc…" at bounding box center [340, 189] width 66 height 13
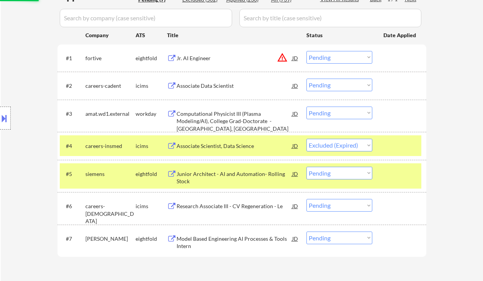
scroll to position [223, 0]
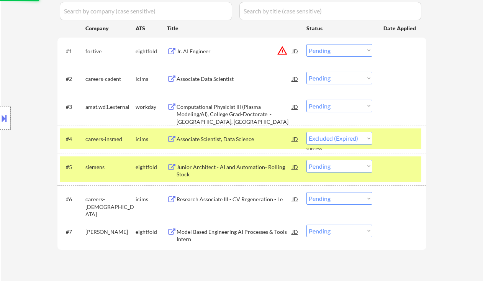
click at [444, 101] on div "← Return to /applysquad Mailslurp Inbox Job Search Builder Chinmay Ratnaparkhe …" at bounding box center [242, 45] width 482 height 475
select select ""pending""
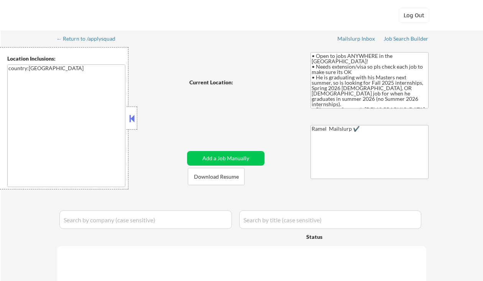
select select ""pending""
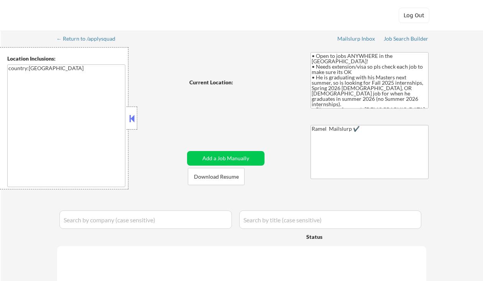
select select ""pending""
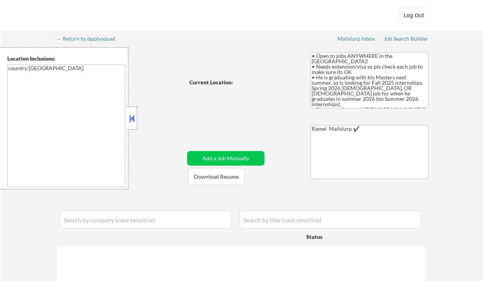
select select ""pending""
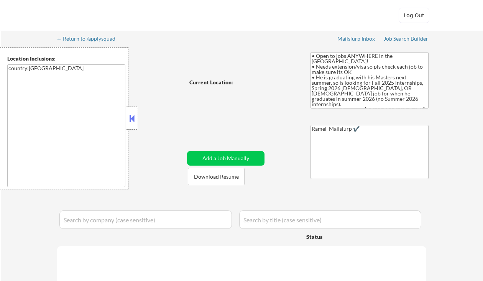
select select ""pending""
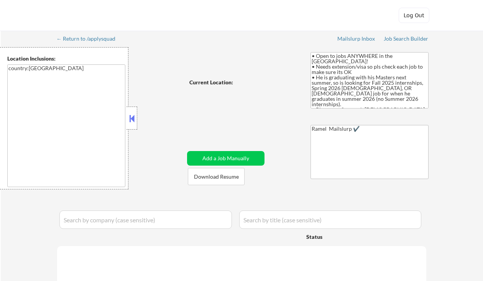
select select ""pending""
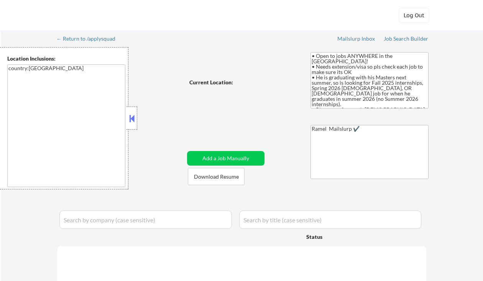
select select ""pending""
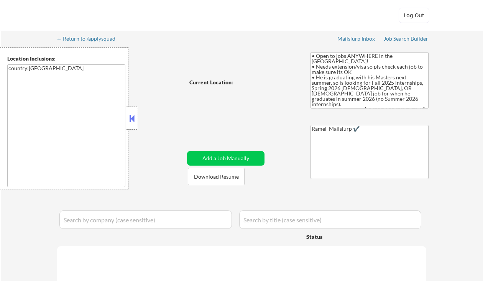
select select ""pending""
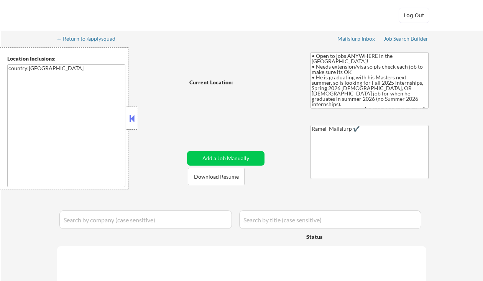
select select ""pending""
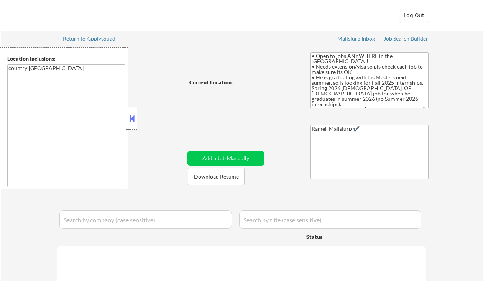
select select ""pending""
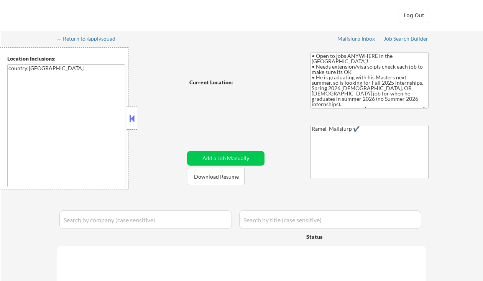
select select ""pending""
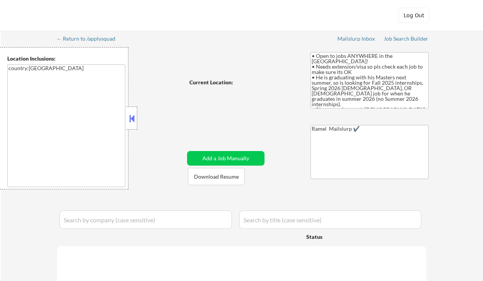
select select ""pending""
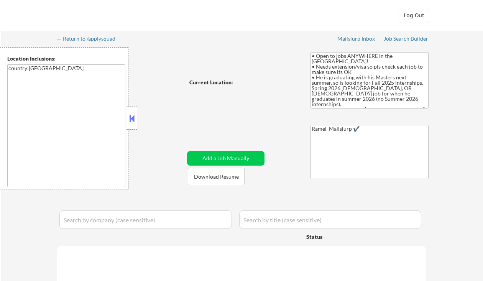
select select ""pending""
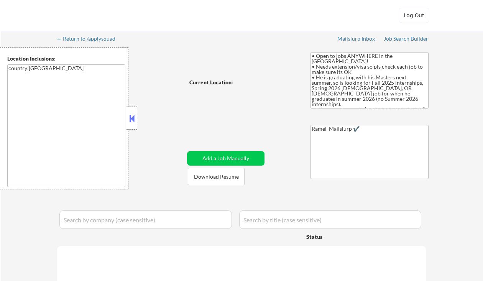
select select ""pending""
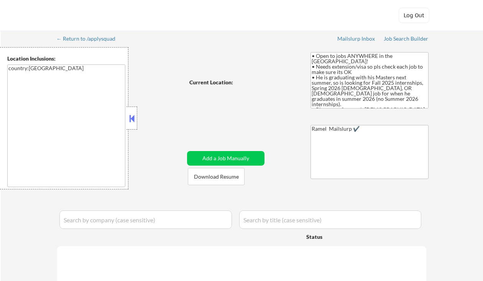
select select ""pending""
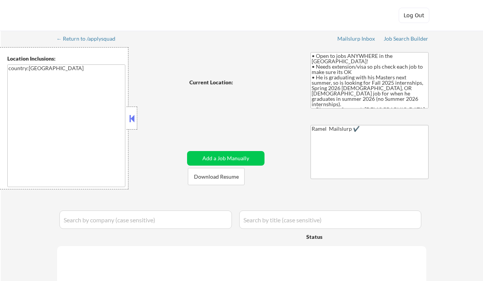
select select ""pending""
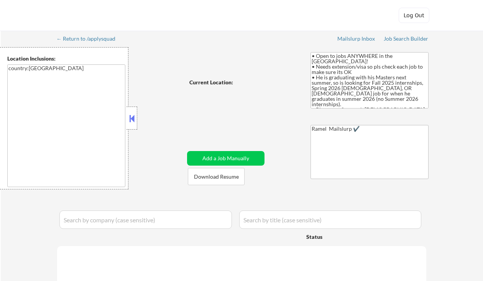
select select ""pending""
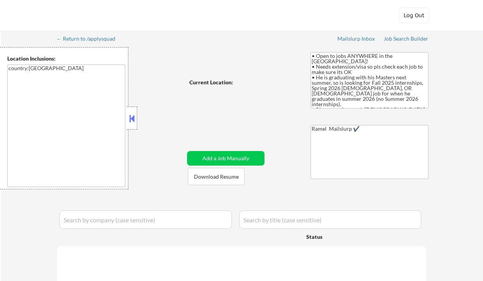
select select ""pending""
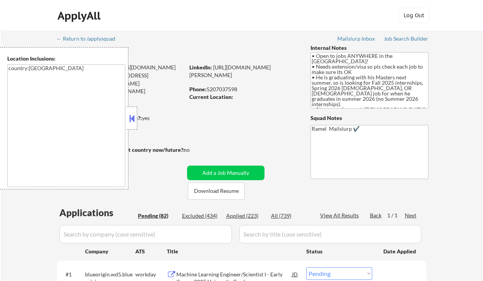
click at [134, 116] on button at bounding box center [132, 118] width 8 height 11
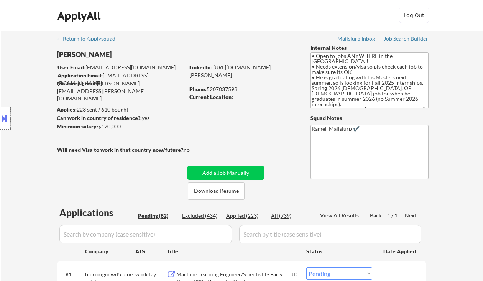
click at [224, 90] on div "Phone: 5207037598" at bounding box center [243, 89] width 108 height 8
copy div "5207037598"
select select ""pending""
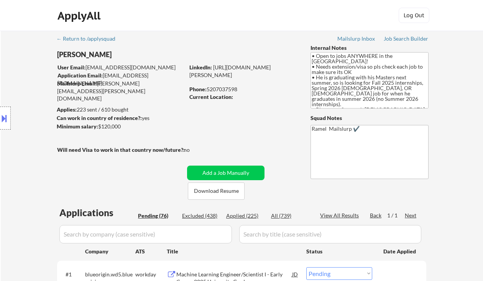
select select ""pending""
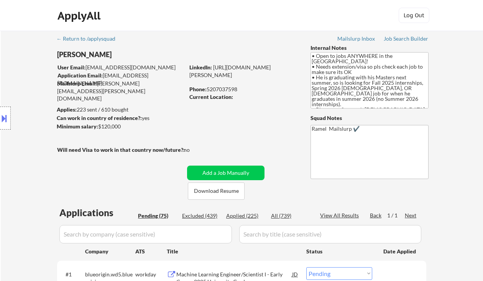
select select ""pending""
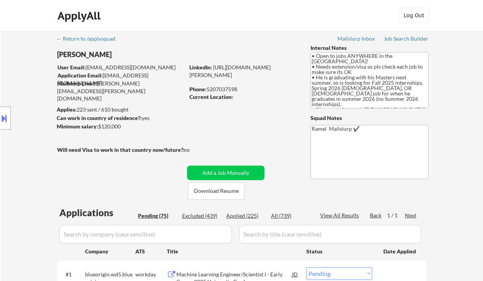
select select ""pending""
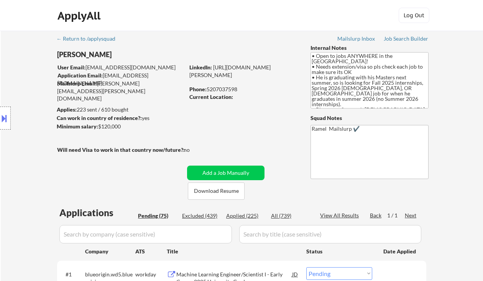
select select ""pending""
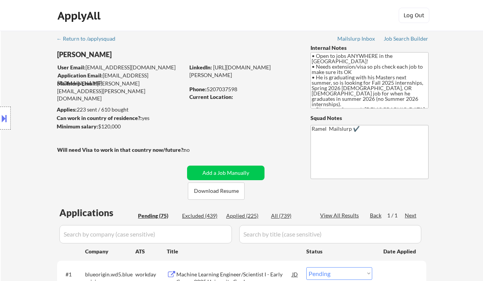
select select ""pending""
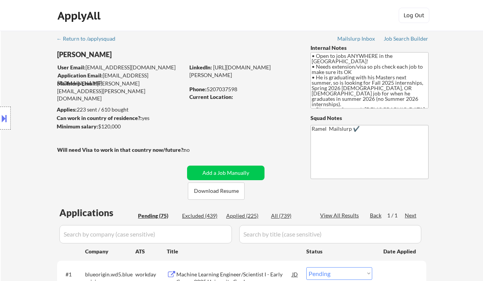
select select ""pending""
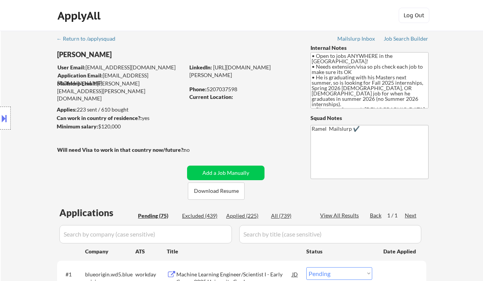
select select ""pending""
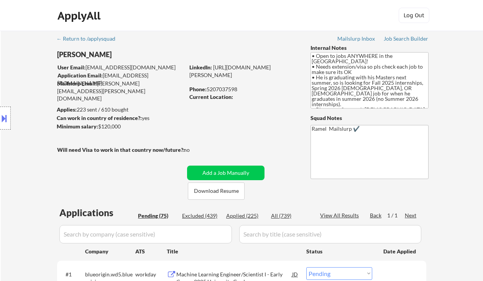
select select ""pending""
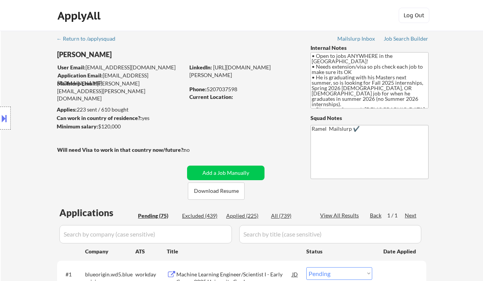
select select ""pending""
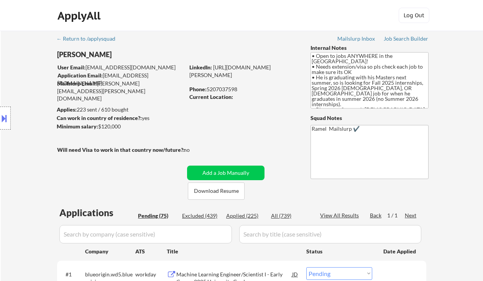
select select ""pending""
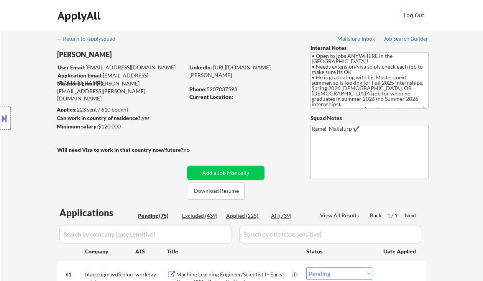
select select ""pending""
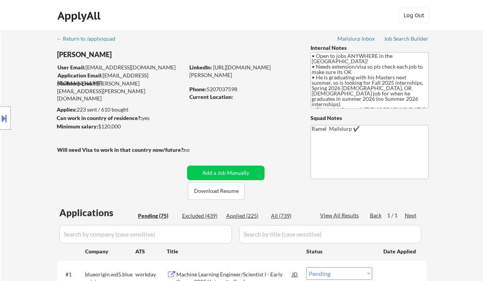
select select ""pending""
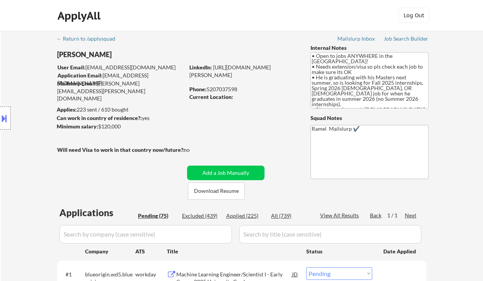
select select ""pending""
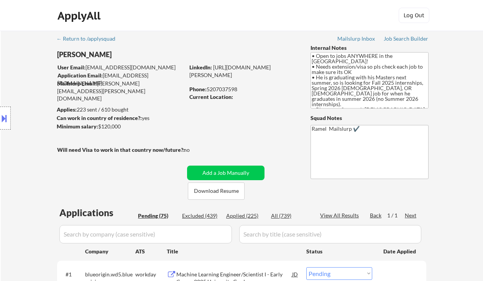
select select ""pending""
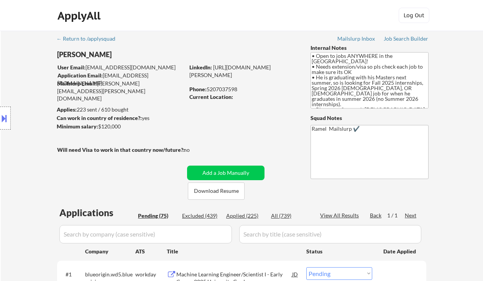
select select ""pending""
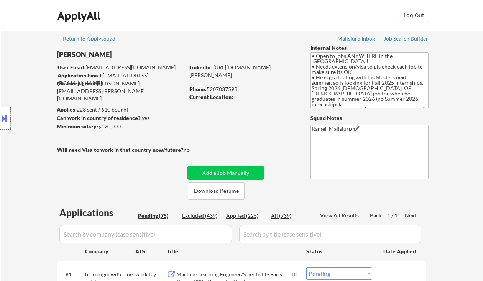
select select ""pending""
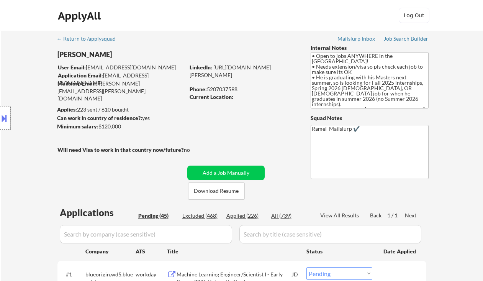
select select ""pending""
click at [7, 63] on div "Location Inclusions: country:[GEOGRAPHIC_DATA]" at bounding box center [68, 118] width 137 height 142
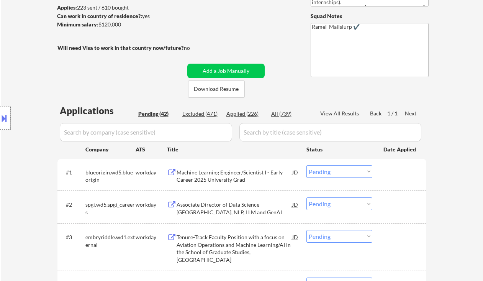
scroll to position [51, 0]
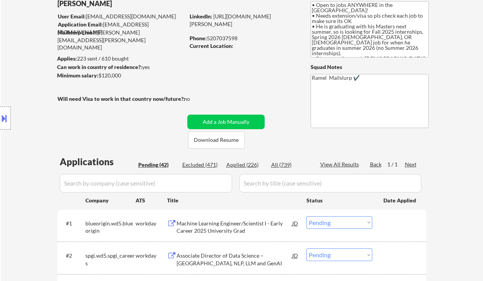
click at [220, 36] on div "Phone: [PHONE_NUMBER]" at bounding box center [244, 38] width 108 height 8
copy div "5207037598"
select select ""pending""
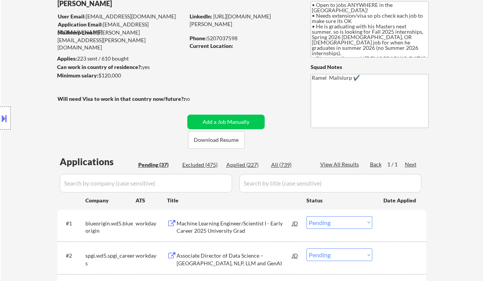
select select ""pending""
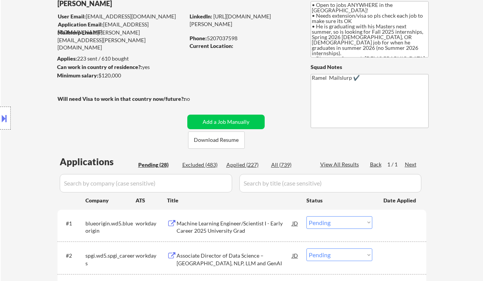
select select ""pending""
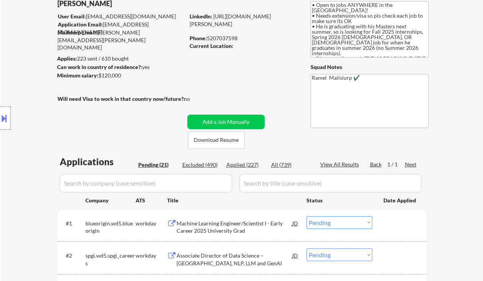
select select ""pending""
copy div "5207037598"
select select ""pending""
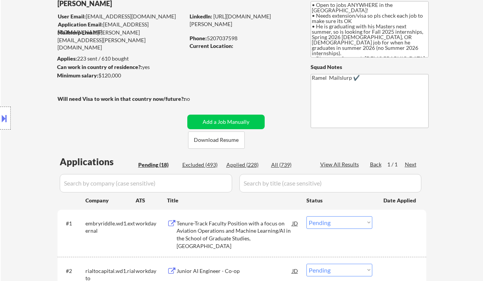
scroll to position [153, 0]
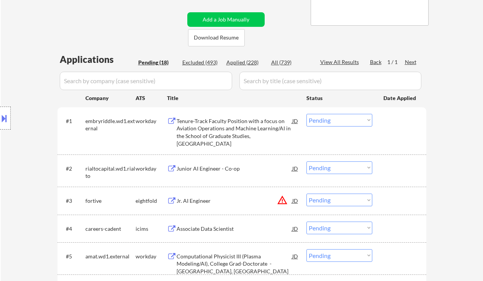
click at [248, 63] on div "Applied (228)" at bounding box center [245, 63] width 38 height 8
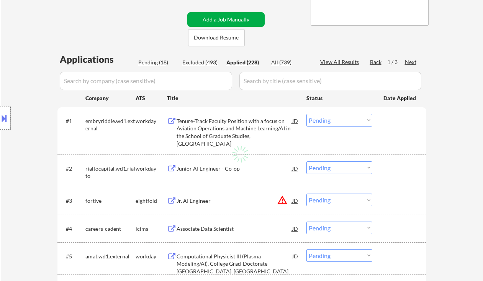
select select ""applied""
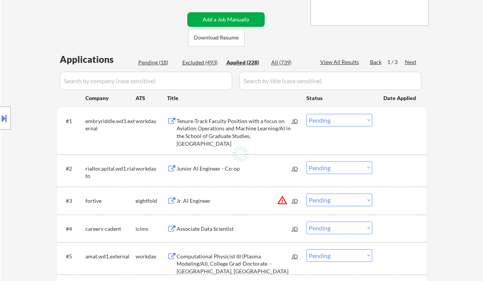
select select ""applied""
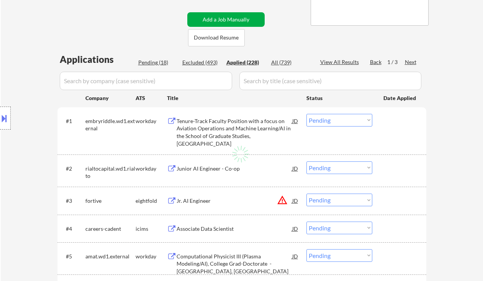
select select ""applied""
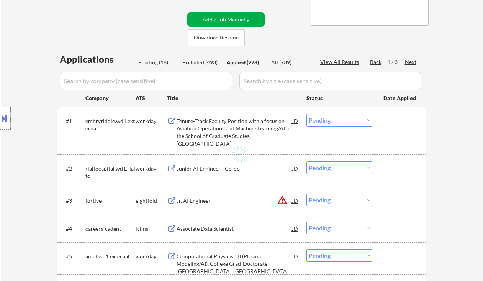
select select ""applied""
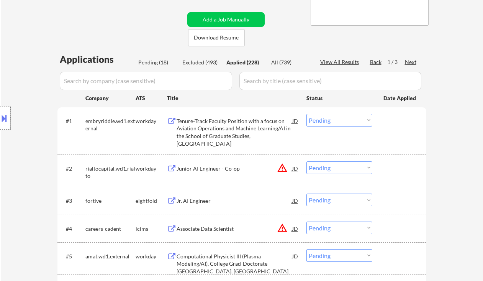
select select ""applied""
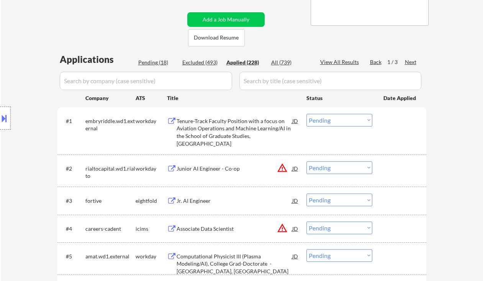
select select ""applied""
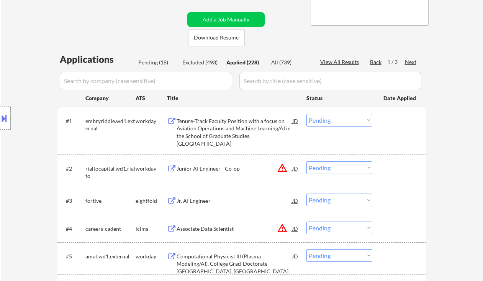
select select ""applied""
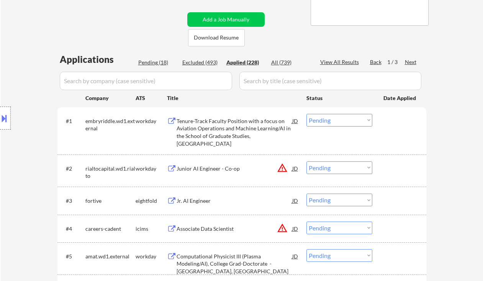
select select ""applied""
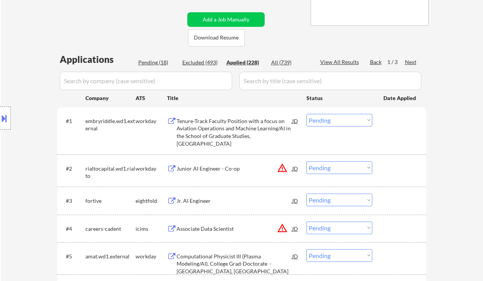
select select ""applied""
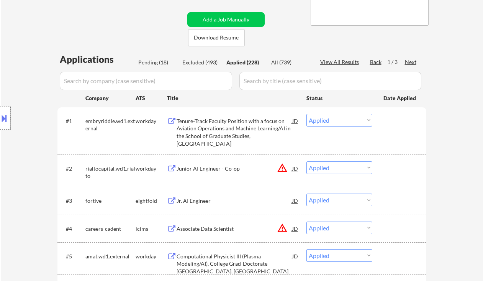
select select ""applied""
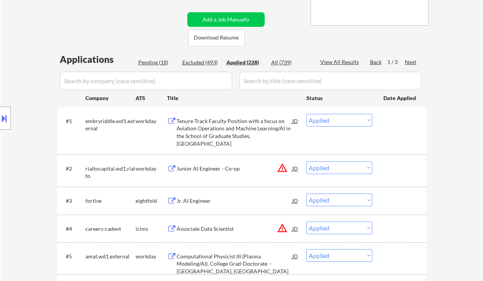
select select ""applied""
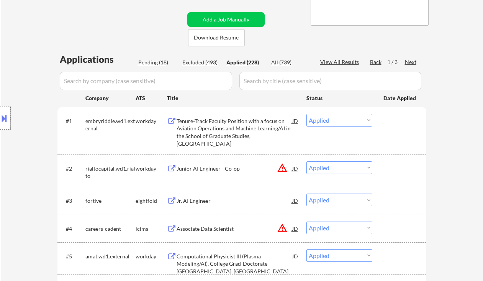
select select ""applied""
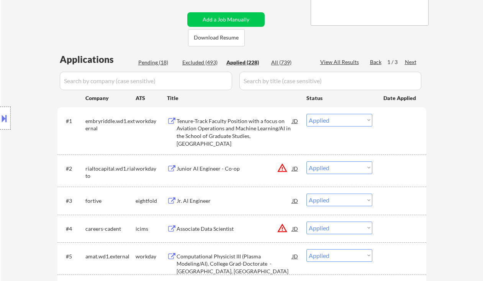
select select ""applied""
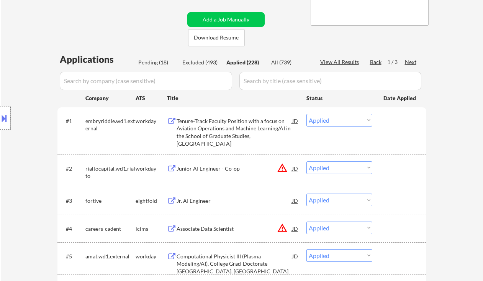
select select ""applied""
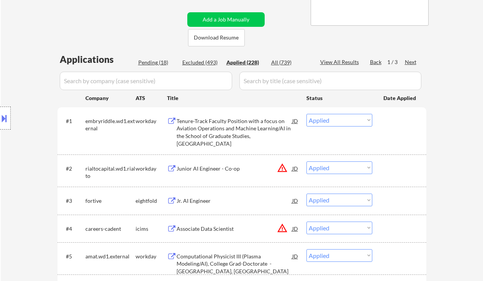
select select ""applied""
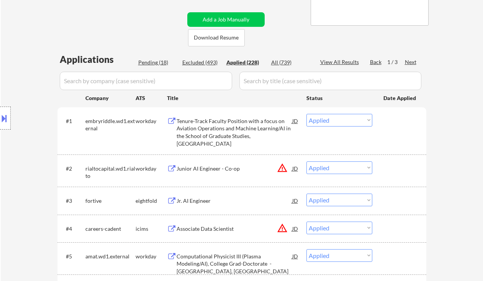
select select ""applied""
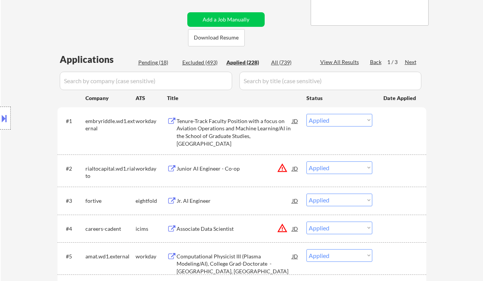
select select ""applied""
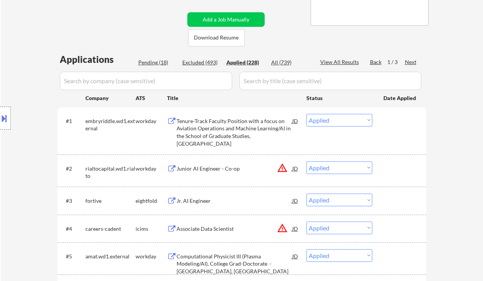
select select ""applied""
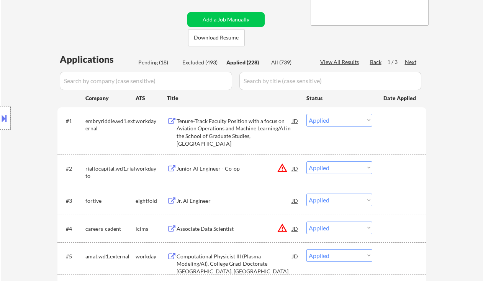
select select ""applied""
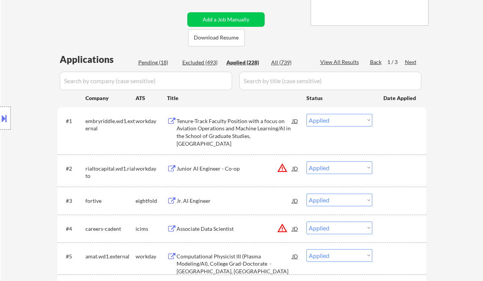
select select ""applied""
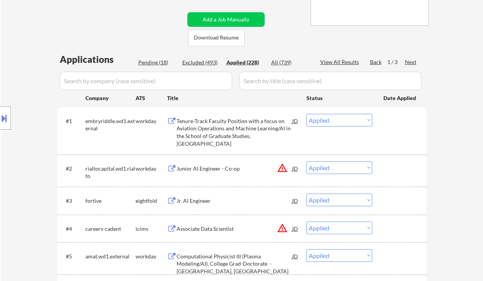
select select ""applied""
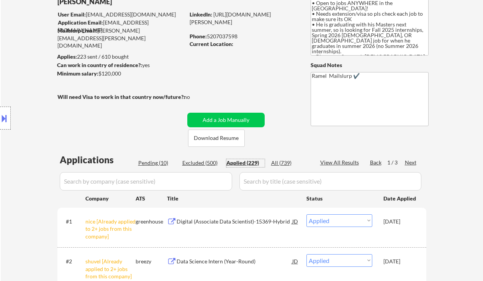
scroll to position [51, 0]
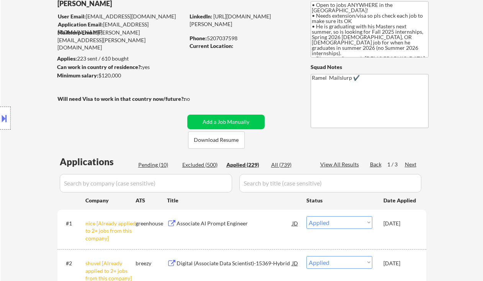
click at [229, 36] on div "Phone: 5207037598" at bounding box center [244, 38] width 108 height 8
copy div "5207037598"
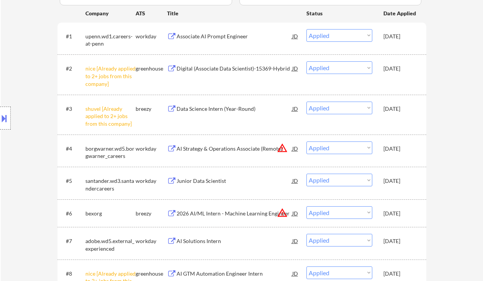
scroll to position [255, 0]
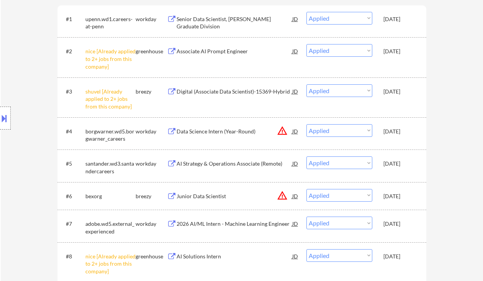
click at [24, 75] on div "Location Inclusions: country:US" at bounding box center [68, 118] width 137 height 142
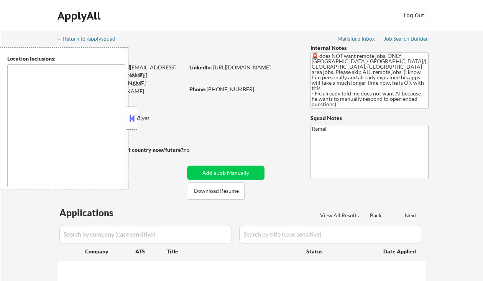
type textarea "[GEOGRAPHIC_DATA], [GEOGRAPHIC_DATA] [GEOGRAPHIC_DATA], [GEOGRAPHIC_DATA] [GEOG…"
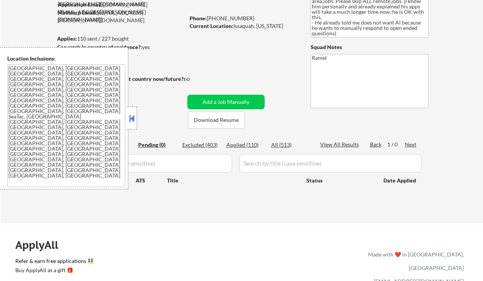
scroll to position [102, 0]
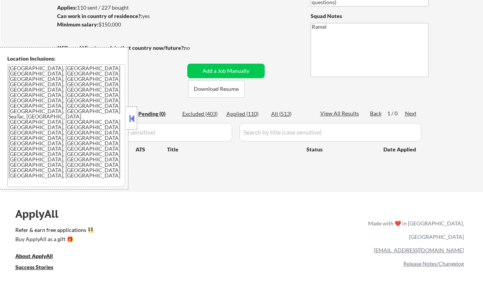
click at [131, 117] on button at bounding box center [132, 118] width 8 height 11
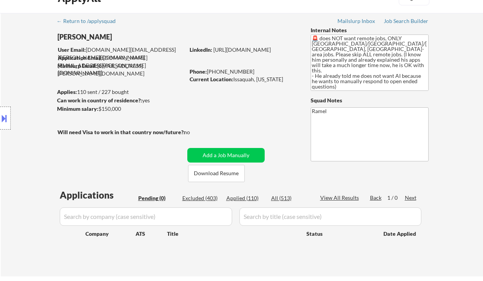
scroll to position [0, 0]
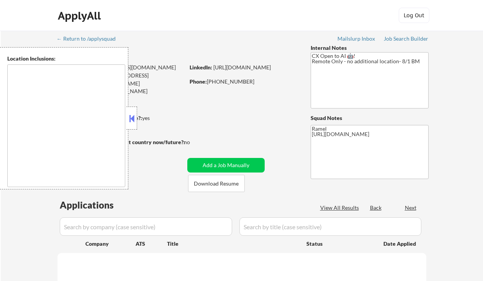
type textarea "remote"
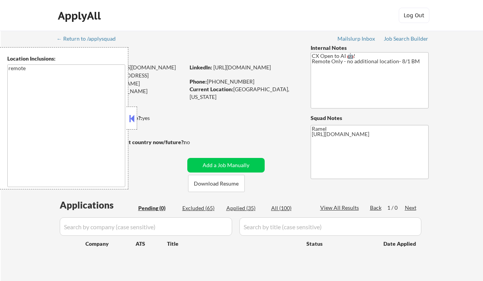
click at [133, 118] on button at bounding box center [132, 118] width 8 height 11
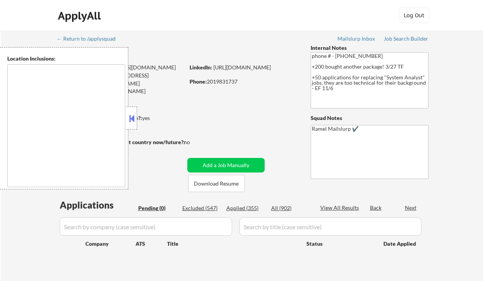
type textarea "[GEOGRAPHIC_DATA], [GEOGRAPHIC_DATA] [GEOGRAPHIC_DATA], [GEOGRAPHIC_DATA] [GEOG…"
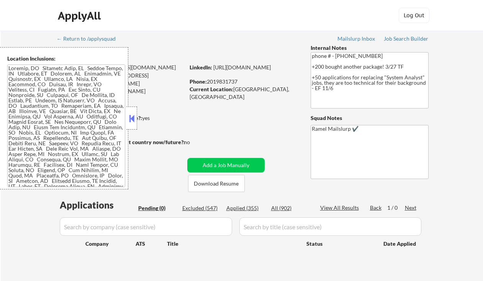
click at [134, 118] on button at bounding box center [132, 118] width 8 height 11
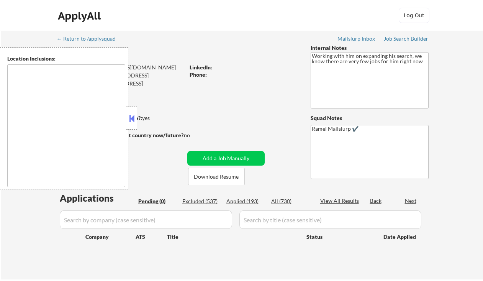
type textarea "[GEOGRAPHIC_DATA], [GEOGRAPHIC_DATA] [GEOGRAPHIC_DATA], [GEOGRAPHIC_DATA] [GEOG…"
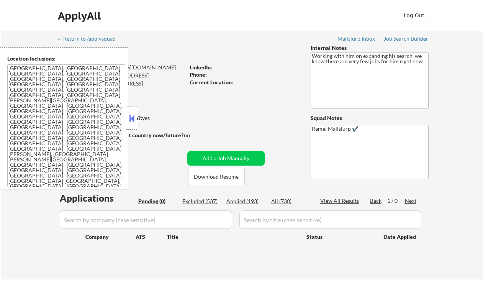
drag, startPoint x: 137, startPoint y: 117, endPoint x: 146, endPoint y: 117, distance: 9.2
click at [137, 117] on strong "Can work in country of residence?:" at bounding box center [99, 118] width 85 height 7
click at [133, 117] on button at bounding box center [132, 118] width 8 height 11
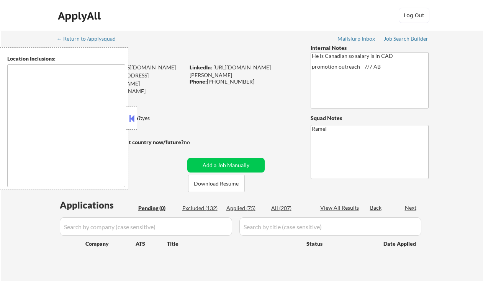
type textarea "remote"
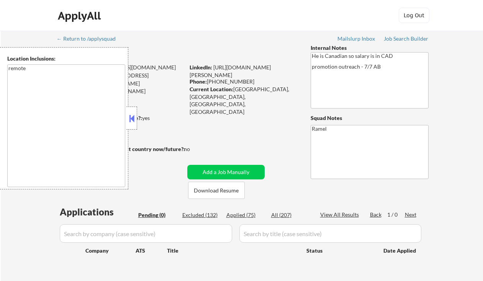
click at [136, 115] on button at bounding box center [132, 118] width 8 height 11
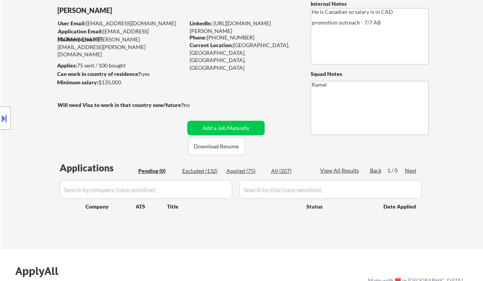
scroll to position [51, 0]
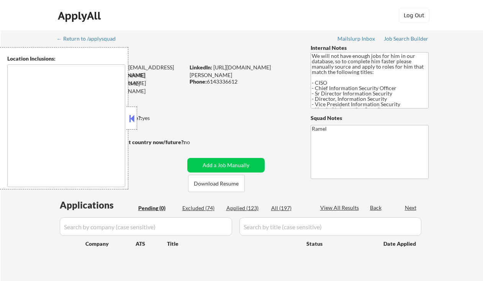
type textarea "[GEOGRAPHIC_DATA], [GEOGRAPHIC_DATA] [GEOGRAPHIC_DATA], [GEOGRAPHIC_DATA] [GEOG…"
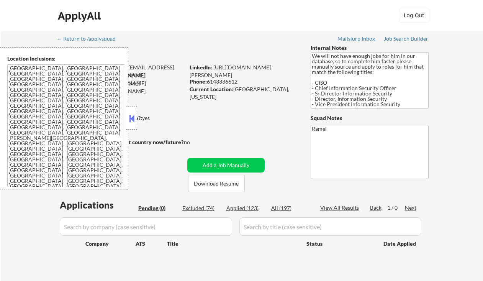
drag, startPoint x: 132, startPoint y: 115, endPoint x: 211, endPoint y: 115, distance: 79.3
click at [133, 115] on button at bounding box center [132, 118] width 8 height 11
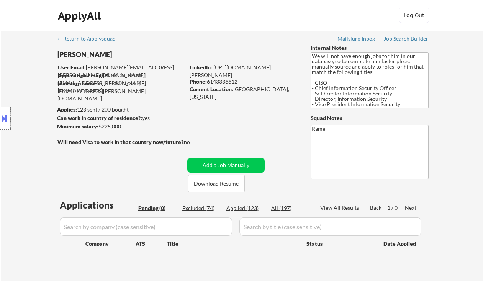
scroll to position [102, 0]
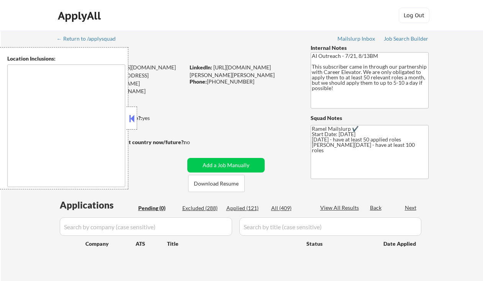
type textarea "[GEOGRAPHIC_DATA], [GEOGRAPHIC_DATA] [GEOGRAPHIC_DATA], [GEOGRAPHIC_DATA], [GEO…"
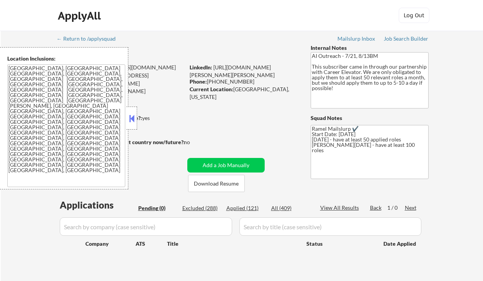
click at [134, 111] on div at bounding box center [131, 118] width 11 height 23
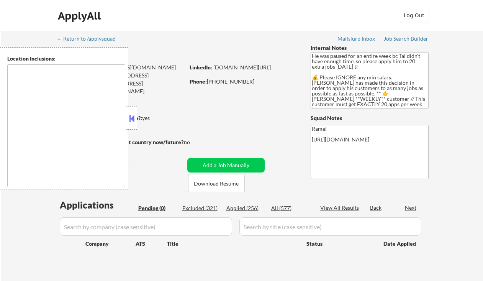
type textarea "remote"
click at [133, 115] on button at bounding box center [132, 118] width 8 height 11
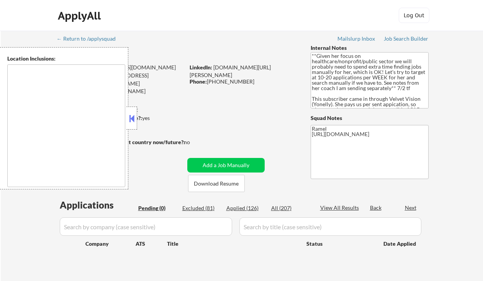
type textarea "[GEOGRAPHIC_DATA], ON [GEOGRAPHIC_DATA], ON [GEOGRAPHIC_DATA], ON [GEOGRAPHIC_D…"
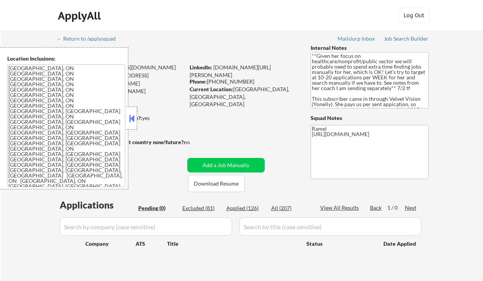
drag, startPoint x: 131, startPoint y: 115, endPoint x: 173, endPoint y: 116, distance: 41.8
click at [133, 115] on button at bounding box center [132, 118] width 8 height 11
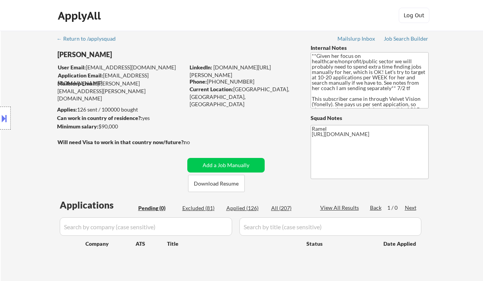
click at [30, 51] on div "Location Inclusions: [GEOGRAPHIC_DATA], [GEOGRAPHIC_DATA] [GEOGRAPHIC_DATA], ON…" at bounding box center [68, 118] width 137 height 142
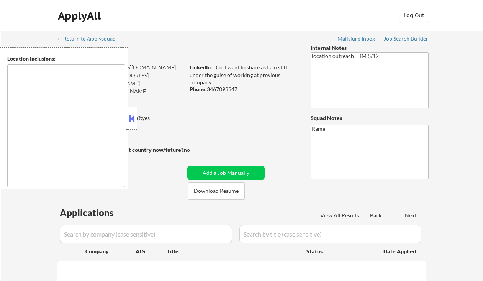
type textarea "remote"
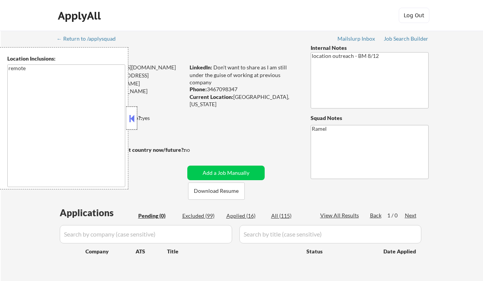
click at [137, 121] on div at bounding box center [131, 118] width 11 height 23
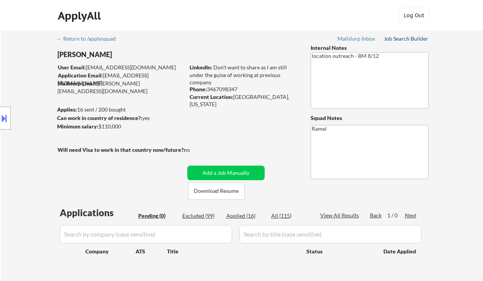
click at [403, 41] on div "Job Search Builder" at bounding box center [406, 38] width 45 height 5
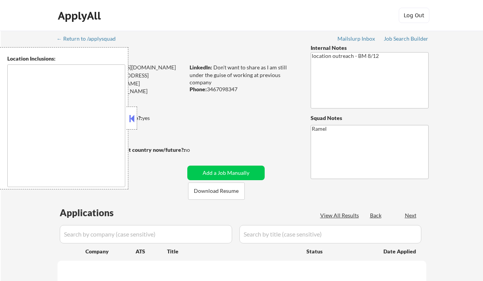
type textarea "remote"
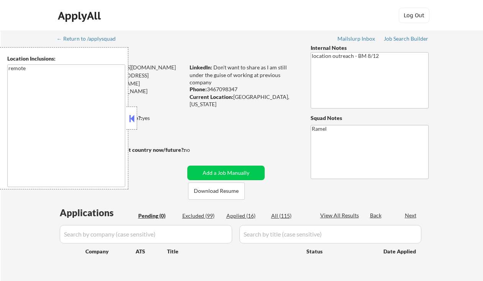
click at [130, 119] on button at bounding box center [132, 118] width 8 height 11
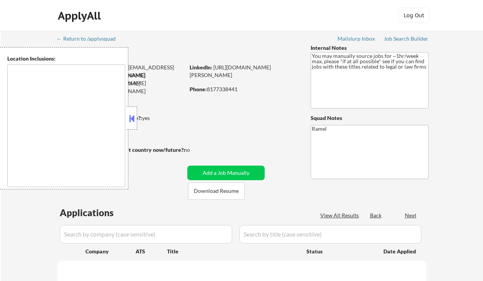
select select ""pending""
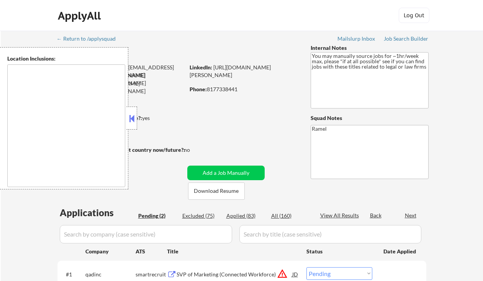
type textarea "remote"
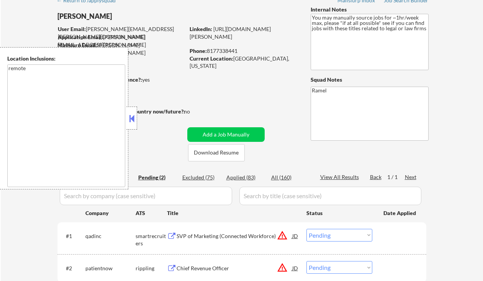
scroll to position [51, 0]
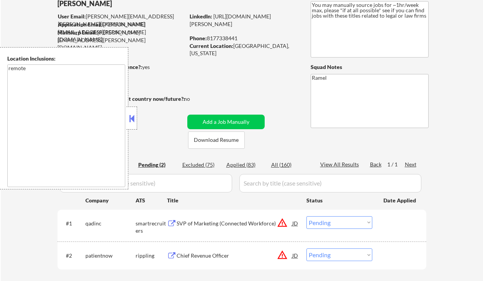
click at [133, 119] on button at bounding box center [132, 118] width 8 height 11
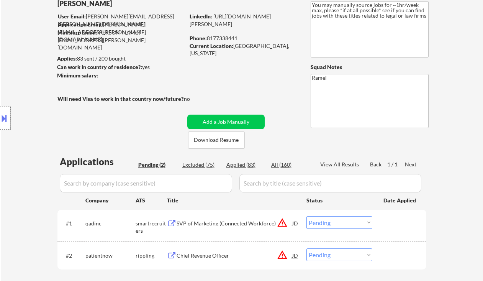
click at [233, 224] on div "SVP of Marketing (Connected Workforce)" at bounding box center [235, 224] width 116 height 8
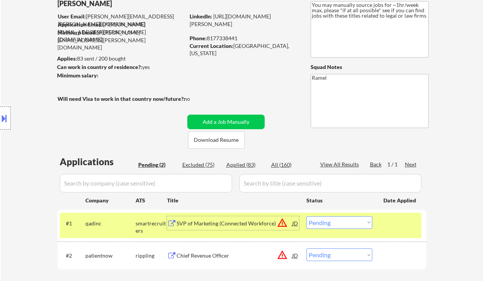
click at [334, 226] on select "Choose an option... Pending Applied Excluded (Questions) Excluded (Expired) Exc…" at bounding box center [340, 222] width 66 height 13
click at [307, 216] on select "Choose an option... Pending Applied Excluded (Questions) Excluded (Expired) Exc…" at bounding box center [340, 222] width 66 height 13
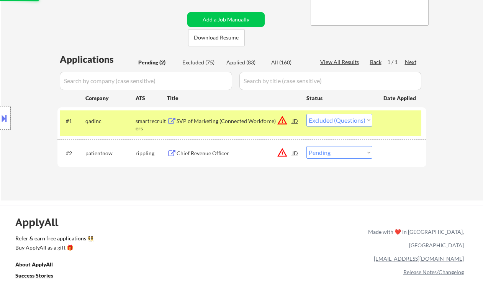
click at [217, 156] on div "Chief Revenue Officer" at bounding box center [235, 153] width 116 height 8
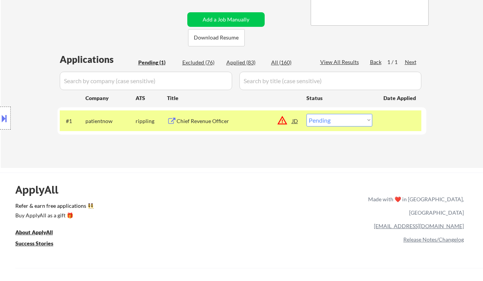
click at [229, 127] on div "Chief Revenue Officer" at bounding box center [235, 121] width 116 height 14
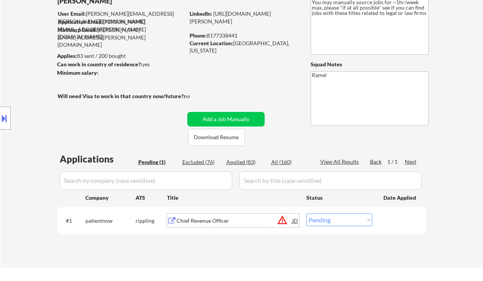
scroll to position [0, 0]
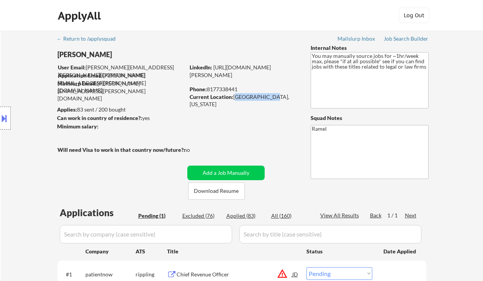
drag, startPoint x: 234, startPoint y: 95, endPoint x: 268, endPoint y: 95, distance: 33.7
click at [268, 95] on div "Current Location: Dallas, Texas" at bounding box center [244, 100] width 108 height 15
copy div "Dallas, Texas"
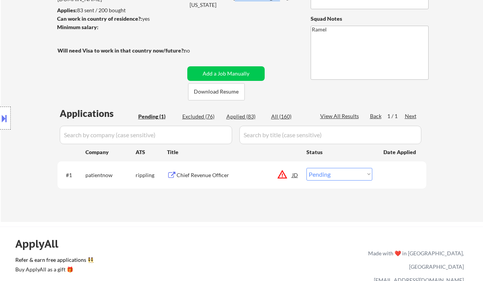
scroll to position [102, 0]
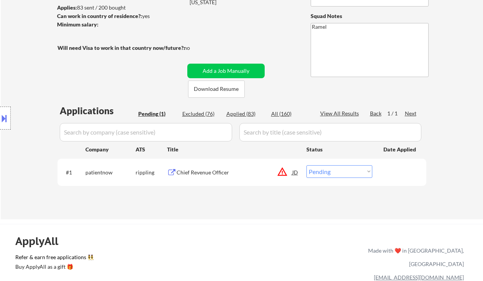
click at [338, 171] on select "Choose an option... Pending Applied Excluded (Questions) Excluded (Expired) Exc…" at bounding box center [340, 171] width 66 height 13
select select ""excluded""
click at [307, 165] on select "Choose an option... Pending Applied Excluded (Questions) Excluded (Expired) Exc…" at bounding box center [340, 171] width 66 height 13
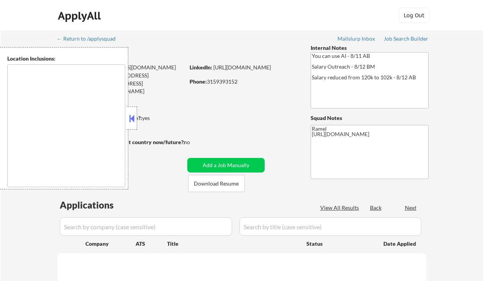
select select ""pending""
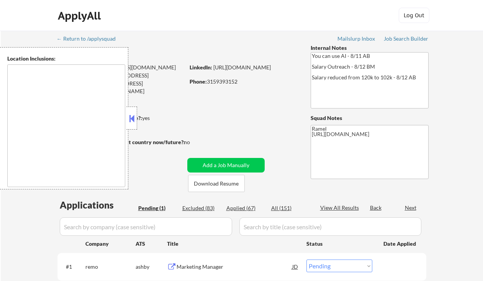
type textarea "remote"
click at [130, 119] on button at bounding box center [132, 118] width 8 height 11
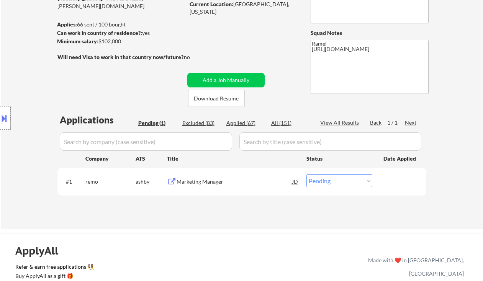
scroll to position [102, 0]
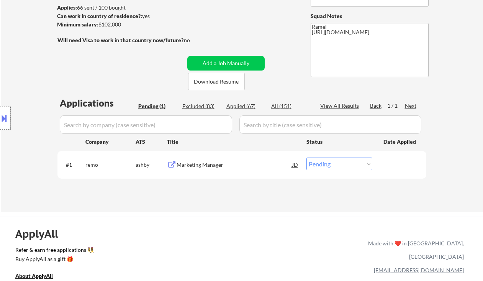
click at [206, 165] on div "Marketing Manager" at bounding box center [235, 165] width 116 height 8
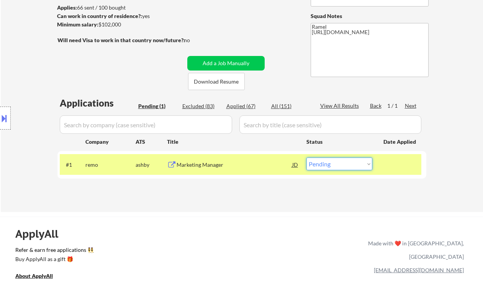
drag, startPoint x: 354, startPoint y: 162, endPoint x: 351, endPoint y: 169, distance: 7.4
click at [354, 162] on select "Choose an option... Pending Applied Excluded (Questions) Excluded (Expired) Exc…" at bounding box center [340, 163] width 66 height 13
select select ""applied""
click at [307, 157] on select "Choose an option... Pending Applied Excluded (Questions) Excluded (Expired) Exc…" at bounding box center [340, 163] width 66 height 13
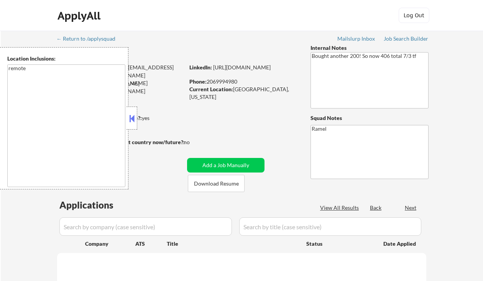
select select ""pending""
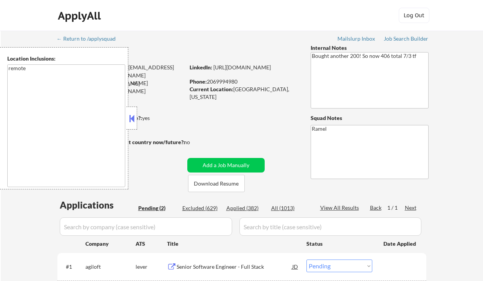
click at [133, 118] on button at bounding box center [132, 118] width 8 height 11
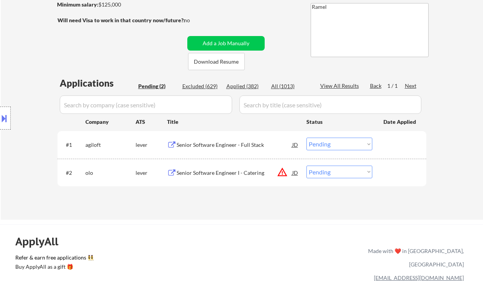
scroll to position [153, 0]
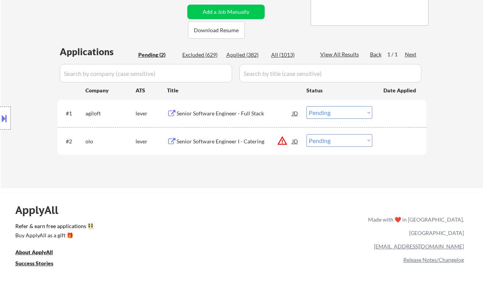
click at [10, 67] on div "Location Inclusions: remote" at bounding box center [68, 118] width 137 height 142
click at [222, 109] on div "Senior Software Engineer - Full Stack" at bounding box center [235, 113] width 116 height 14
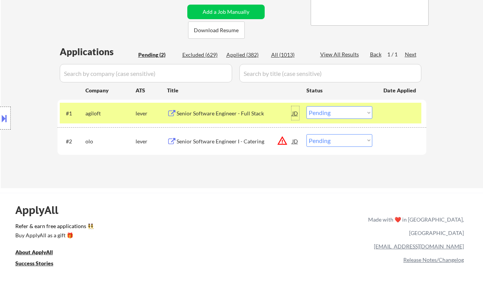
click at [296, 113] on div "JD" at bounding box center [296, 113] width 8 height 14
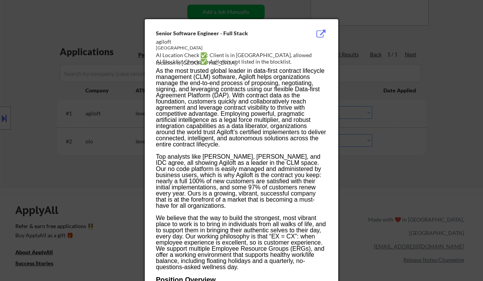
click at [441, 115] on div at bounding box center [241, 140] width 483 height 281
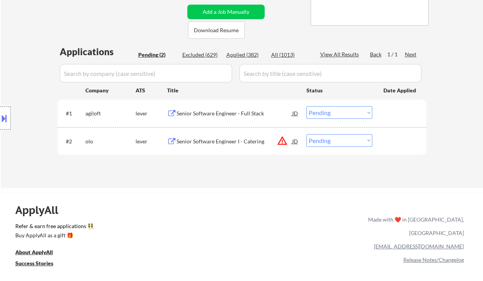
click at [190, 111] on div "Senior Software Engineer - Full Stack" at bounding box center [235, 114] width 116 height 8
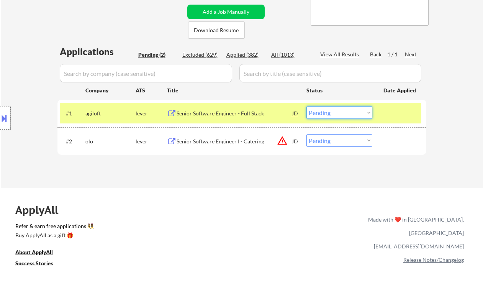
drag, startPoint x: 331, startPoint y: 112, endPoint x: 333, endPoint y: 118, distance: 6.9
click at [331, 112] on select "Choose an option... Pending Applied Excluded (Questions) Excluded (Expired) Exc…" at bounding box center [340, 112] width 66 height 13
click at [307, 106] on select "Choose an option... Pending Applied Excluded (Questions) Excluded (Expired) Exc…" at bounding box center [340, 112] width 66 height 13
click at [222, 141] on div "Senior Software Engineer I - Catering" at bounding box center [235, 142] width 116 height 8
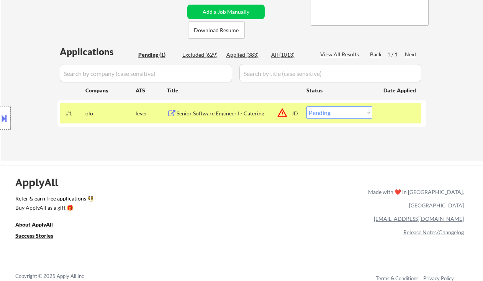
drag, startPoint x: 329, startPoint y: 110, endPoint x: 333, endPoint y: 118, distance: 8.9
click at [329, 110] on select "Choose an option... Pending Applied Excluded (Questions) Excluded (Expired) Exc…" at bounding box center [340, 112] width 66 height 13
select select ""excluded__location_""
click at [307, 106] on select "Choose an option... Pending Applied Excluded (Questions) Excluded (Expired) Exc…" at bounding box center [340, 112] width 66 height 13
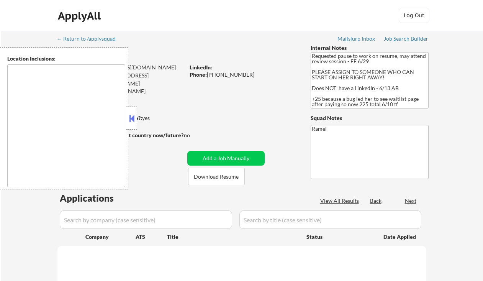
type textarea "[GEOGRAPHIC_DATA], [GEOGRAPHIC_DATA] [GEOGRAPHIC_DATA], [GEOGRAPHIC_DATA] [GEOG…"
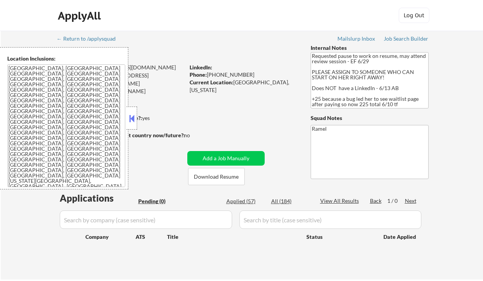
click at [133, 118] on button at bounding box center [132, 118] width 8 height 11
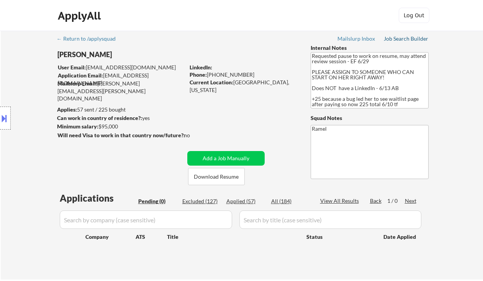
click at [396, 36] on div "Job Search Builder" at bounding box center [406, 38] width 45 height 5
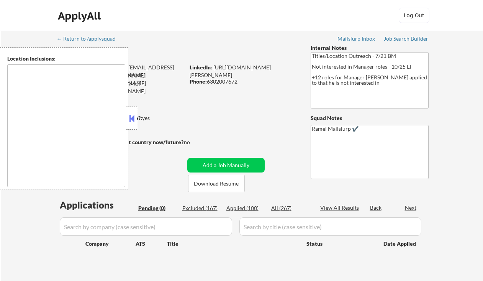
type textarea "[GEOGRAPHIC_DATA], [GEOGRAPHIC_DATA] [GEOGRAPHIC_DATA], [GEOGRAPHIC_DATA], [GEO…"
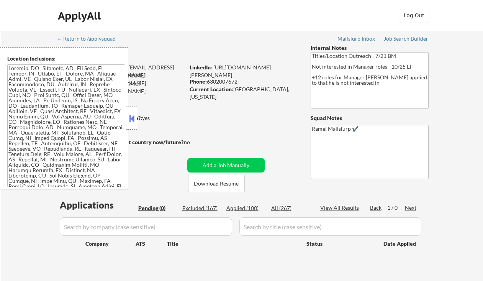
click at [134, 118] on button at bounding box center [132, 118] width 8 height 11
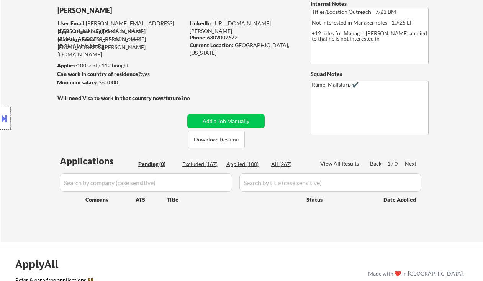
scroll to position [51, 0]
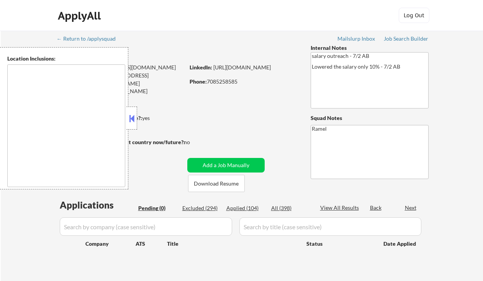
type textarea "[GEOGRAPHIC_DATA], [GEOGRAPHIC_DATA], [GEOGRAPHIC_DATA] [GEOGRAPHIC_DATA], [GEO…"
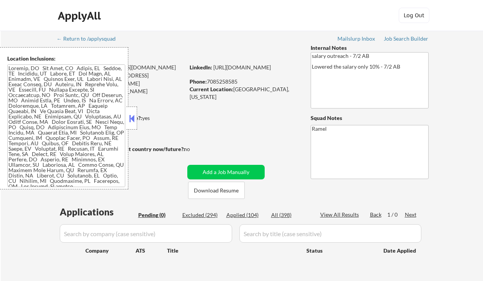
click at [18, 221] on div "← Return to /applysquad Mailslurp Inbox Job Search Builder [PERSON_NAME] User E…" at bounding box center [242, 162] width 482 height 262
click at [133, 115] on button at bounding box center [132, 118] width 8 height 11
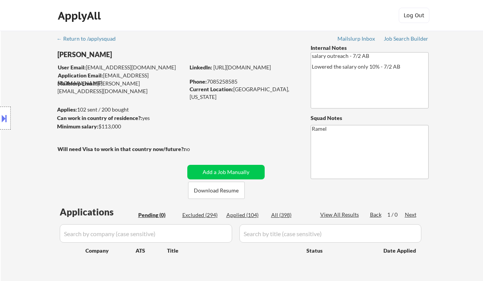
click at [251, 110] on div "← Return to /applysquad Mailslurp Inbox Job Search Builder [PERSON_NAME] User E…" at bounding box center [242, 159] width 382 height 256
click at [23, 100] on div "Location Inclusions:" at bounding box center [68, 118] width 137 height 142
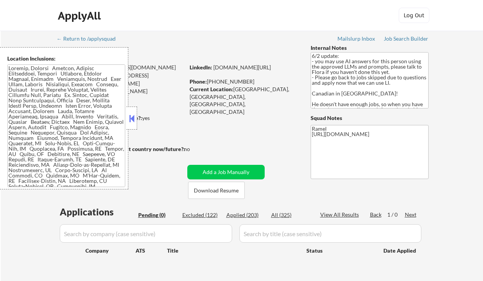
click at [133, 117] on button at bounding box center [132, 118] width 8 height 11
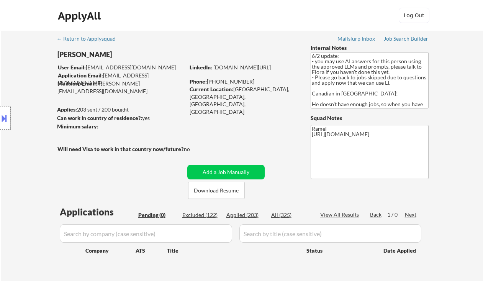
click at [249, 213] on div "Applied (203)" at bounding box center [245, 215] width 38 height 8
select select ""applied""
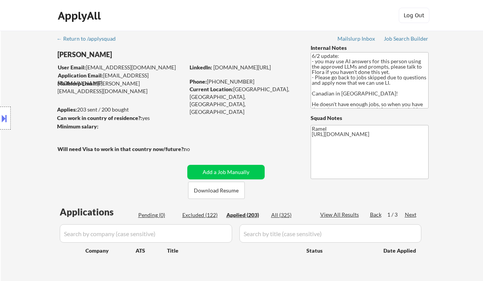
select select ""applied""
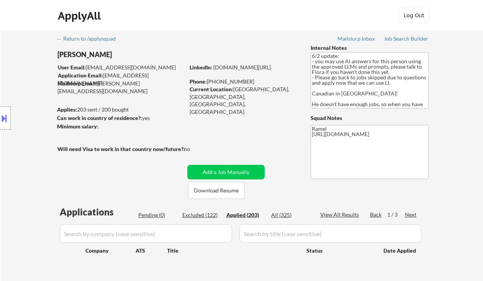
select select ""applied""
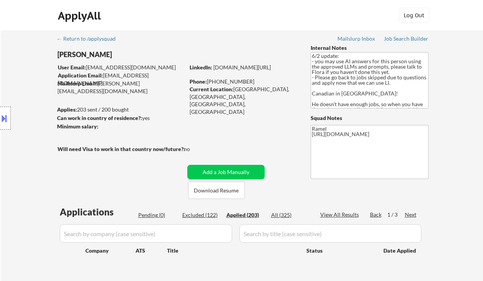
select select ""applied""
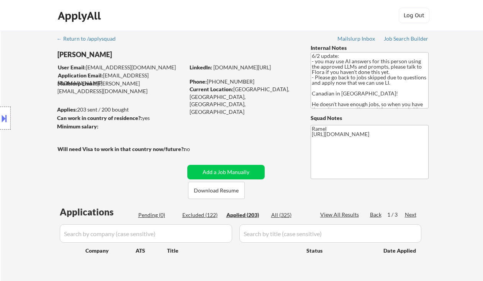
select select ""applied""
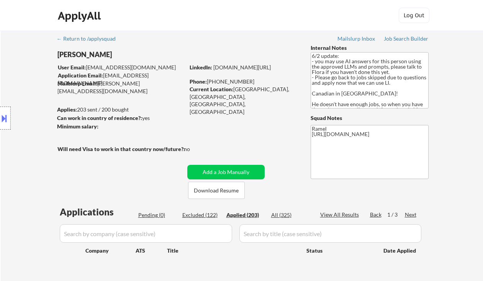
select select ""applied""
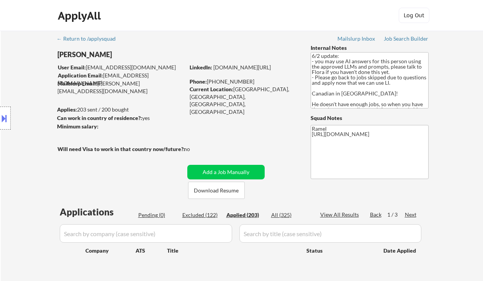
select select ""applied""
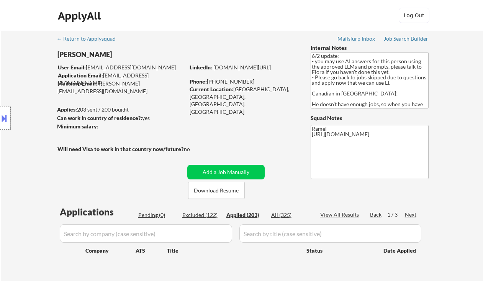
select select ""applied""
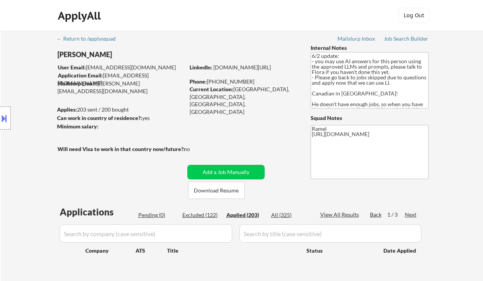
select select ""applied""
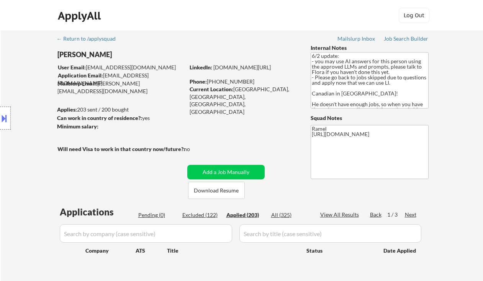
select select ""applied""
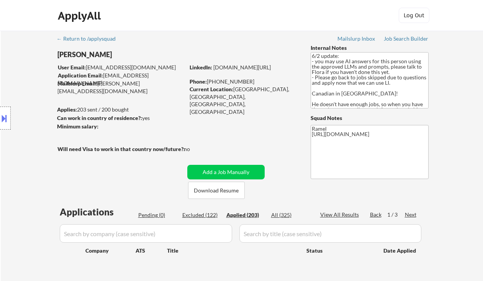
select select ""applied""
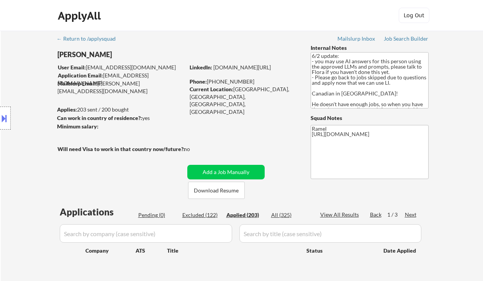
select select ""applied""
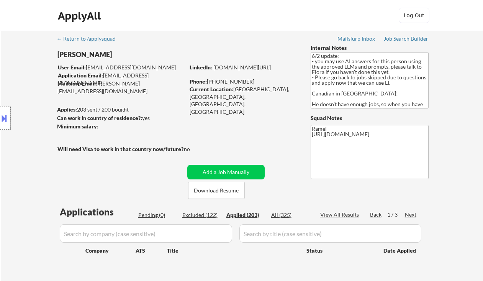
select select ""applied""
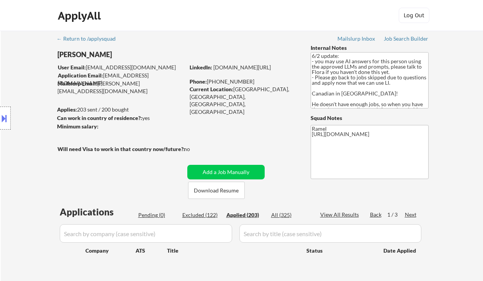
select select ""applied""
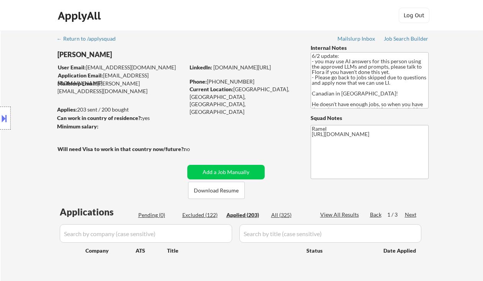
select select ""applied""
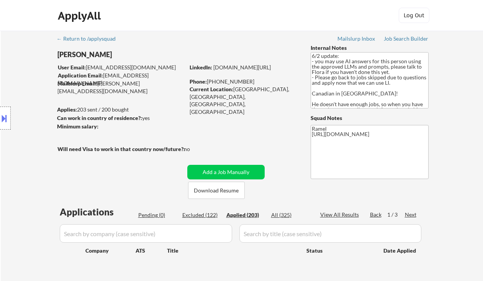
select select ""applied""
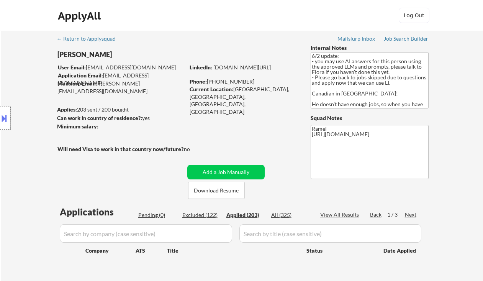
select select ""applied""
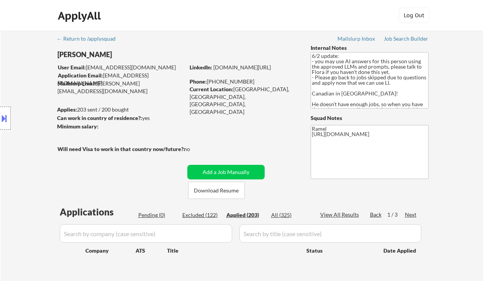
select select ""applied""
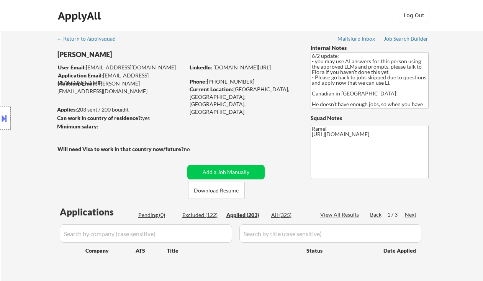
select select ""applied""
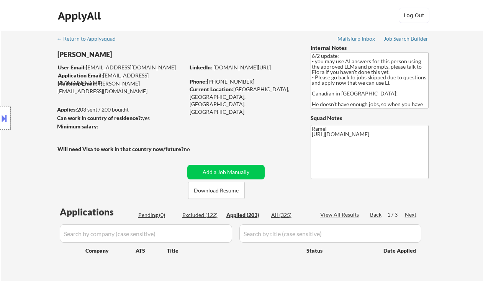
select select ""applied""
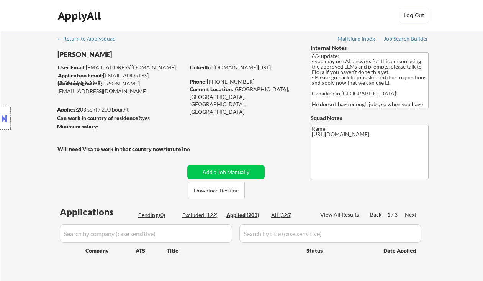
select select ""applied""
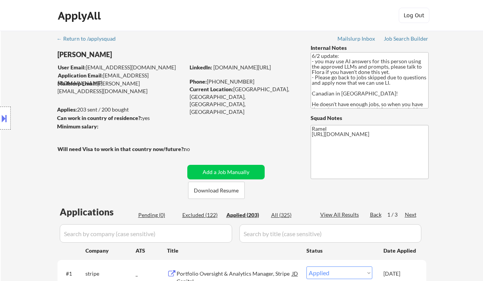
click at [343, 215] on div "View All Results" at bounding box center [340, 215] width 41 height 8
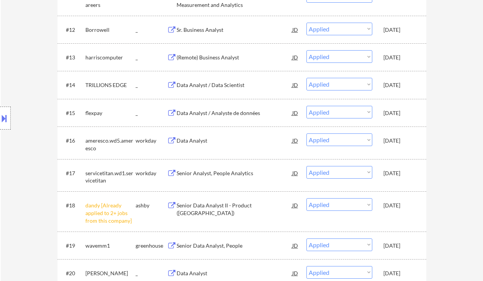
select select ""applied""
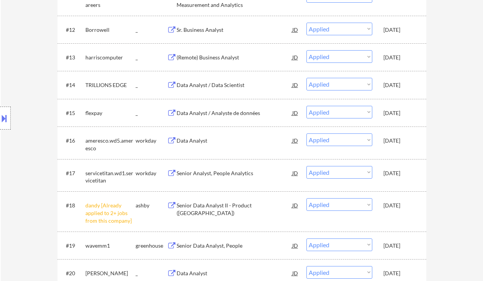
select select ""applied""
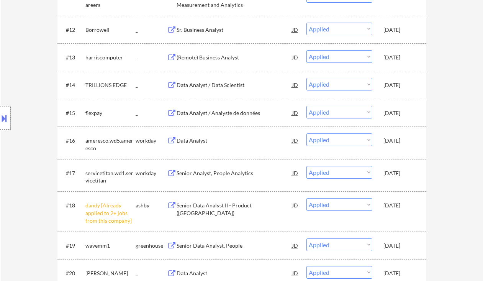
select select ""applied""
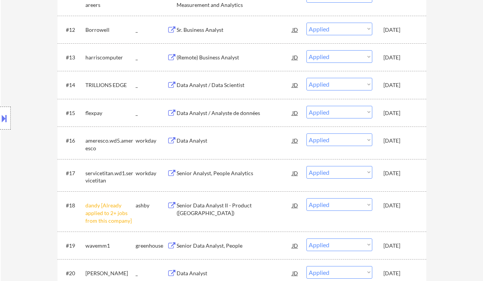
select select ""applied""
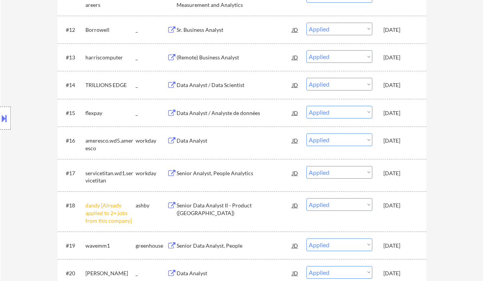
select select ""applied""
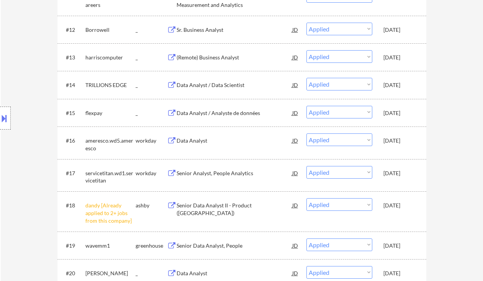
select select ""applied""
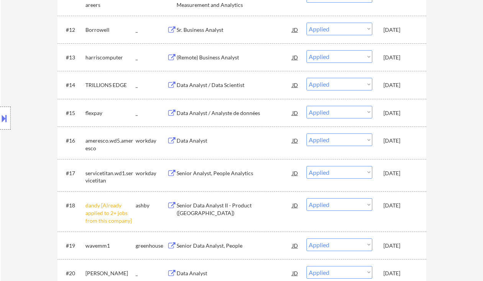
select select ""applied""
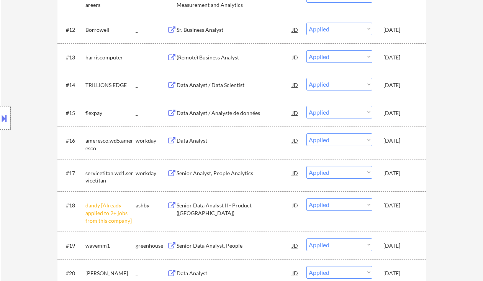
select select ""applied""
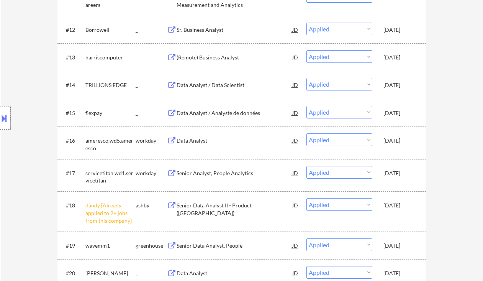
select select ""applied""
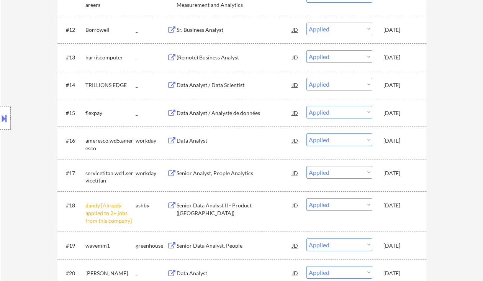
select select ""applied""
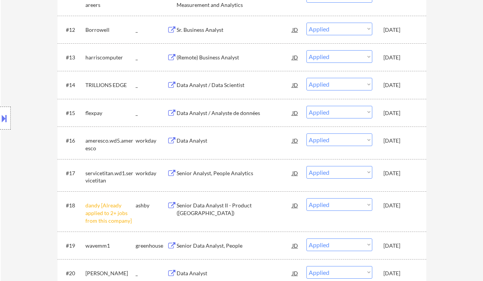
select select ""applied""
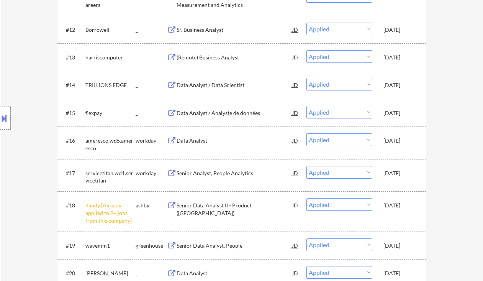
select select ""applied""
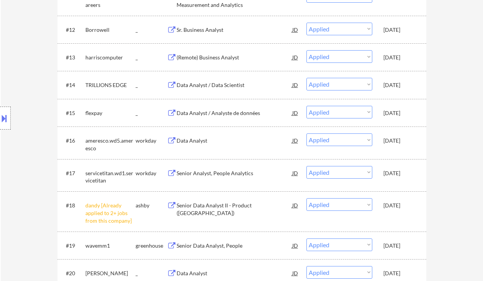
select select ""applied""
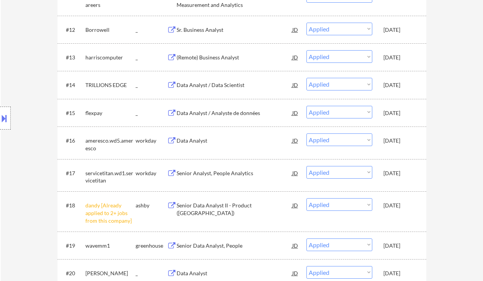
select select ""applied""
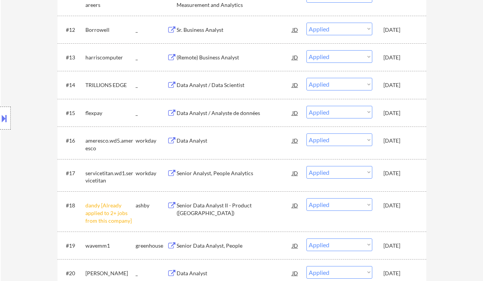
select select ""applied""
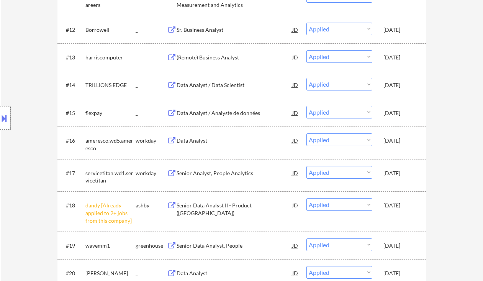
select select ""applied""
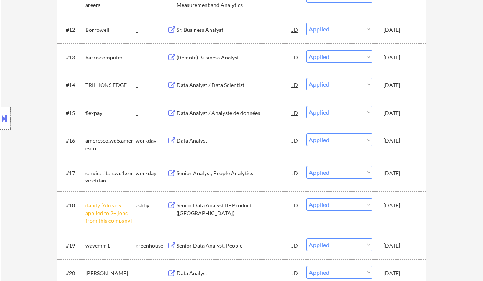
select select ""applied""
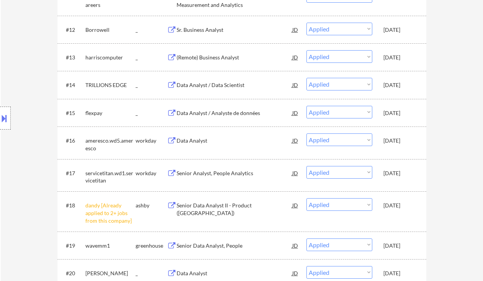
select select ""applied""
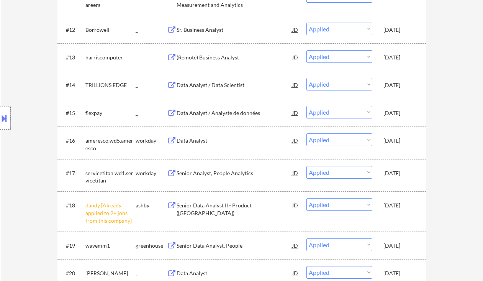
select select ""applied""
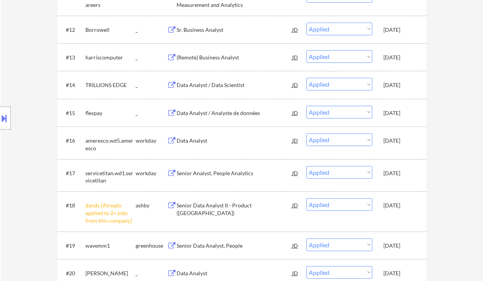
select select ""applied""
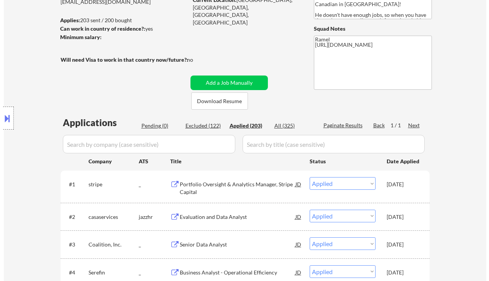
scroll to position [83, 0]
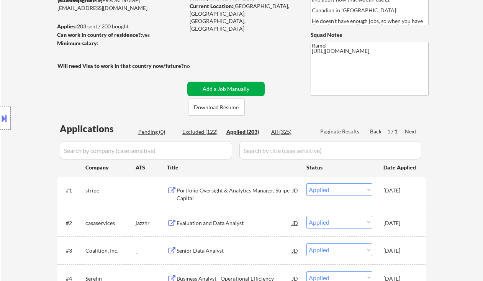
click at [238, 84] on button "Add a Job Manually" at bounding box center [225, 89] width 77 height 15
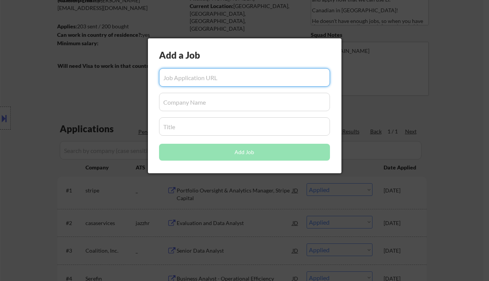
paste input "https://www.simplyhired.ca/job/RaVOUWxnqmqFwpIeb-oWUkbWxpcBC0cixz5Ryz25p-nRPIg1…"
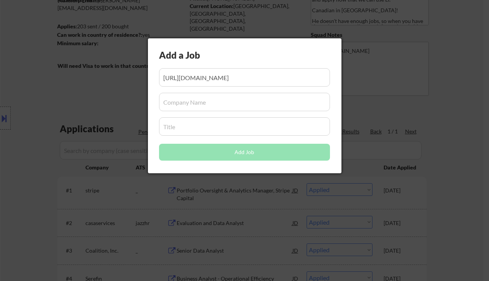
scroll to position [0, 0]
click at [198, 129] on input "input" at bounding box center [244, 126] width 171 height 18
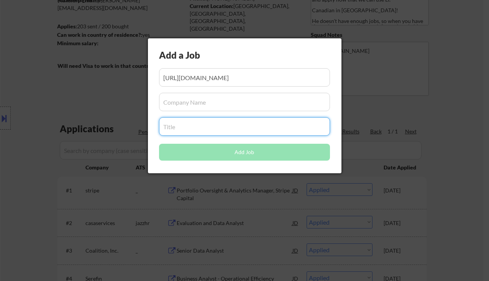
paste input "Evaluation and Data Analyst"
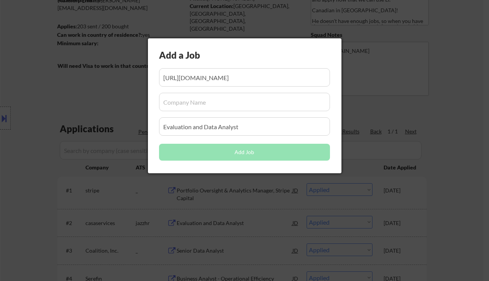
click at [235, 107] on input "input" at bounding box center [244, 102] width 171 height 18
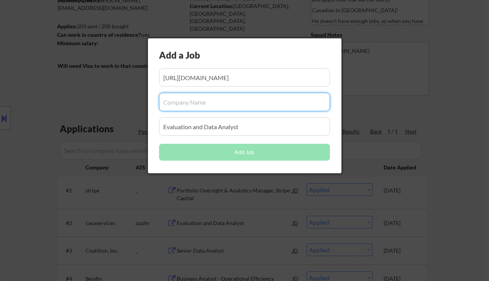
paste input "CASA Mental Health"
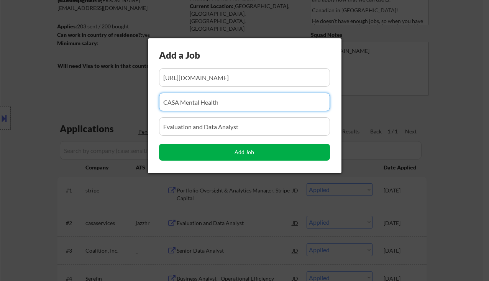
click at [274, 152] on button "Add Job" at bounding box center [244, 152] width 171 height 17
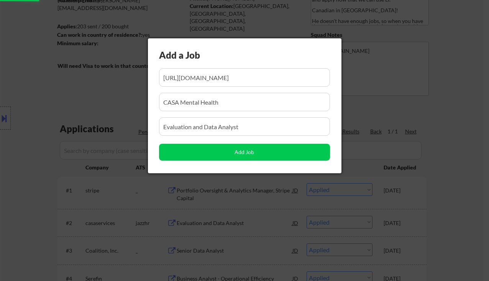
click at [448, 139] on div at bounding box center [244, 140] width 489 height 281
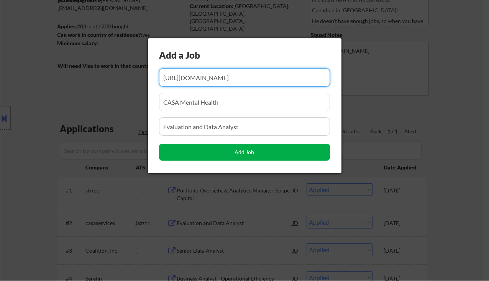
scroll to position [0, 118]
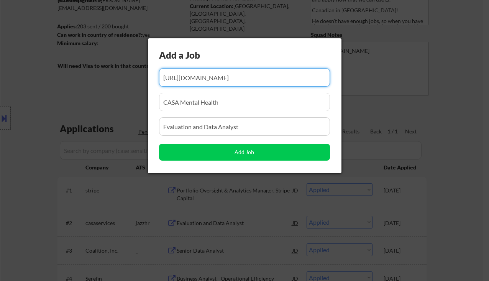
click at [447, 107] on div at bounding box center [244, 140] width 489 height 281
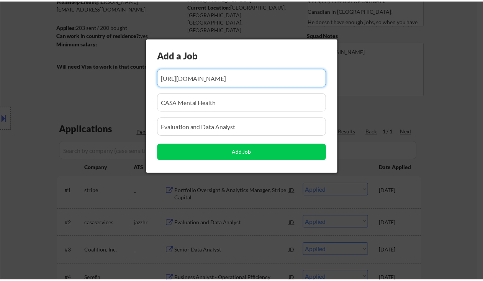
scroll to position [0, 0]
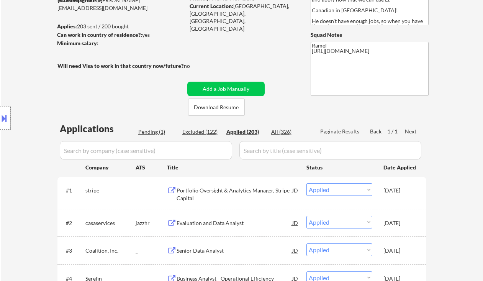
click at [153, 129] on div "Pending (1)" at bounding box center [157, 132] width 38 height 8
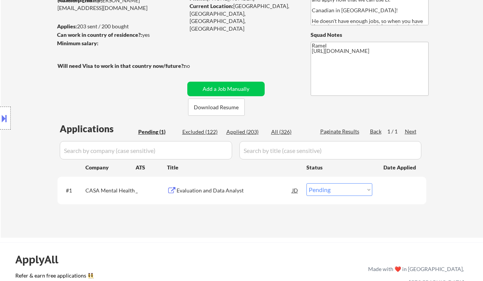
click at [334, 189] on select "Choose an option... Pending Applied Excluded (Questions) Excluded (Expired) Exc…" at bounding box center [340, 189] width 66 height 13
click at [307, 183] on select "Choose an option... Pending Applied Excluded (Questions) Excluded (Expired) Exc…" at bounding box center [340, 189] width 66 height 13
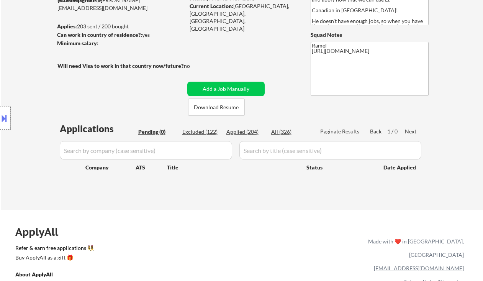
click at [250, 131] on div "Applied (204)" at bounding box center [245, 132] width 38 height 8
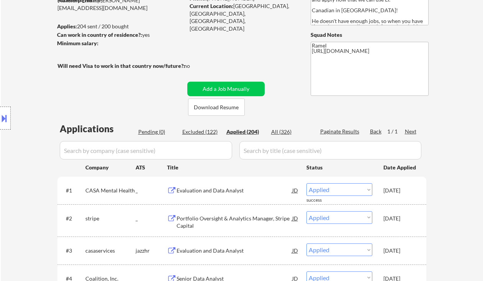
drag, startPoint x: 16, startPoint y: 155, endPoint x: 23, endPoint y: 139, distance: 17.5
click at [16, 155] on div "Location Inclusions:" at bounding box center [68, 118] width 137 height 142
click at [8, 158] on div "Location Inclusions:" at bounding box center [68, 118] width 137 height 142
click at [17, 83] on div "Location Inclusions:" at bounding box center [68, 118] width 137 height 142
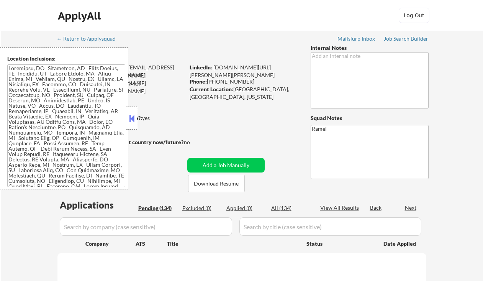
click at [129, 116] on button at bounding box center [132, 118] width 8 height 11
select select ""pending""
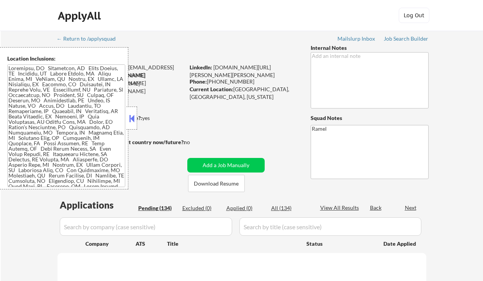
select select ""pending""
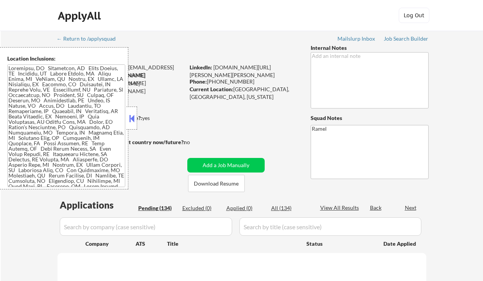
select select ""pending""
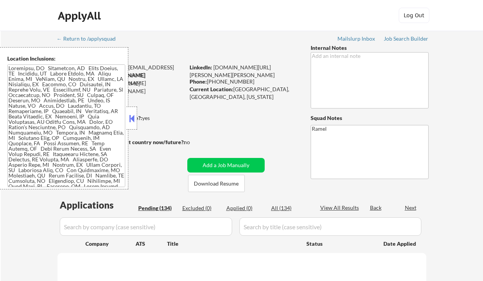
select select ""pending""
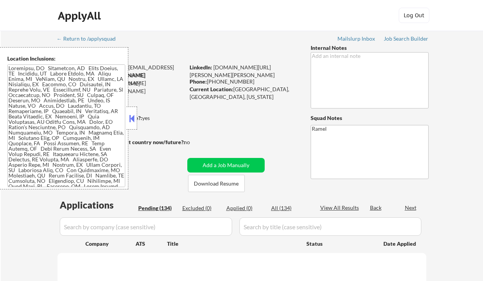
select select ""pending""
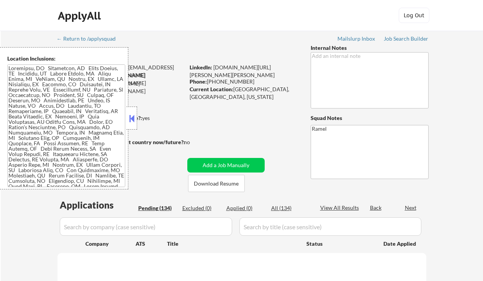
select select ""pending""
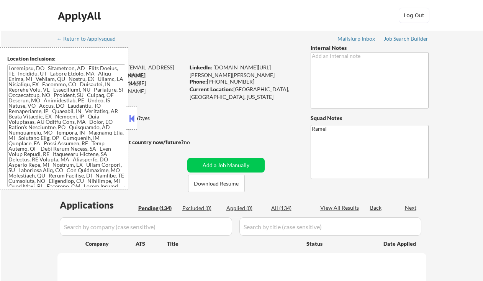
select select ""pending""
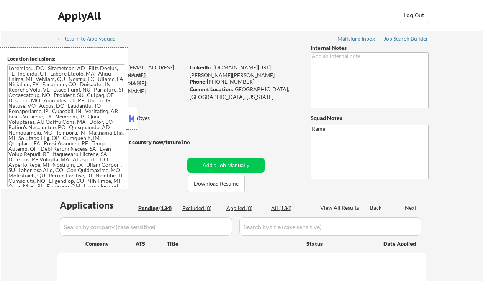
select select ""pending""
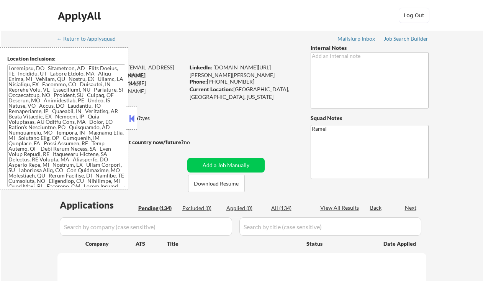
select select ""pending""
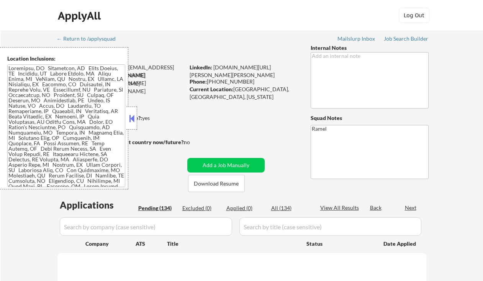
select select ""pending""
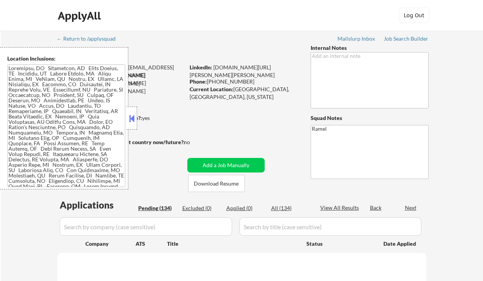
select select ""pending""
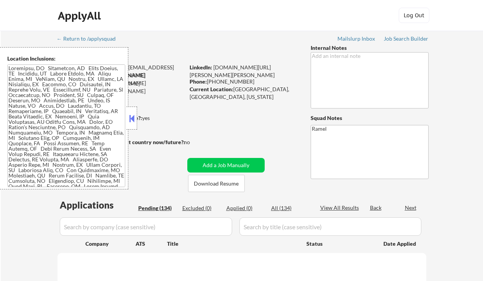
select select ""pending""
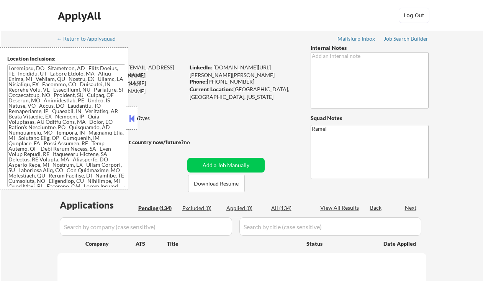
select select ""pending""
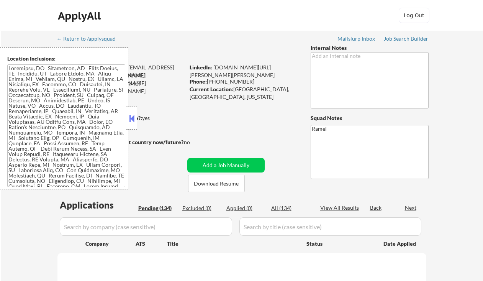
select select ""pending""
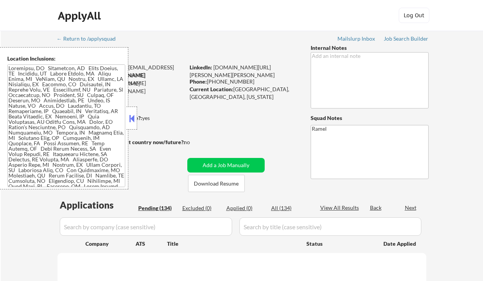
select select ""pending""
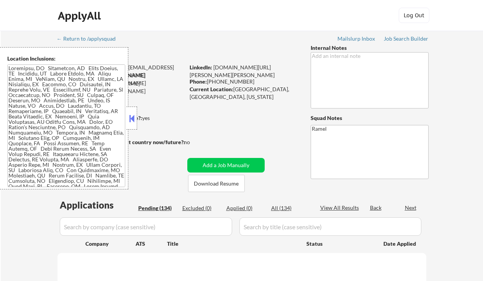
select select ""pending""
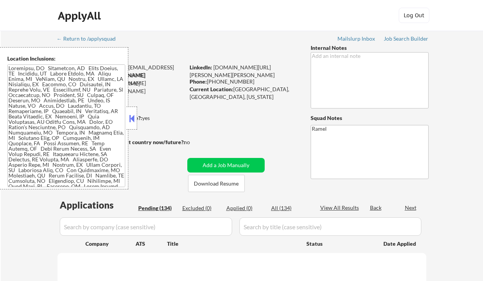
select select ""pending""
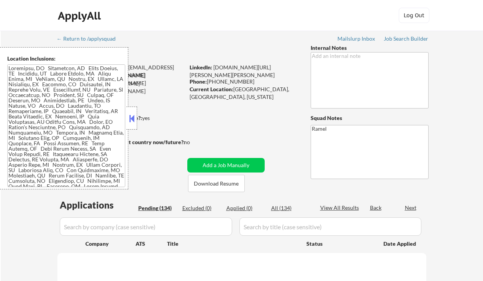
select select ""pending""
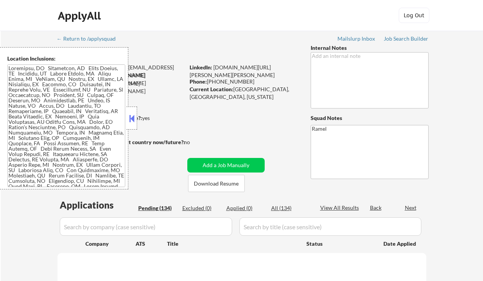
select select ""pending""
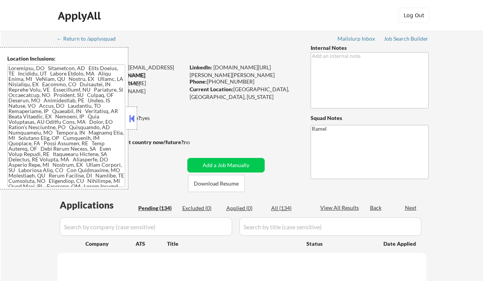
select select ""pending""
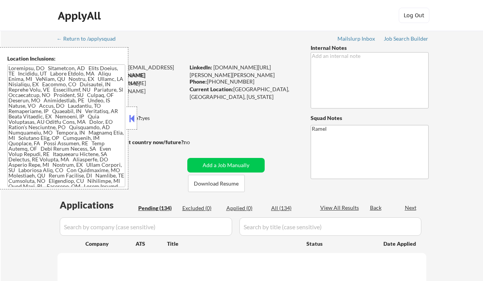
select select ""pending""
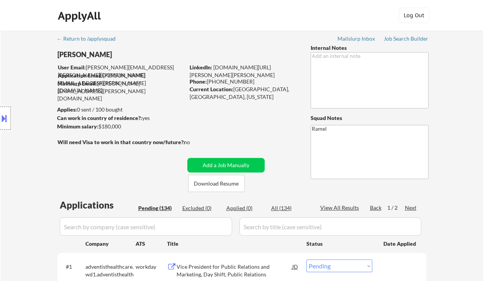
click at [9, 122] on div at bounding box center [5, 118] width 11 height 23
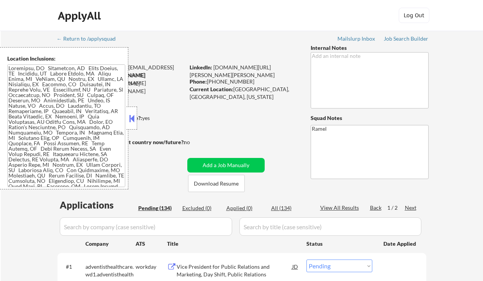
click at [56, 114] on textarea at bounding box center [66, 125] width 118 height 123
click at [136, 116] on div at bounding box center [131, 118] width 11 height 23
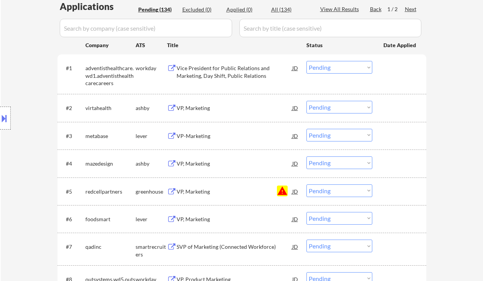
scroll to position [204, 0]
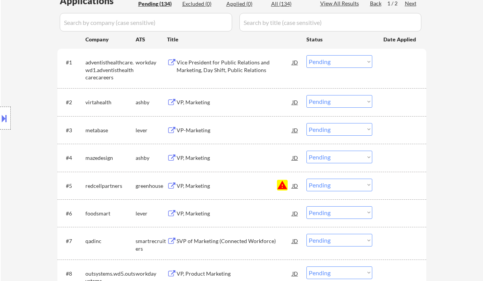
click at [354, 186] on select "Choose an option... Pending Applied Excluded (Questions) Excluded (Expired) Exc…" at bounding box center [340, 185] width 66 height 13
click at [307, 179] on select "Choose an option... Pending Applied Excluded (Questions) Excluded (Expired) Exc…" at bounding box center [340, 185] width 66 height 13
click at [194, 101] on div "VP, Marketing" at bounding box center [235, 102] width 116 height 8
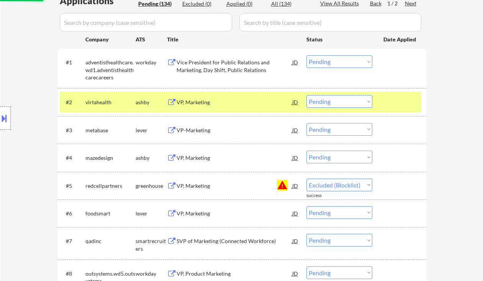
select select ""pending""
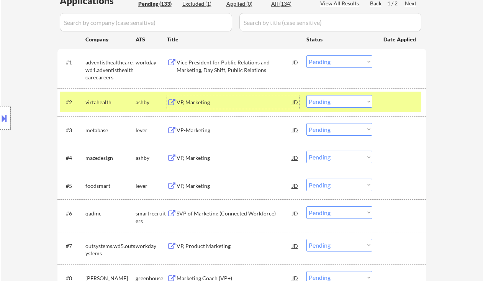
click at [339, 98] on select "Choose an option... Pending Applied Excluded (Questions) Excluded (Expired) Exc…" at bounding box center [340, 101] width 66 height 13
click at [307, 95] on select "Choose an option... Pending Applied Excluded (Questions) Excluded (Expired) Exc…" at bounding box center [340, 101] width 66 height 13
click at [202, 131] on div "VP-Marketing" at bounding box center [235, 130] width 116 height 8
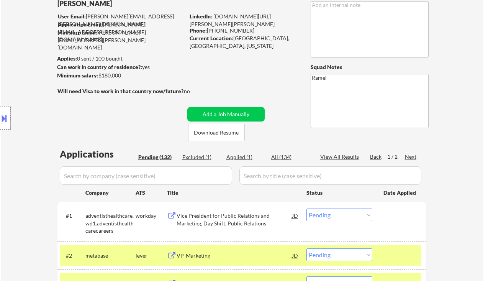
scroll to position [153, 0]
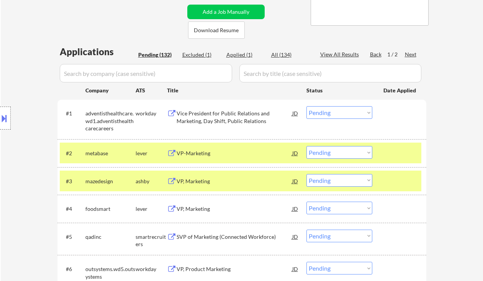
click at [334, 153] on select "Choose an option... Pending Applied Excluded (Questions) Excluded (Expired) Exc…" at bounding box center [340, 152] width 66 height 13
click at [307, 146] on select "Choose an option... Pending Applied Excluded (Questions) Excluded (Expired) Exc…" at bounding box center [340, 152] width 66 height 13
click at [198, 184] on div "VP, Marketing" at bounding box center [235, 181] width 116 height 8
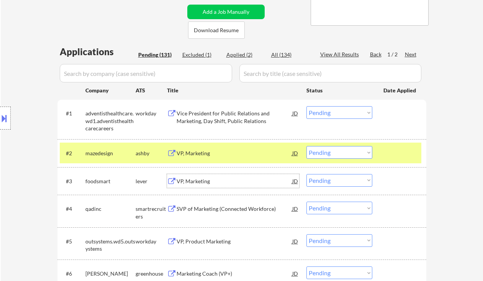
drag, startPoint x: 356, startPoint y: 150, endPoint x: 353, endPoint y: 157, distance: 7.2
click at [356, 150] on select "Choose an option... Pending Applied Excluded (Questions) Excluded (Expired) Exc…" at bounding box center [340, 152] width 66 height 13
click at [307, 146] on select "Choose an option... Pending Applied Excluded (Questions) Excluded (Expired) Exc…" at bounding box center [340, 152] width 66 height 13
click at [210, 186] on div "VP, Marketing" at bounding box center [235, 181] width 116 height 14
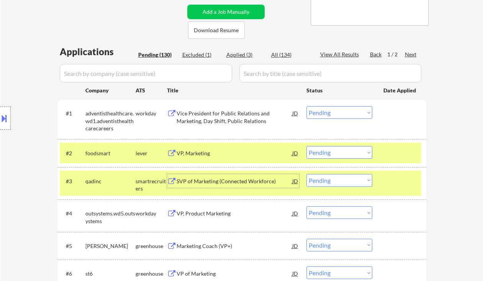
click at [347, 153] on select "Choose an option... Pending Applied Excluded (Questions) Excluded (Expired) Exc…" at bounding box center [340, 152] width 66 height 13
click at [307, 146] on select "Choose an option... Pending Applied Excluded (Questions) Excluded (Expired) Exc…" at bounding box center [340, 152] width 66 height 13
click at [240, 183] on div "SVP of Marketing (Connected Workforce)" at bounding box center [235, 181] width 116 height 8
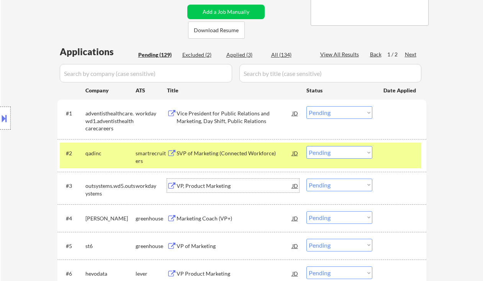
click at [327, 151] on select "Choose an option... Pending Applied Excluded (Questions) Excluded (Expired) Exc…" at bounding box center [340, 152] width 66 height 13
click at [307, 146] on select "Choose an option... Pending Applied Excluded (Questions) Excluded (Expired) Exc…" at bounding box center [340, 152] width 66 height 13
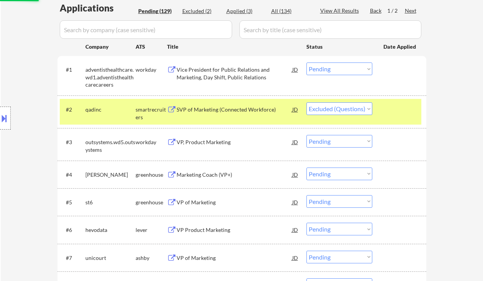
scroll to position [204, 0]
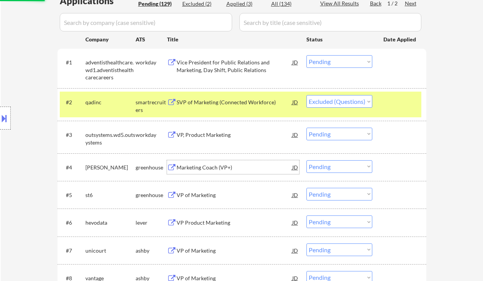
click at [205, 166] on div "Marketing Coach (VP+)" at bounding box center [235, 168] width 116 height 8
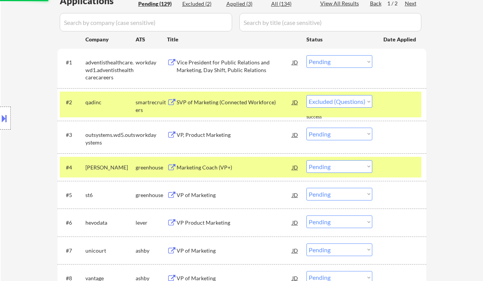
select select ""pending""
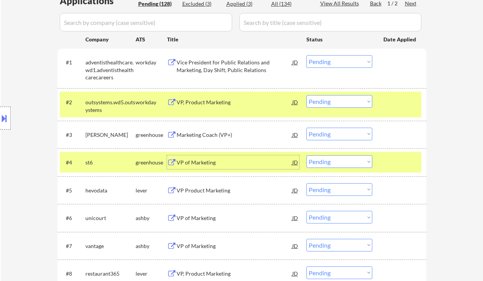
click at [345, 134] on select "Choose an option... Pending Applied Excluded (Questions) Excluded (Expired) Exc…" at bounding box center [340, 134] width 66 height 13
click at [307, 128] on select "Choose an option... Pending Applied Excluded (Questions) Excluded (Expired) Exc…" at bounding box center [340, 134] width 66 height 13
click at [201, 166] on div "VP of Marketing" at bounding box center [235, 162] width 116 height 14
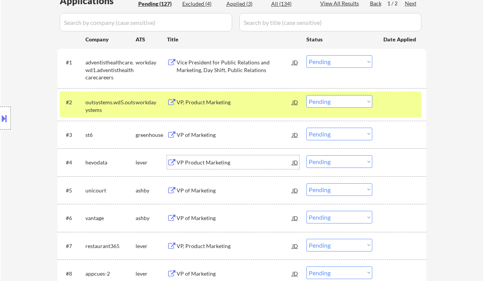
click at [327, 132] on select "Choose an option... Pending Applied Excluded (Questions) Excluded (Expired) Exc…" at bounding box center [340, 134] width 66 height 13
click at [307, 128] on select "Choose an option... Pending Applied Excluded (Questions) Excluded (Expired) Exc…" at bounding box center [340, 134] width 66 height 13
click at [231, 165] on div "VP Product Marketing" at bounding box center [235, 163] width 116 height 8
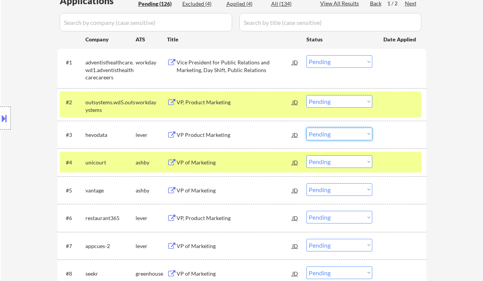
click at [329, 131] on select "Choose an option... Pending Applied Excluded (Questions) Excluded (Expired) Exc…" at bounding box center [340, 134] width 66 height 13
click at [307, 128] on select "Choose an option... Pending Applied Excluded (Questions) Excluded (Expired) Exc…" at bounding box center [340, 134] width 66 height 13
click at [207, 163] on div "VP of Marketing" at bounding box center [235, 163] width 116 height 8
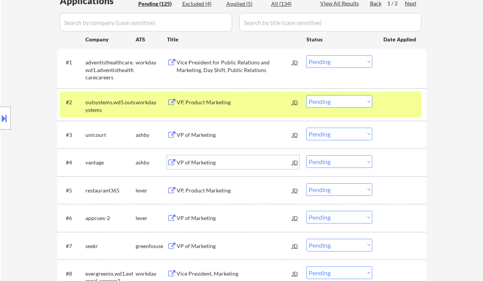
click at [339, 134] on select "Choose an option... Pending Applied Excluded (Questions) Excluded (Expired) Exc…" at bounding box center [340, 134] width 66 height 13
click at [307, 128] on select "Choose an option... Pending Applied Excluded (Questions) Excluded (Expired) Exc…" at bounding box center [340, 134] width 66 height 13
click at [207, 160] on div "VP of Marketing" at bounding box center [235, 163] width 116 height 8
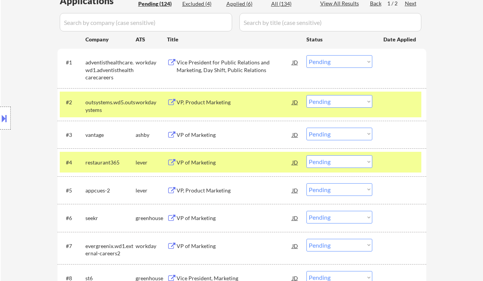
click at [7, 118] on button at bounding box center [4, 118] width 8 height 13
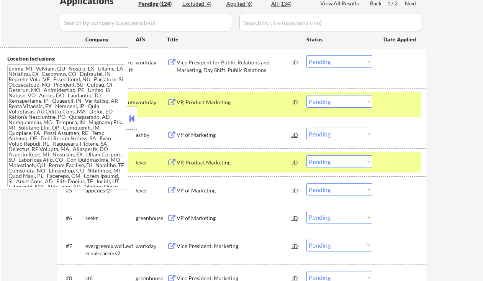
scroll to position [0, 0]
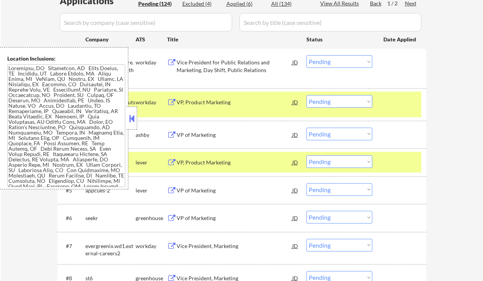
click at [131, 117] on button at bounding box center [132, 118] width 8 height 11
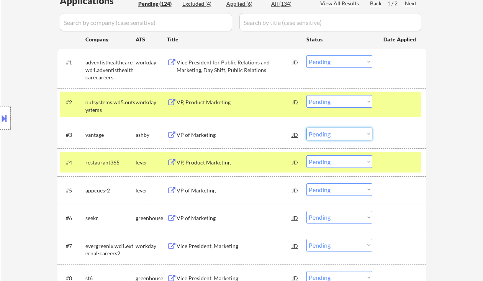
drag, startPoint x: 323, startPoint y: 130, endPoint x: 332, endPoint y: 136, distance: 10.5
click at [323, 130] on select "Choose an option... Pending Applied Excluded (Questions) Excluded (Expired) Exc…" at bounding box center [340, 134] width 66 height 13
click at [307, 128] on select "Choose an option... Pending Applied Excluded (Questions) Excluded (Expired) Exc…" at bounding box center [340, 134] width 66 height 13
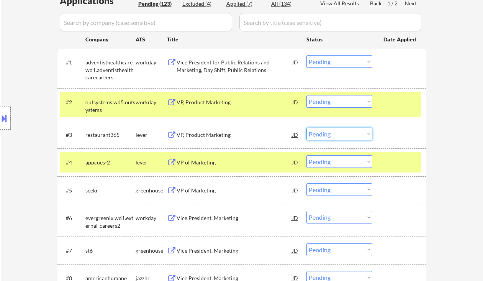
click at [341, 132] on select "Choose an option... Pending Applied Excluded (Questions) Excluded (Expired) Exc…" at bounding box center [340, 134] width 66 height 13
click at [307, 128] on select "Choose an option... Pending Applied Excluded (Questions) Excluded (Expired) Exc…" at bounding box center [340, 134] width 66 height 13
click at [199, 163] on div "VP of Marketing" at bounding box center [235, 163] width 116 height 8
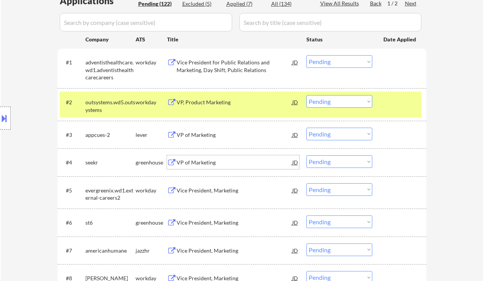
drag, startPoint x: 331, startPoint y: 133, endPoint x: 341, endPoint y: 139, distance: 11.3
click at [331, 133] on select "Choose an option... Pending Applied Excluded (Questions) Excluded (Expired) Exc…" at bounding box center [340, 134] width 66 height 13
click at [307, 128] on select "Choose an option... Pending Applied Excluded (Questions) Excluded (Expired) Exc…" at bounding box center [340, 134] width 66 height 13
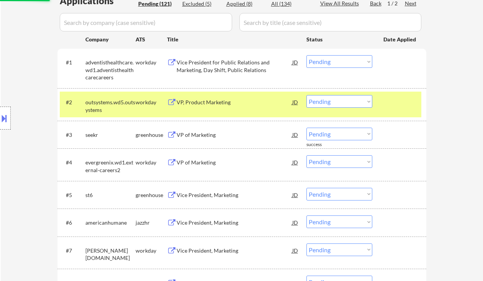
click at [205, 134] on div "VP of Marketing" at bounding box center [235, 135] width 116 height 8
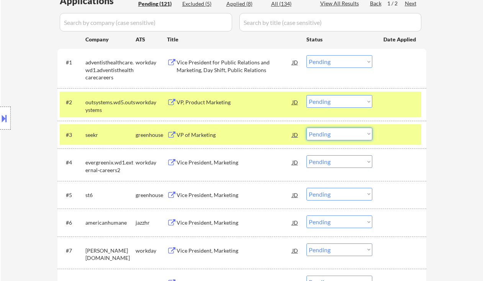
click at [334, 137] on select "Choose an option... Pending Applied Excluded (Questions) Excluded (Expired) Exc…" at bounding box center [340, 134] width 66 height 13
click at [307, 128] on select "Choose an option... Pending Applied Excluded (Questions) Excluded (Expired) Exc…" at bounding box center [340, 134] width 66 height 13
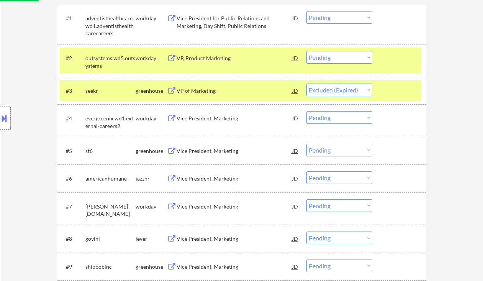
scroll to position [255, 0]
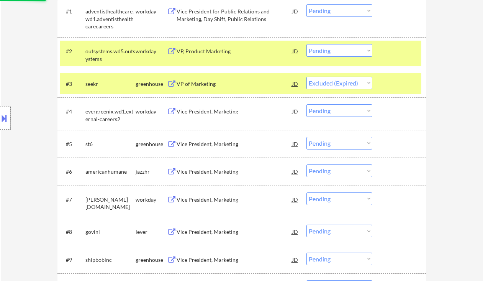
click at [213, 142] on div "Vice President, Marketing" at bounding box center [235, 144] width 116 height 8
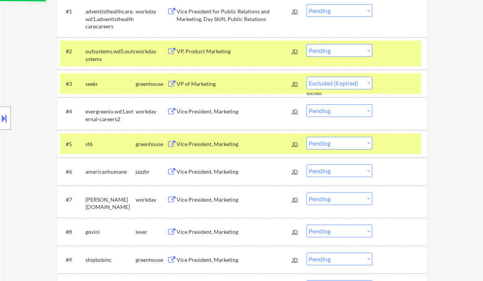
select select ""pending""
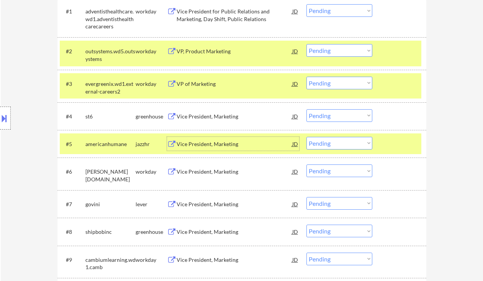
click at [322, 115] on select "Choose an option... Pending Applied Excluded (Questions) Excluded (Expired) Exc…" at bounding box center [340, 115] width 66 height 13
click at [307, 109] on select "Choose an option... Pending Applied Excluded (Questions) Excluded (Expired) Exc…" at bounding box center [340, 115] width 66 height 13
click at [220, 142] on div "Vice President, Marketing" at bounding box center [235, 144] width 116 height 8
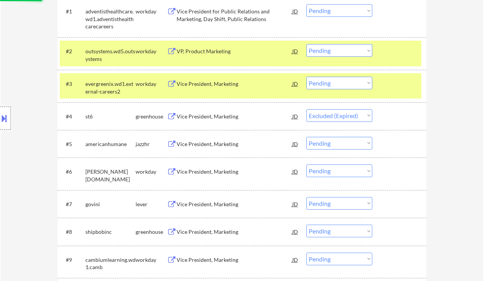
select select ""pending""
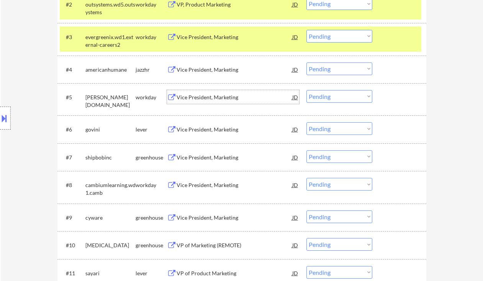
scroll to position [307, 0]
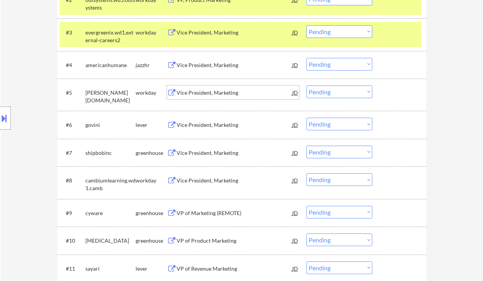
click at [211, 126] on div "Vice President, Marketing" at bounding box center [235, 125] width 116 height 8
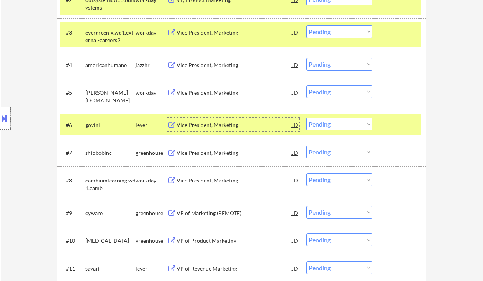
click at [324, 124] on select "Choose an option... Pending Applied Excluded (Questions) Excluded (Expired) Exc…" at bounding box center [340, 124] width 66 height 13
click at [307, 118] on select "Choose an option... Pending Applied Excluded (Questions) Excluded (Expired) Exc…" at bounding box center [340, 124] width 66 height 13
click at [221, 155] on div "Vice President, Marketing" at bounding box center [235, 153] width 116 height 8
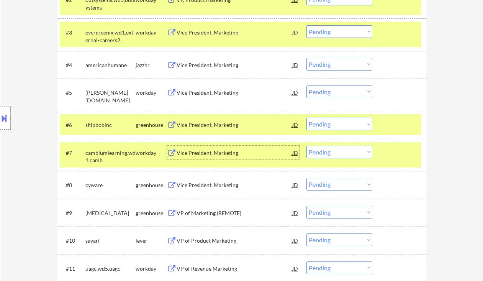
click at [342, 128] on select "Choose an option... Pending Applied Excluded (Questions) Excluded (Expired) Exc…" at bounding box center [340, 124] width 66 height 13
click at [307, 118] on select "Choose an option... Pending Applied Excluded (Questions) Excluded (Expired) Exc…" at bounding box center [340, 124] width 66 height 13
click at [224, 187] on div "VP of Marketing (REMOTE)" at bounding box center [235, 185] width 116 height 8
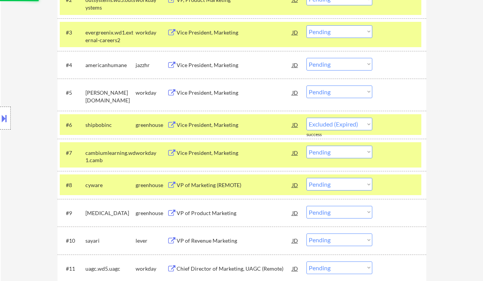
select select ""pending""
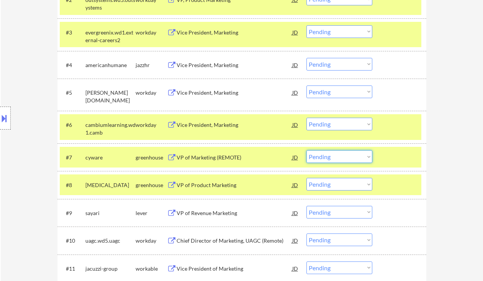
click at [339, 159] on select "Choose an option... Pending Applied Excluded (Questions) Excluded (Expired) Exc…" at bounding box center [340, 156] width 66 height 13
click at [307, 150] on select "Choose an option... Pending Applied Excluded (Questions) Excluded (Expired) Exc…" at bounding box center [340, 156] width 66 height 13
click at [220, 187] on div "VP of Product Marketing" at bounding box center [235, 185] width 116 height 8
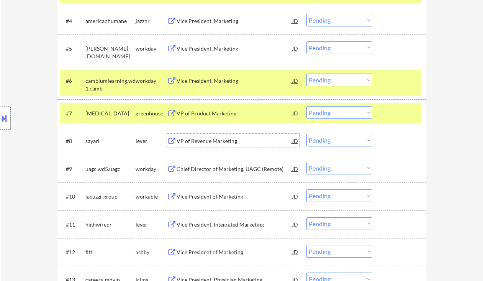
scroll to position [357, 0]
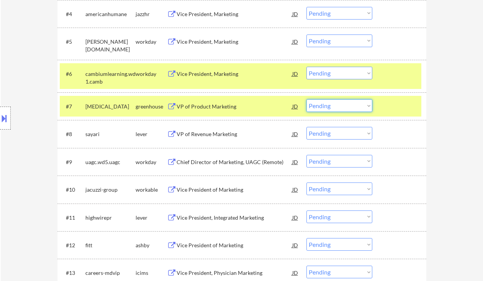
click at [339, 103] on select "Choose an option... Pending Applied Excluded (Questions) Excluded (Expired) Exc…" at bounding box center [340, 105] width 66 height 13
click at [307, 99] on select "Choose an option... Pending Applied Excluded (Questions) Excluded (Expired) Exc…" at bounding box center [340, 105] width 66 height 13
click at [215, 137] on div "VP of Revenue Marketing" at bounding box center [235, 134] width 116 height 8
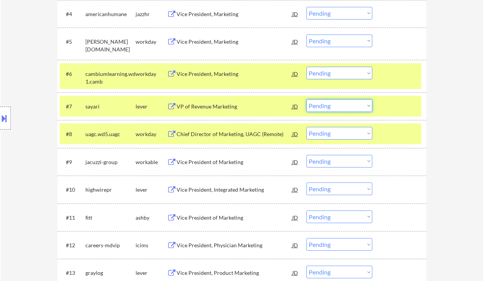
click at [326, 100] on select "Choose an option... Pending Applied Excluded (Questions) Excluded (Expired) Exc…" at bounding box center [340, 105] width 66 height 13
click at [307, 99] on select "Choose an option... Pending Applied Excluded (Questions) Excluded (Expired) Exc…" at bounding box center [340, 105] width 66 height 13
select select ""pending""
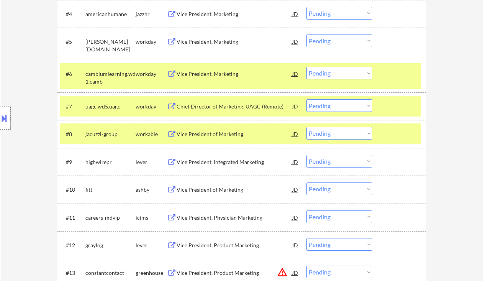
click at [241, 163] on div "Vice President, Integrated Marketing" at bounding box center [235, 162] width 116 height 8
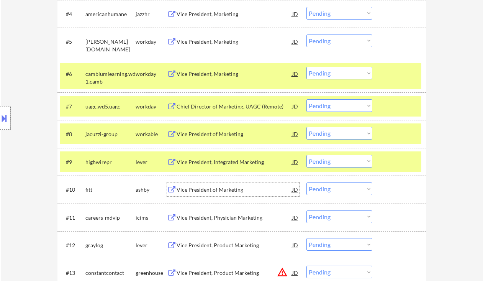
click at [209, 190] on div "Vice President of Marketing" at bounding box center [235, 190] width 116 height 8
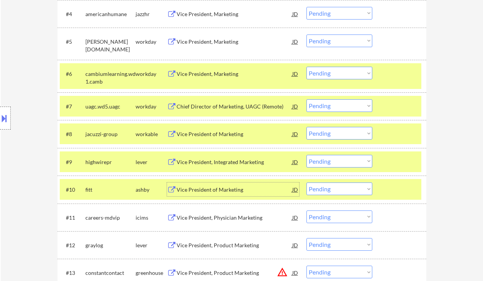
click at [352, 191] on select "Choose an option... Pending Applied Excluded (Questions) Excluded (Expired) Exc…" at bounding box center [340, 188] width 66 height 13
click at [307, 182] on select "Choose an option... Pending Applied Excluded (Questions) Excluded (Expired) Exc…" at bounding box center [340, 188] width 66 height 13
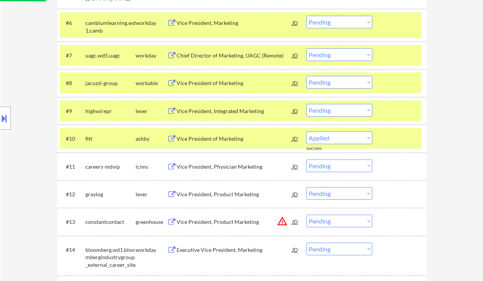
scroll to position [460, 0]
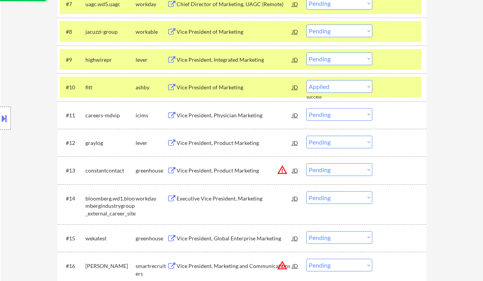
select select ""pending""
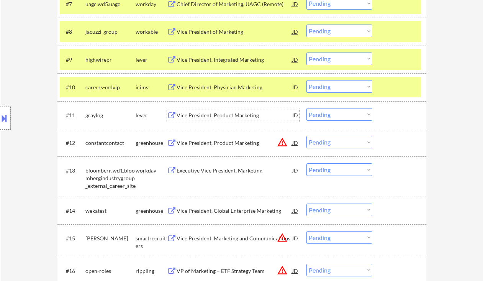
click at [213, 116] on div "Vice President, Product Marketing" at bounding box center [235, 115] width 116 height 8
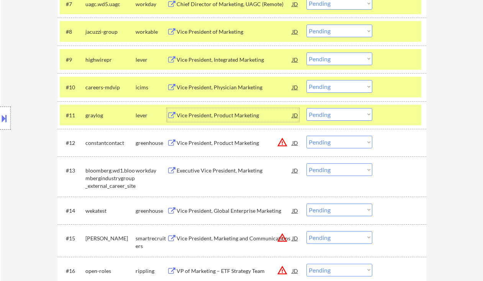
click at [341, 115] on select "Choose an option... Pending Applied Excluded (Questions) Excluded (Expired) Exc…" at bounding box center [340, 114] width 66 height 13
click at [307, 108] on select "Choose an option... Pending Applied Excluded (Questions) Excluded (Expired) Exc…" at bounding box center [340, 114] width 66 height 13
select select ""pending""
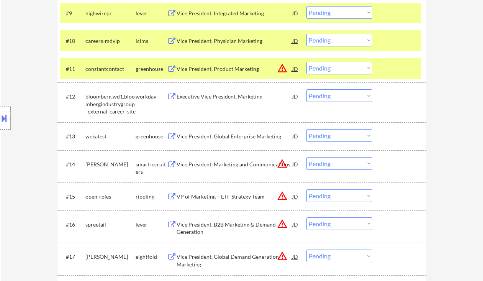
scroll to position [511, 0]
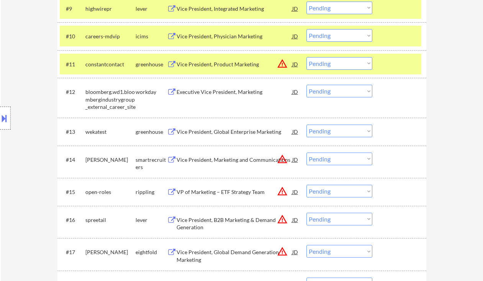
click at [208, 134] on div "Vice President, Global Enterprise Marketing" at bounding box center [235, 132] width 116 height 8
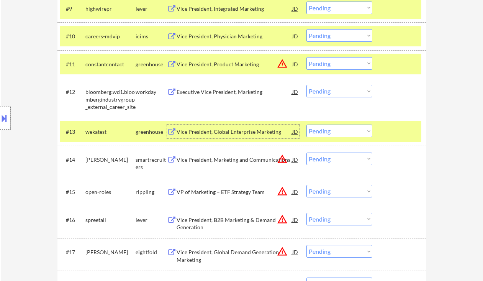
click at [346, 133] on select "Choose an option... Pending Applied Excluded (Questions) Excluded (Expired) Exc…" at bounding box center [340, 131] width 66 height 13
click at [307, 125] on select "Choose an option... Pending Applied Excluded (Questions) Excluded (Expired) Exc…" at bounding box center [340, 131] width 66 height 13
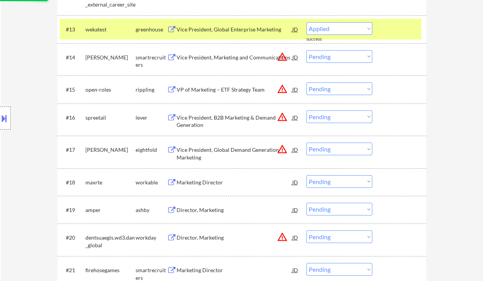
click at [187, 184] on div "Marketing Director" at bounding box center [235, 183] width 116 height 8
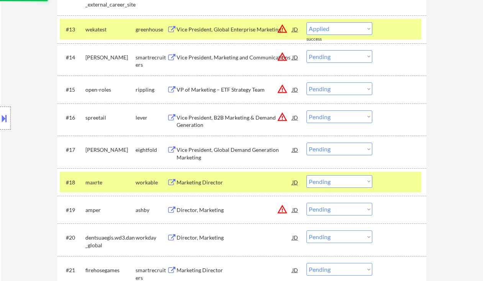
select select ""pending""
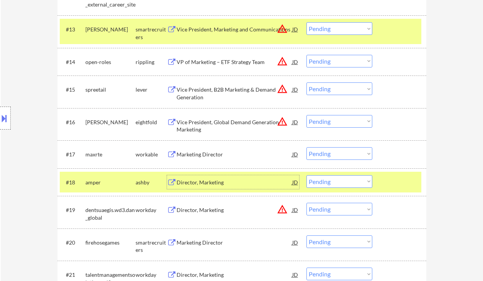
drag, startPoint x: 331, startPoint y: 183, endPoint x: 337, endPoint y: 187, distance: 7.1
click at [331, 183] on select "Choose an option... Pending Applied Excluded (Questions) Excluded (Expired) Exc…" at bounding box center [340, 181] width 66 height 13
click at [307, 175] on select "Choose an option... Pending Applied Excluded (Questions) Excluded (Expired) Exc…" at bounding box center [340, 181] width 66 height 13
click at [216, 157] on div "Marketing Director" at bounding box center [235, 155] width 116 height 8
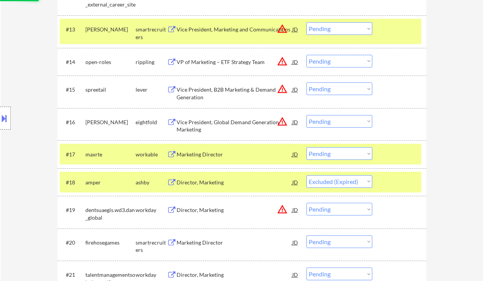
select select ""pending""
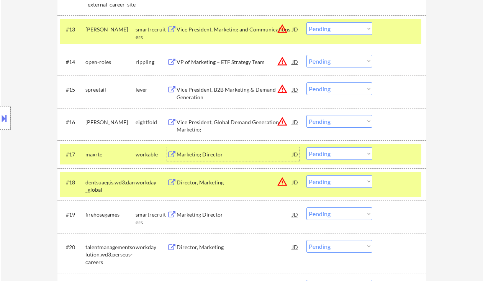
drag, startPoint x: 348, startPoint y: 154, endPoint x: 349, endPoint y: 159, distance: 4.3
click at [348, 154] on select "Choose an option... Pending Applied Excluded (Questions) Excluded (Expired) Exc…" at bounding box center [340, 153] width 66 height 13
click at [307, 147] on select "Choose an option... Pending Applied Excluded (Questions) Excluded (Expired) Exc…" at bounding box center [340, 153] width 66 height 13
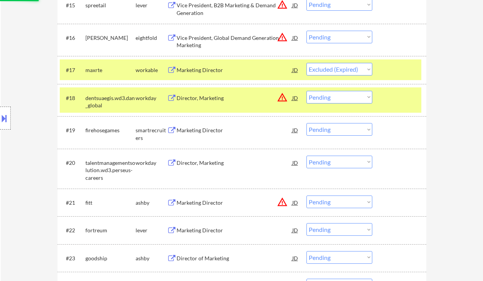
scroll to position [715, 0]
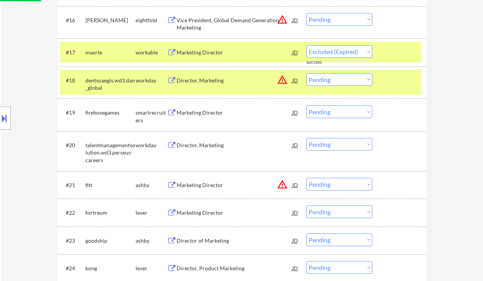
select select ""pending""
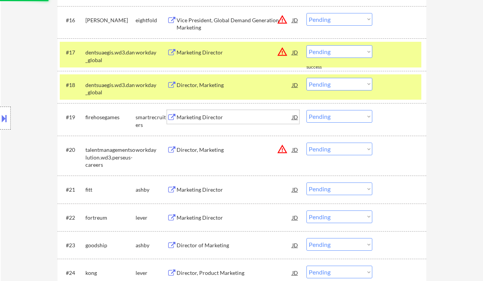
click at [213, 112] on div "Marketing Director" at bounding box center [235, 117] width 116 height 14
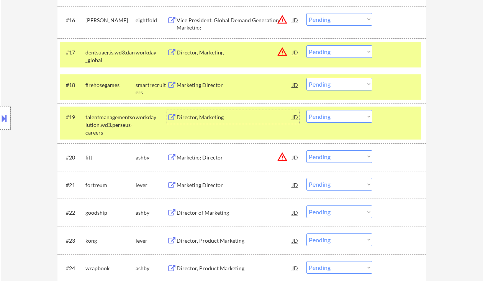
click at [216, 89] on div "Marketing Director" at bounding box center [235, 85] width 116 height 14
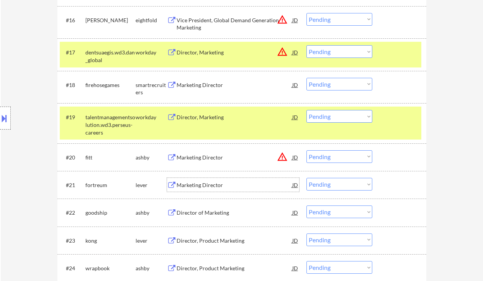
click at [221, 187] on div "Marketing Director" at bounding box center [235, 185] width 116 height 8
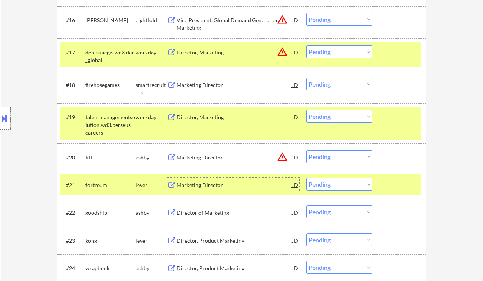
click at [203, 185] on div "Marketing Director" at bounding box center [235, 185] width 116 height 8
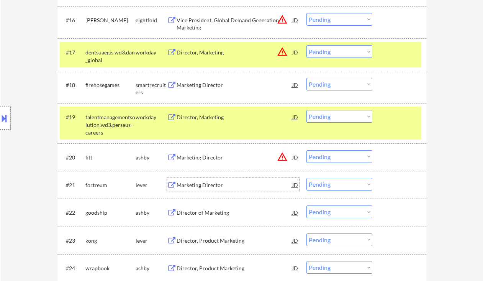
click at [334, 187] on select "Choose an option... Pending Applied Excluded (Questions) Excluded (Expired) Exc…" at bounding box center [340, 184] width 66 height 13
click at [307, 178] on select "Choose an option... Pending Applied Excluded (Questions) Excluded (Expired) Exc…" at bounding box center [340, 184] width 66 height 13
click at [209, 214] on div "Director of Marketing" at bounding box center [235, 213] width 116 height 8
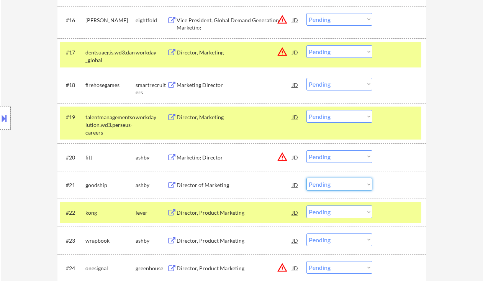
click at [334, 185] on select "Choose an option... Pending Applied Excluded (Questions) Excluded (Expired) Exc…" at bounding box center [340, 184] width 66 height 13
click at [307, 178] on select "Choose an option... Pending Applied Excluded (Questions) Excluded (Expired) Exc…" at bounding box center [340, 184] width 66 height 13
click at [218, 215] on div "Director, Product Marketing" at bounding box center [235, 213] width 116 height 8
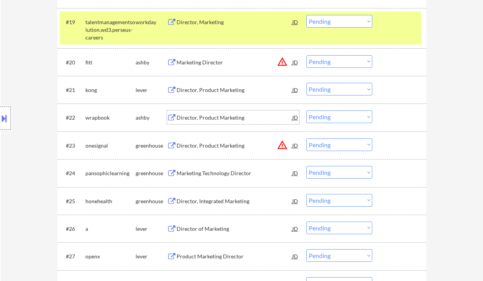
scroll to position [817, 0]
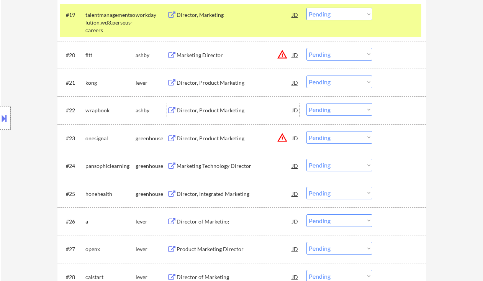
click at [328, 79] on select "Choose an option... Pending Applied Excluded (Questions) Excluded (Expired) Exc…" at bounding box center [340, 81] width 66 height 13
click at [307, 75] on select "Choose an option... Pending Applied Excluded (Questions) Excluded (Expired) Exc…" at bounding box center [340, 81] width 66 height 13
select select ""pending""
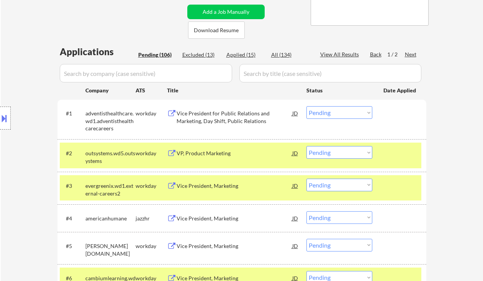
scroll to position [51, 0]
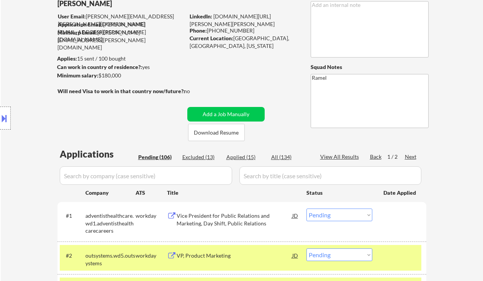
click at [15, 68] on div "Location Inclusions:" at bounding box center [68, 118] width 137 height 142
